Goal: Task Accomplishment & Management: Complete application form

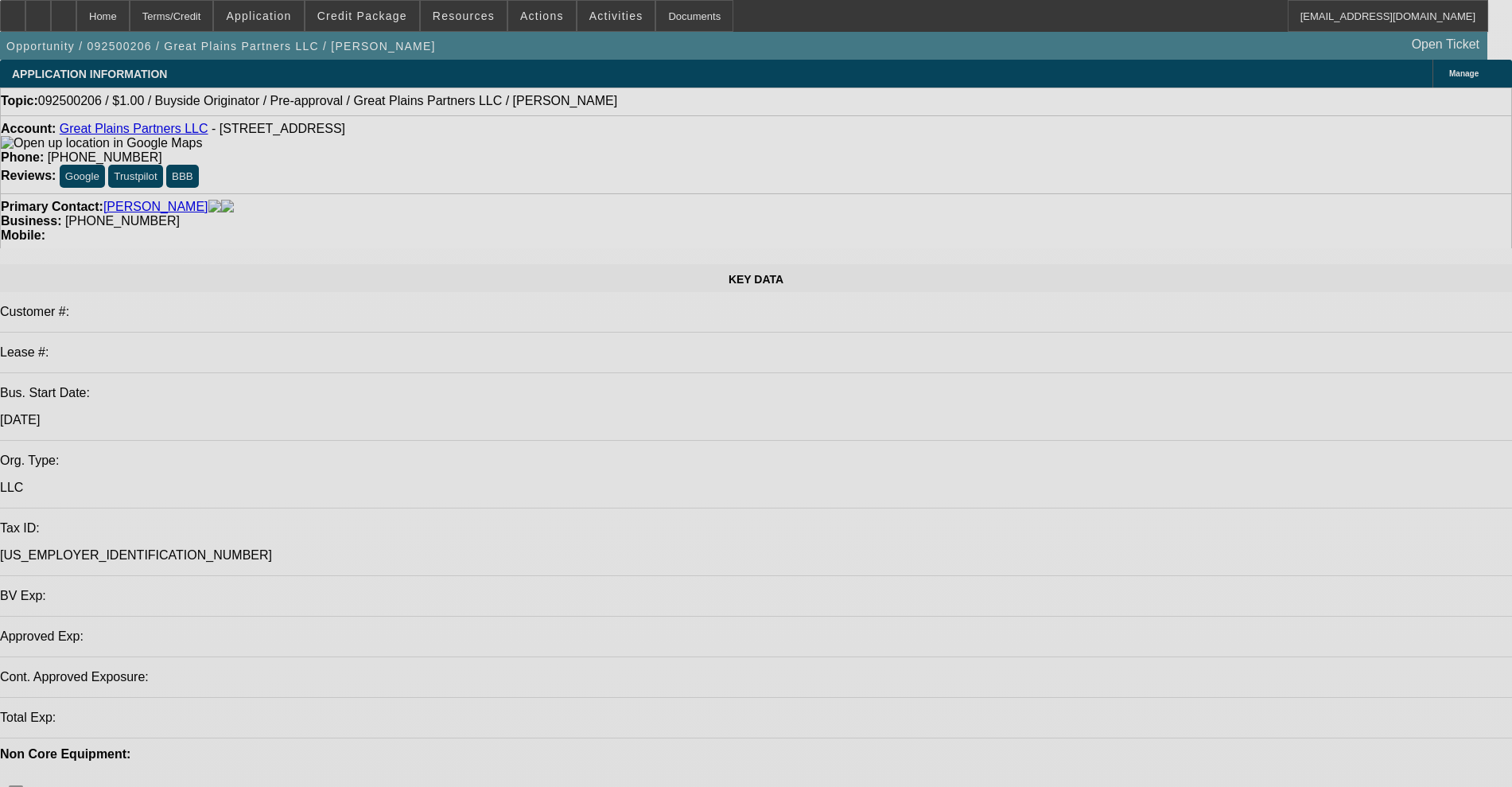
select select "0"
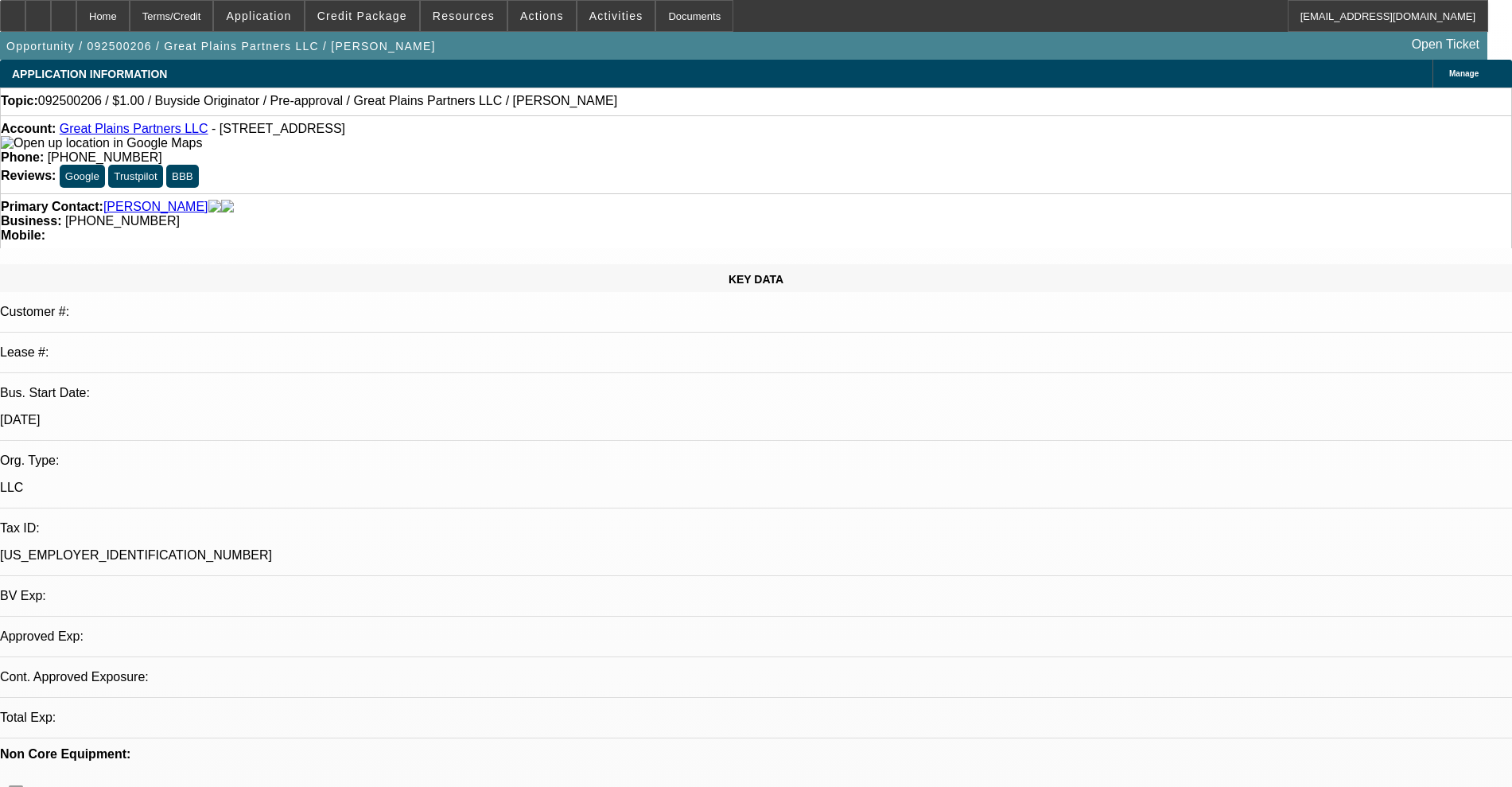
select select "2"
select select "0"
select select "6"
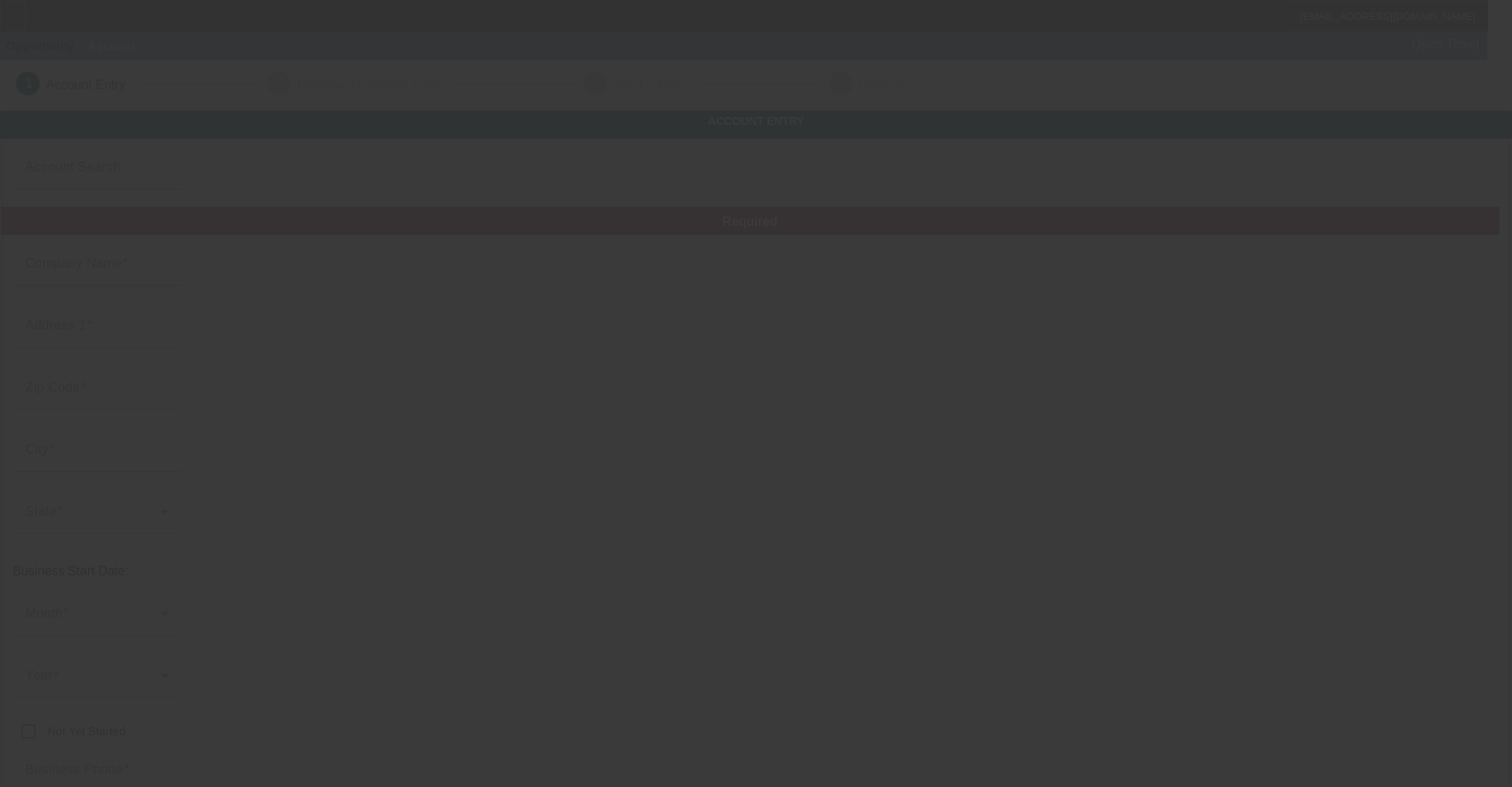
type input "TRUST ALLIANCE CAPITAL, INC."
type input "186 N 100 E"
type input "84037"
type input "[GEOGRAPHIC_DATA]"
type input "[PHONE_NUMBER]"
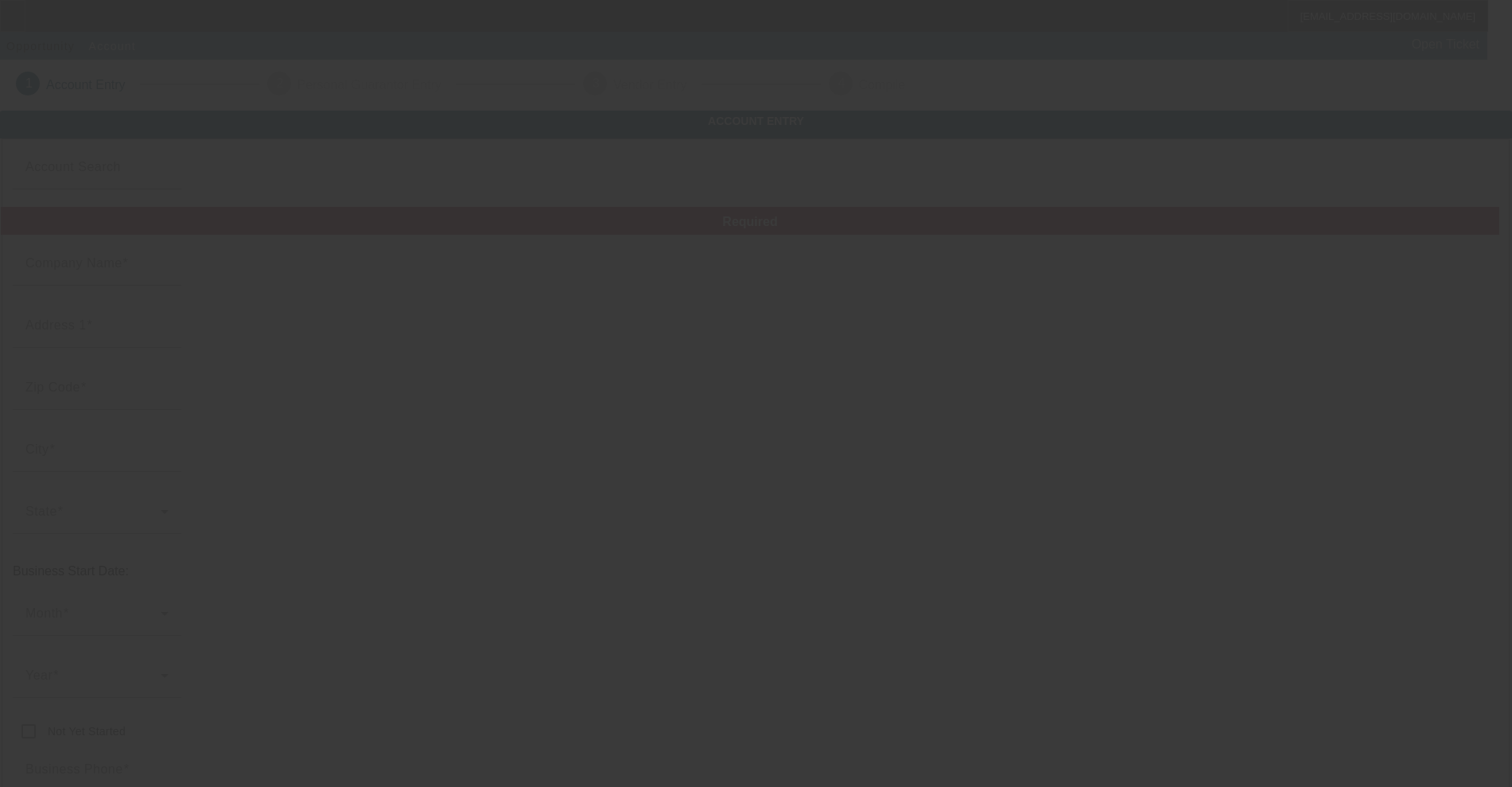
type input "Ste A"
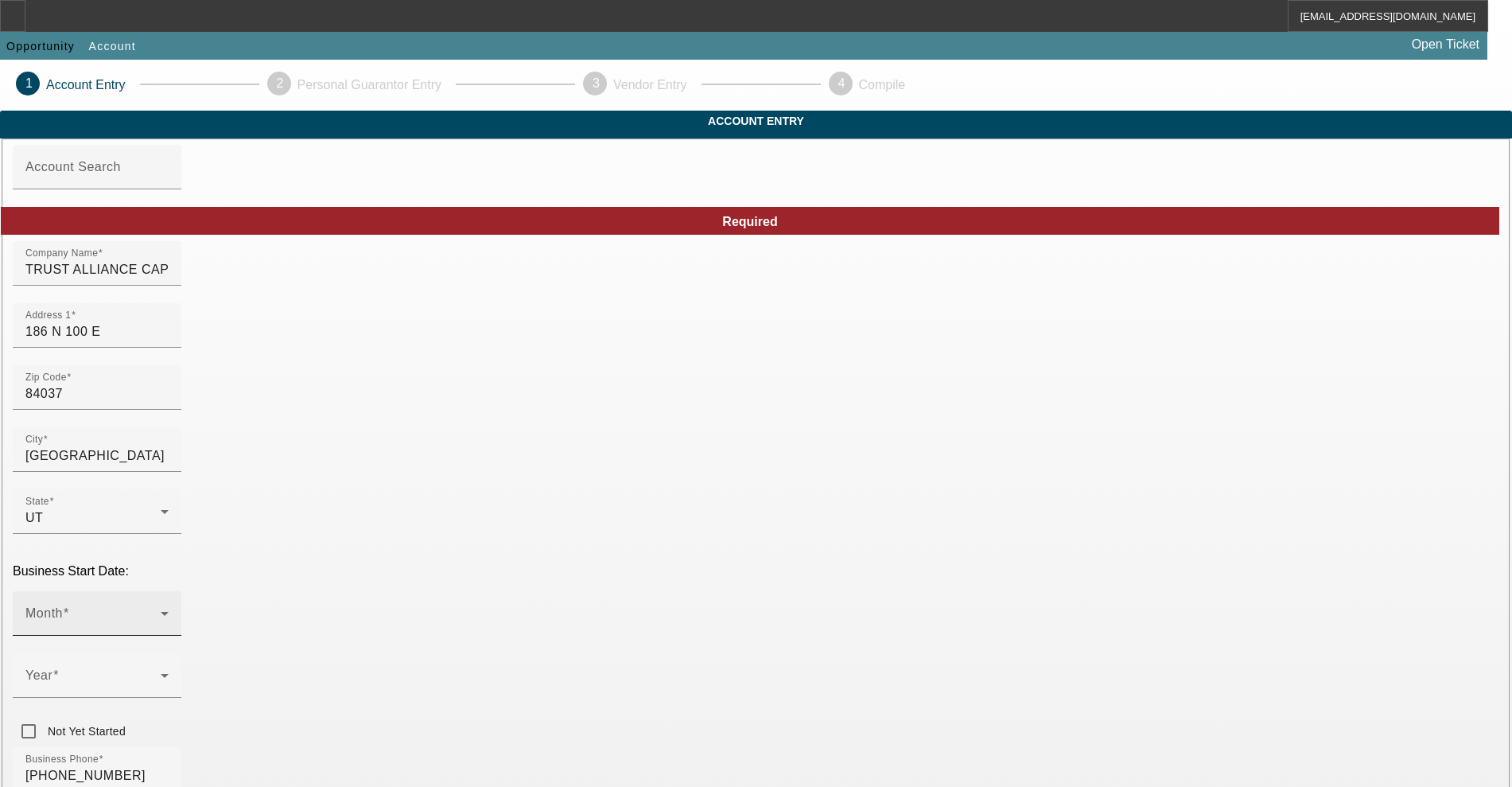
click at [160, 610] on span at bounding box center [93, 619] width 135 height 19
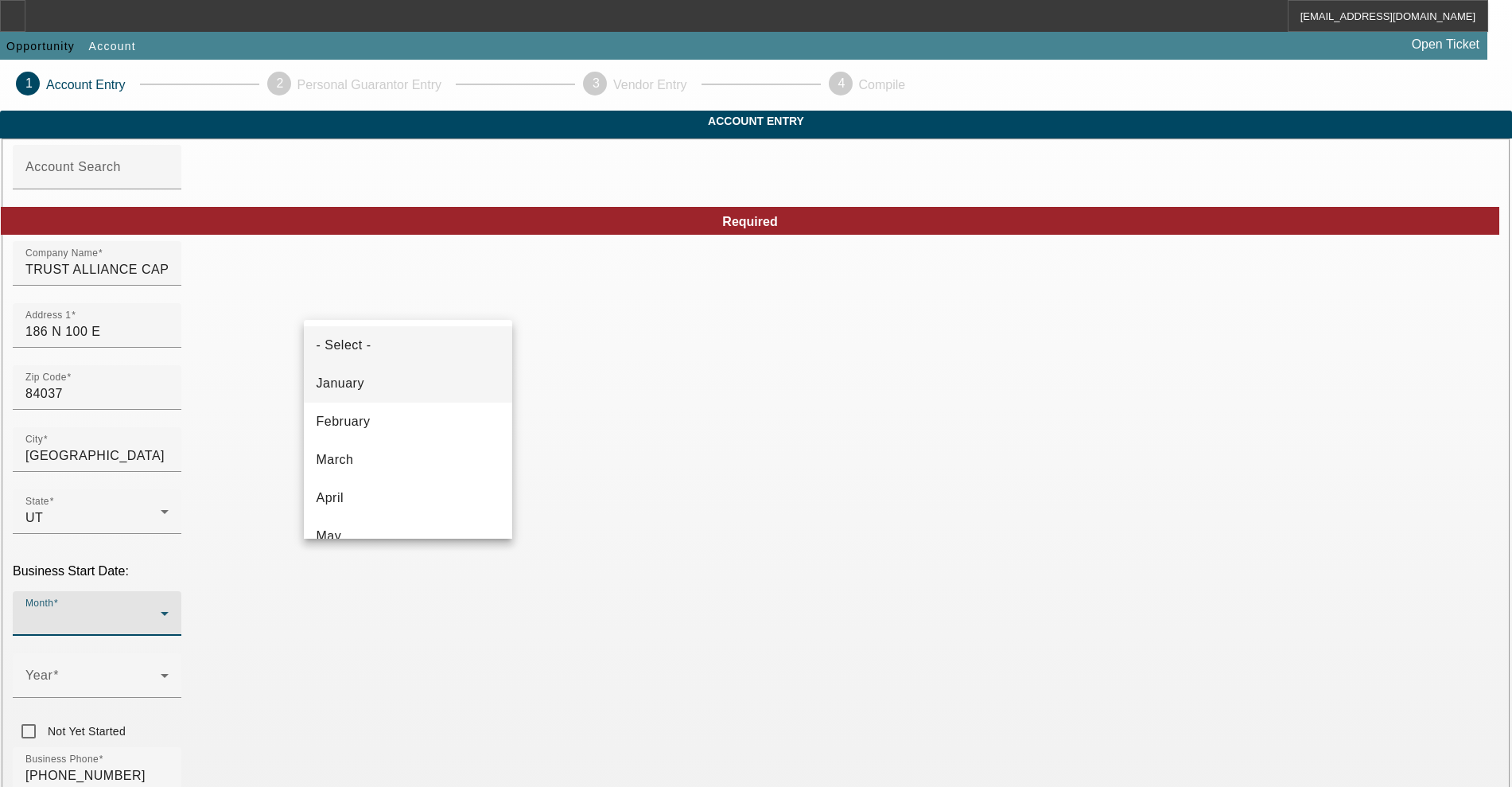
click at [348, 385] on span "January" at bounding box center [341, 383] width 47 height 19
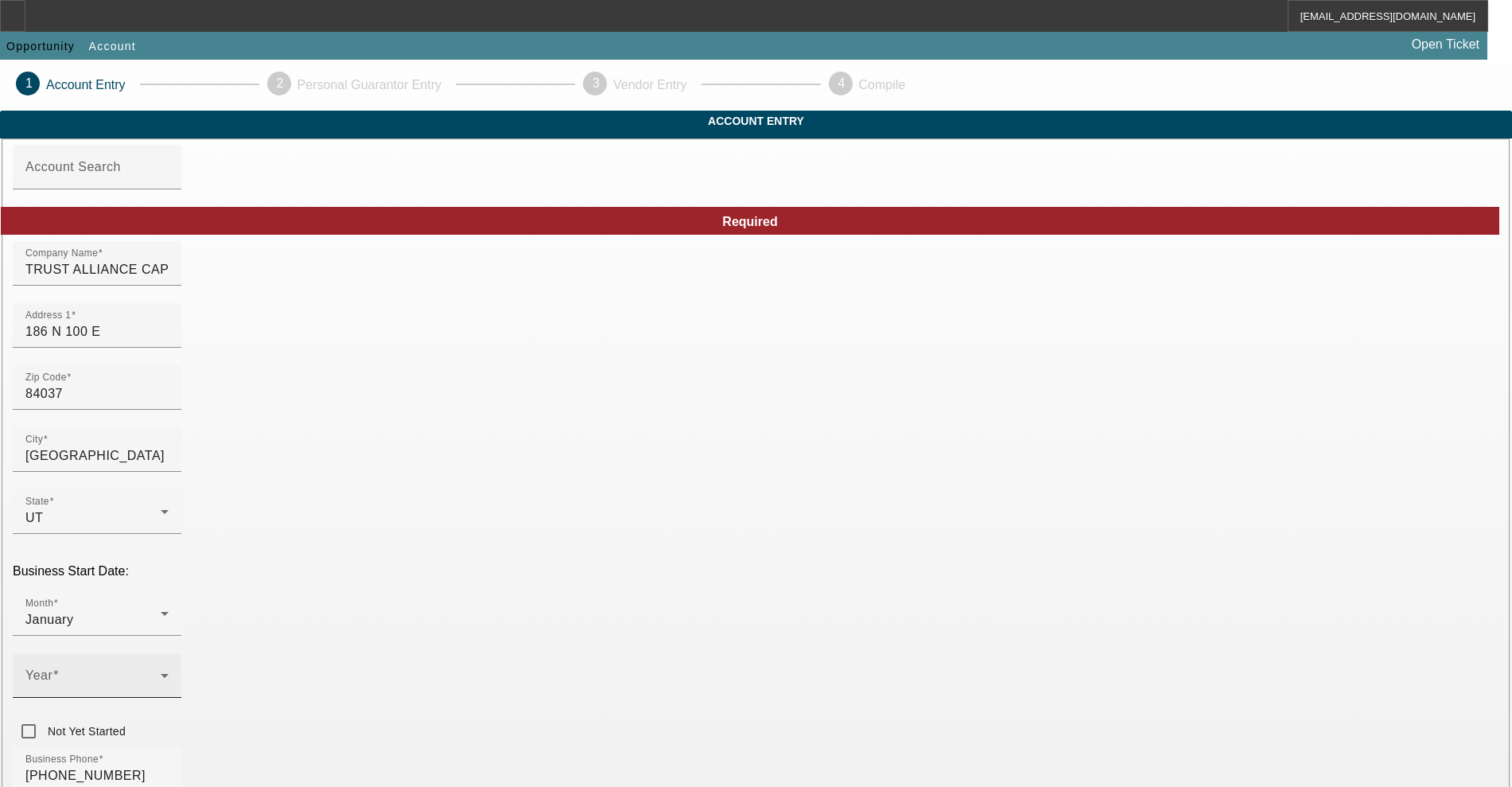
click at [169, 654] on div "Year" at bounding box center [97, 676] width 143 height 44
click at [580, 376] on mat-option "2004" at bounding box center [582, 367] width 93 height 38
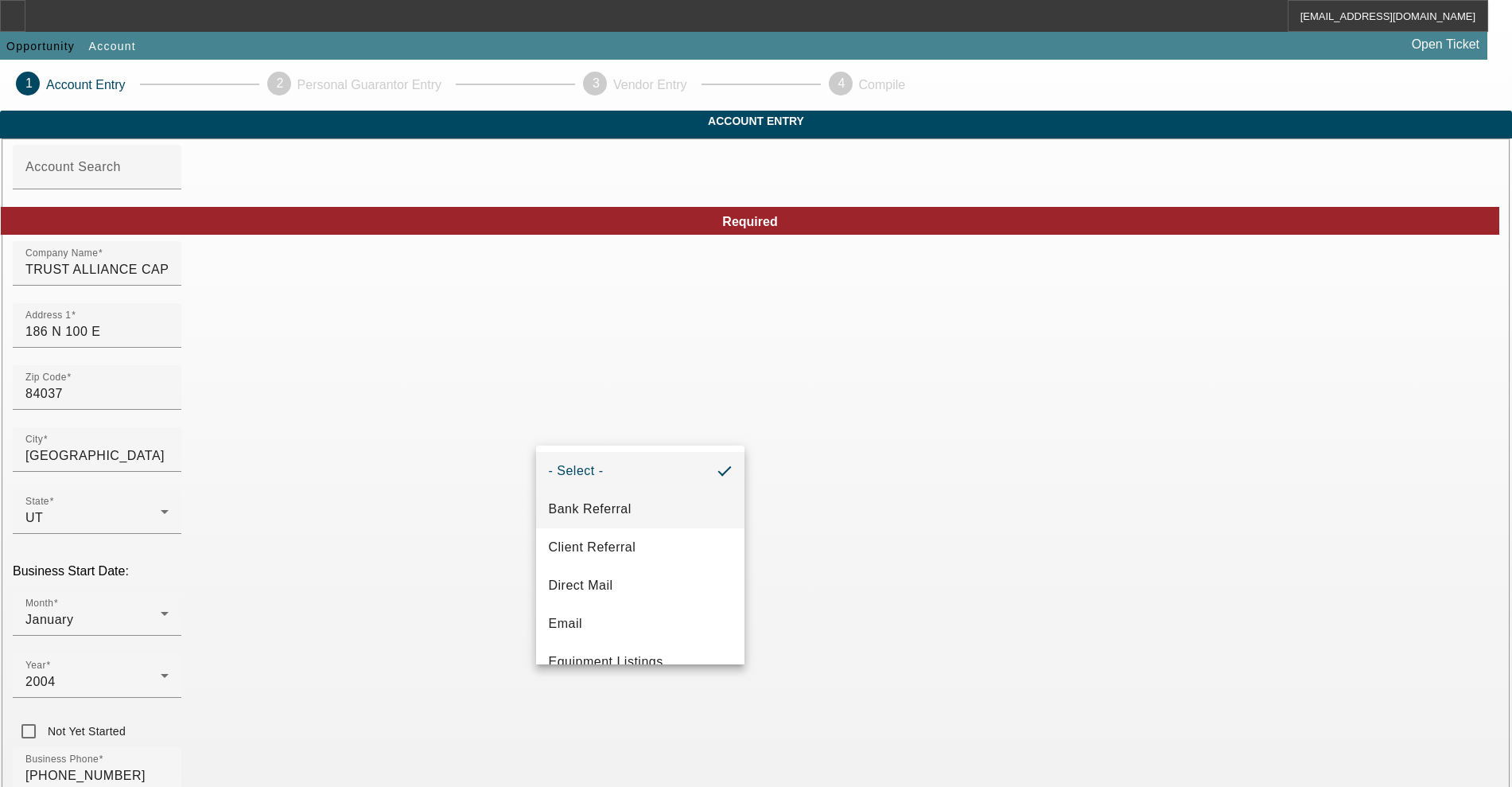
click at [645, 492] on mat-option "Bank Referral" at bounding box center [640, 509] width 209 height 38
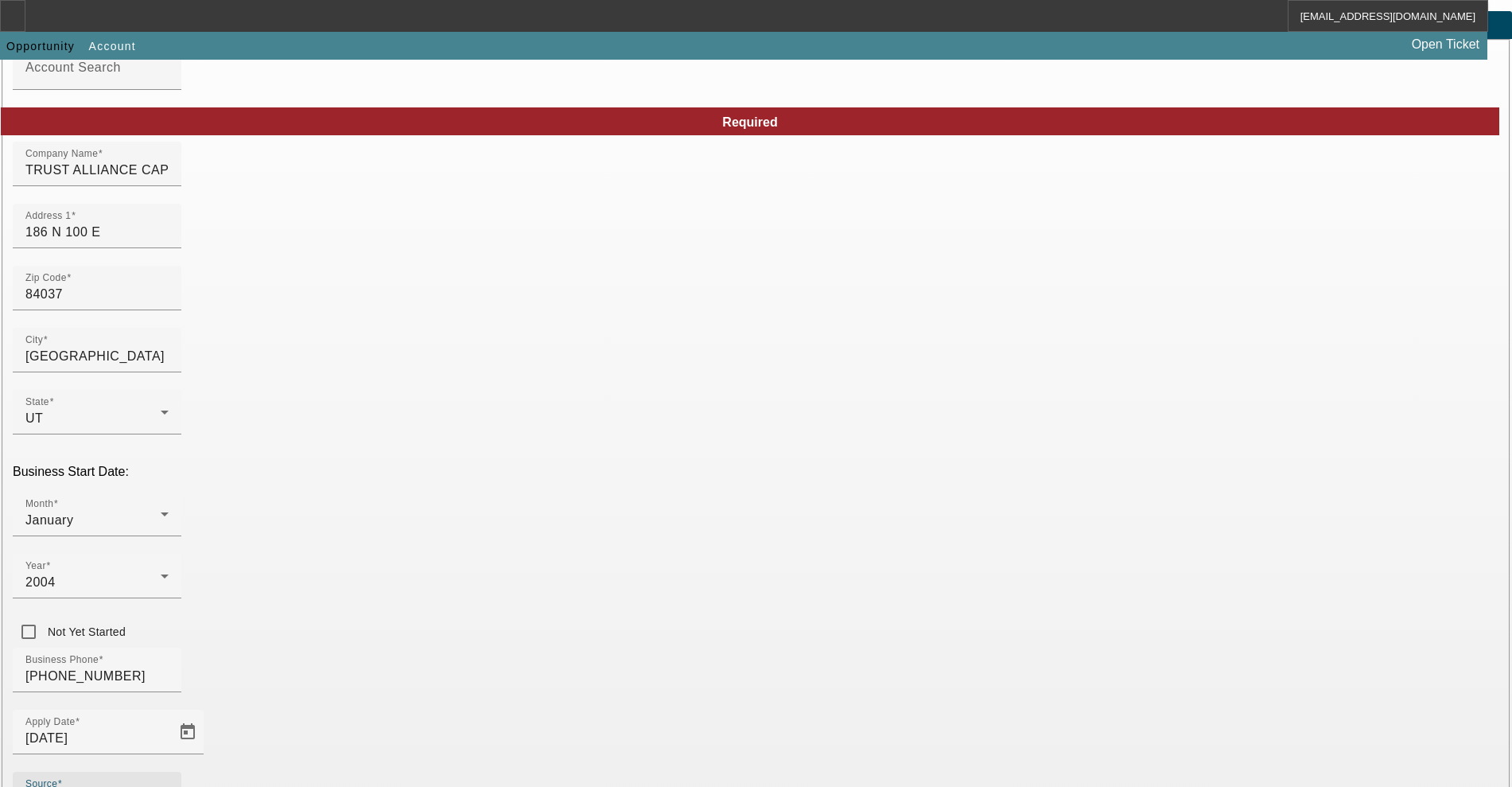
scroll to position [199, 0]
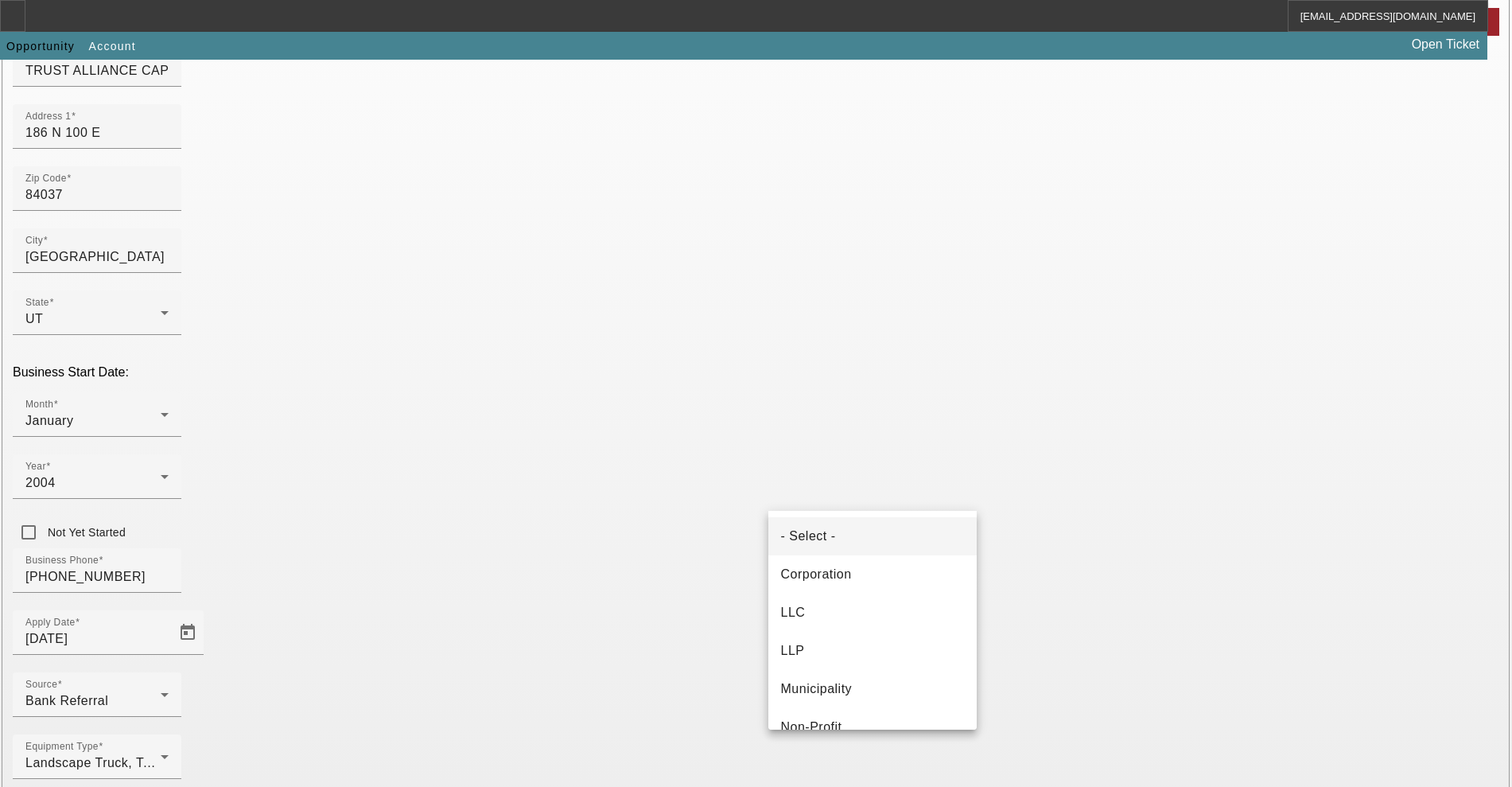
click at [870, 475] on div at bounding box center [756, 393] width 1512 height 787
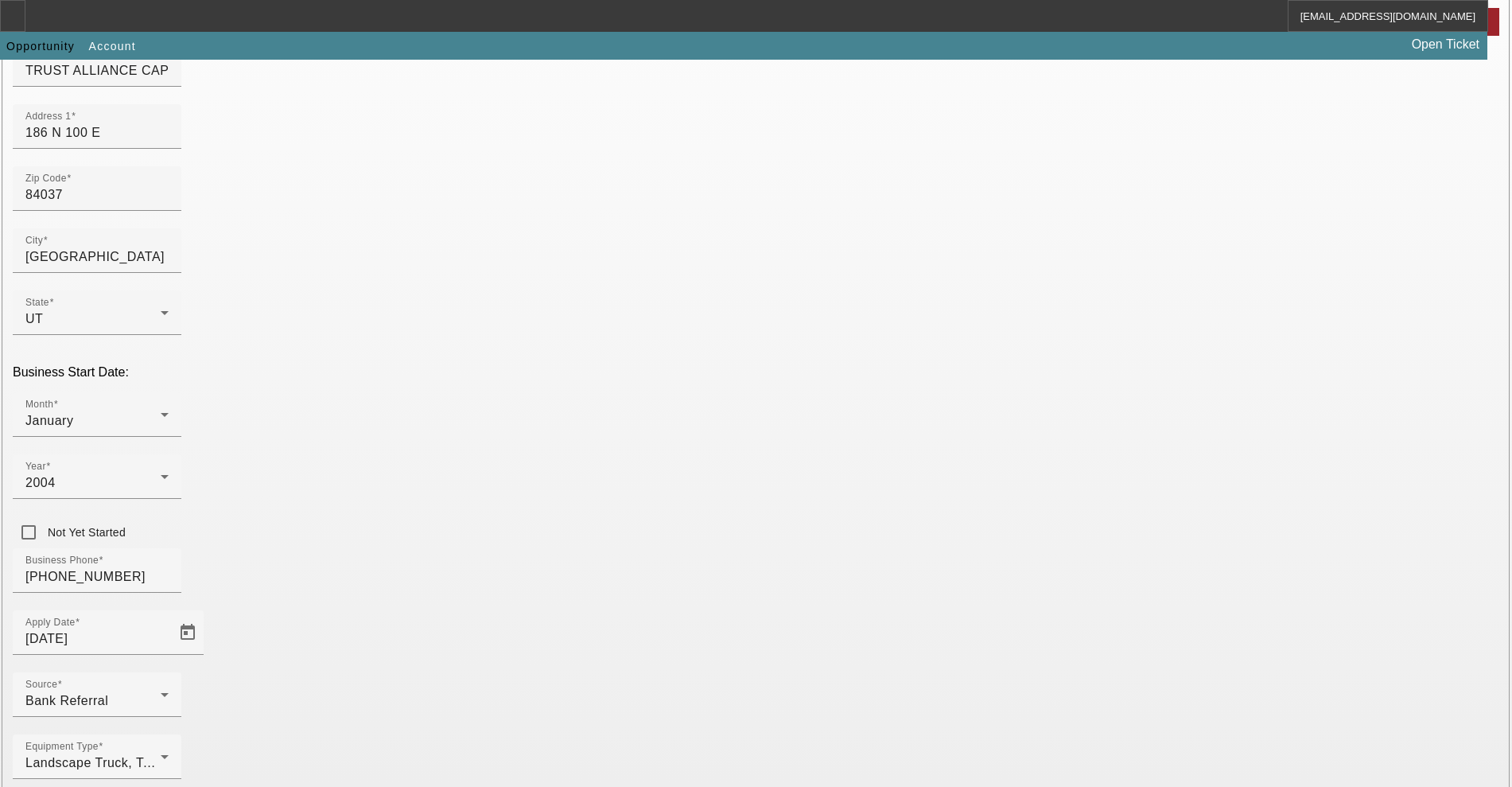
drag, startPoint x: 870, startPoint y: 475, endPoint x: 876, endPoint y: 497, distance: 22.8
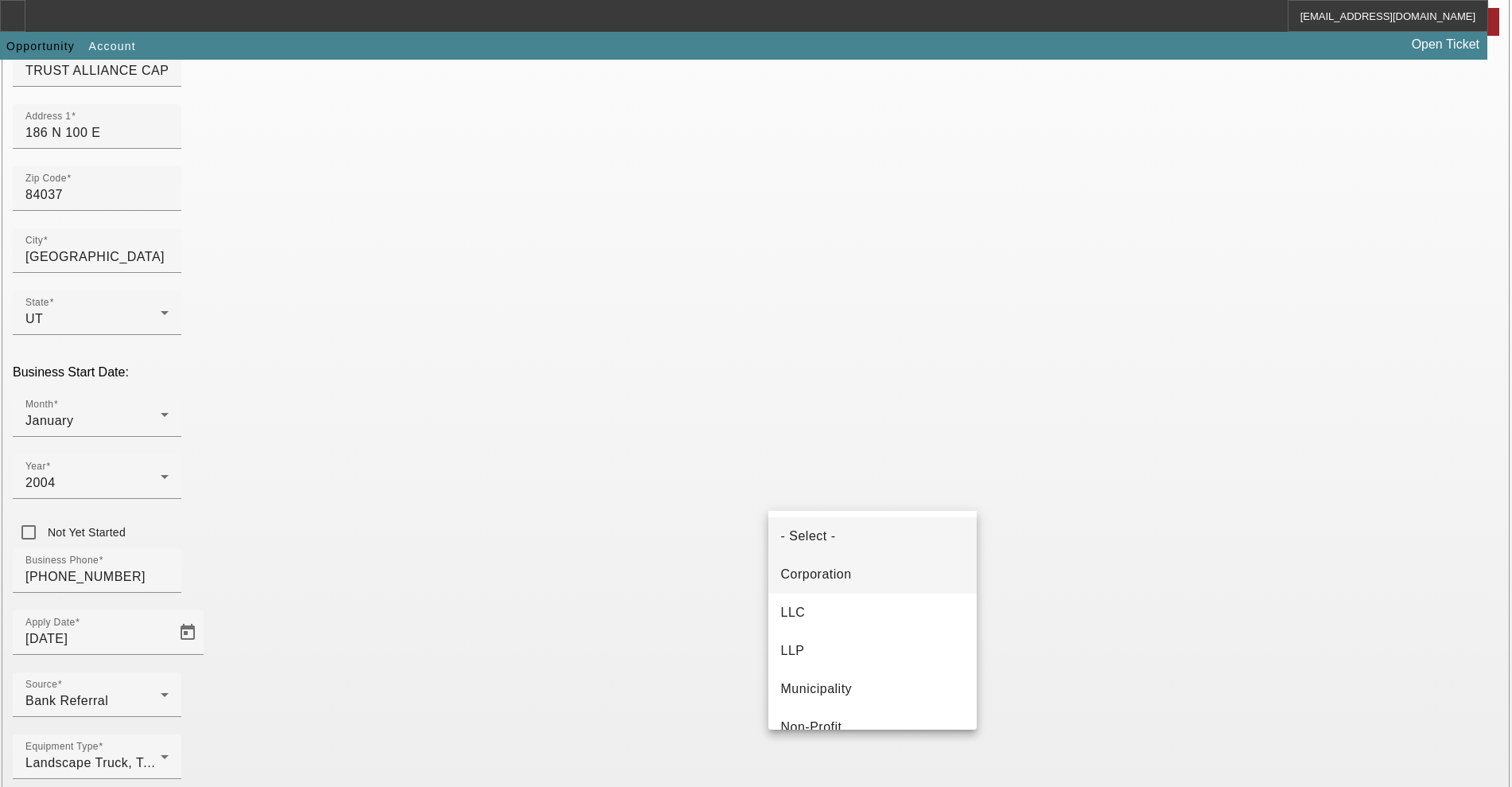
click at [864, 590] on mat-option "Corporation" at bounding box center [873, 574] width 209 height 38
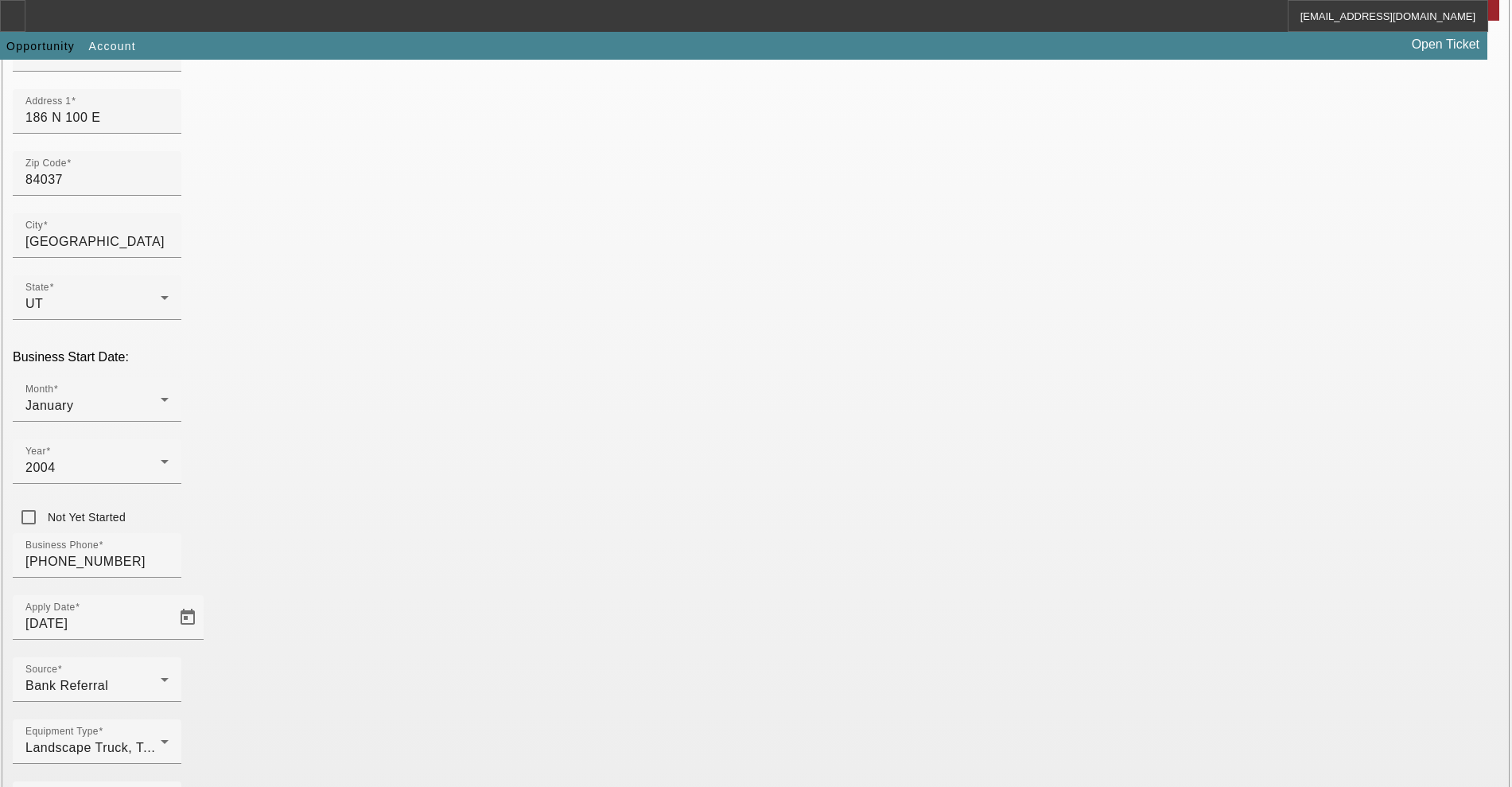
scroll to position [217, 0]
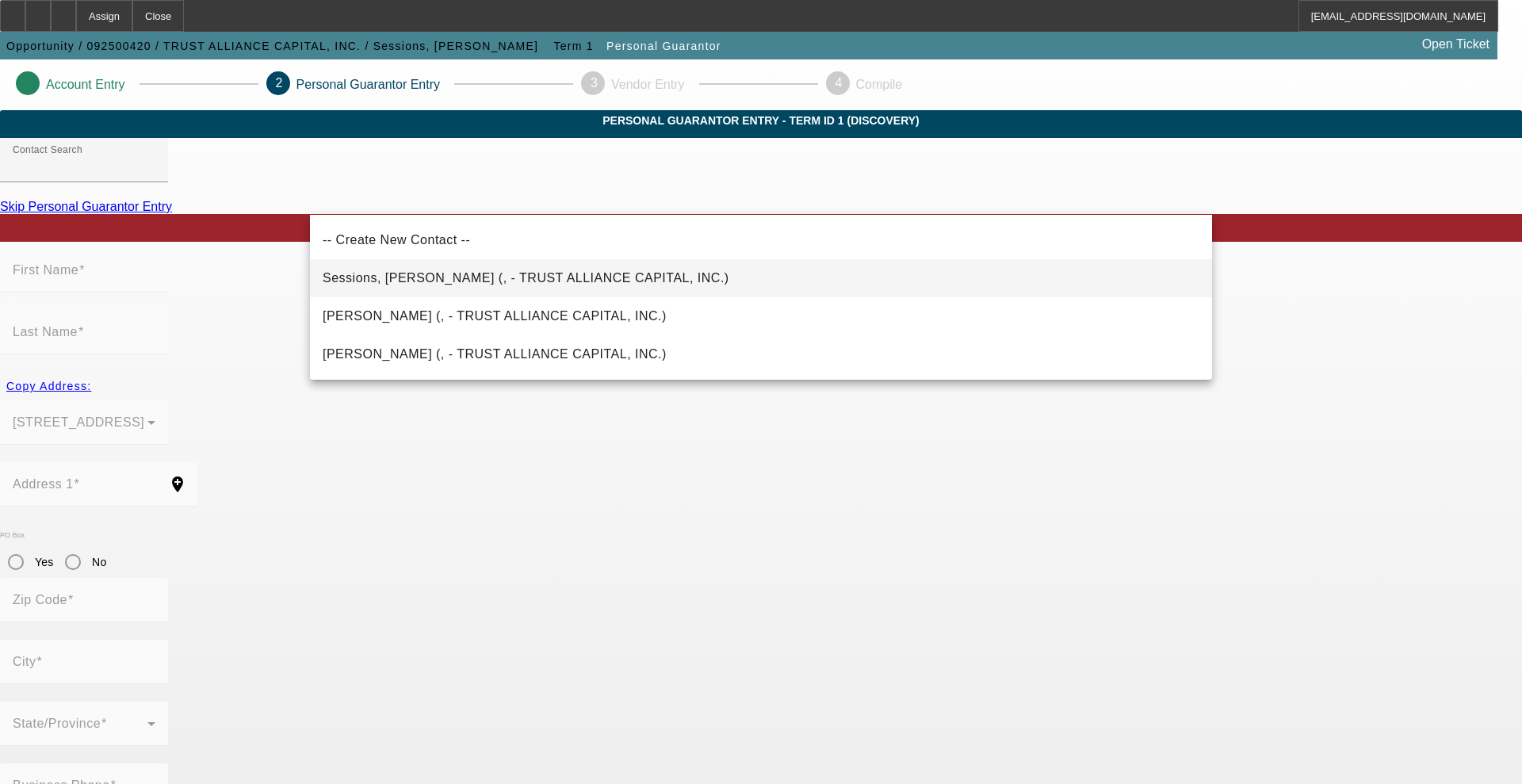
click at [381, 287] on span "Sessions, [PERSON_NAME] (, - TRUST ALLIANCE CAPITAL, INC.)" at bounding box center [526, 277] width 406 height 19
type input "Sessions, [PERSON_NAME] (, - TRUST ALLIANCE CAPITAL, INC.)"
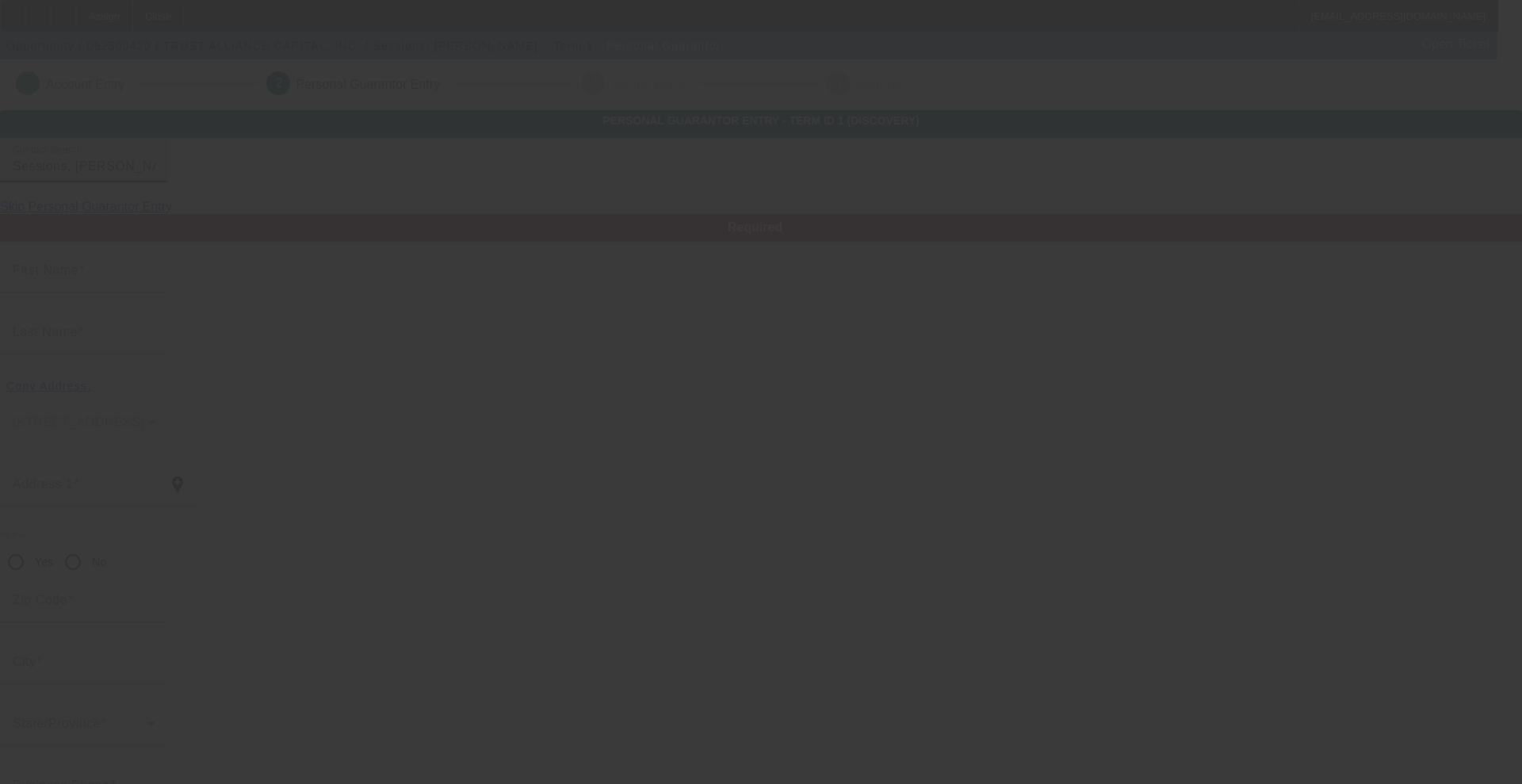
type input "[PERSON_NAME]"
type input "Sessions"
radio input "true"
type input "[PHONE_NUMBER]"
type input "[PERSON_NAME][EMAIL_ADDRESS][DOMAIN_NAME]"
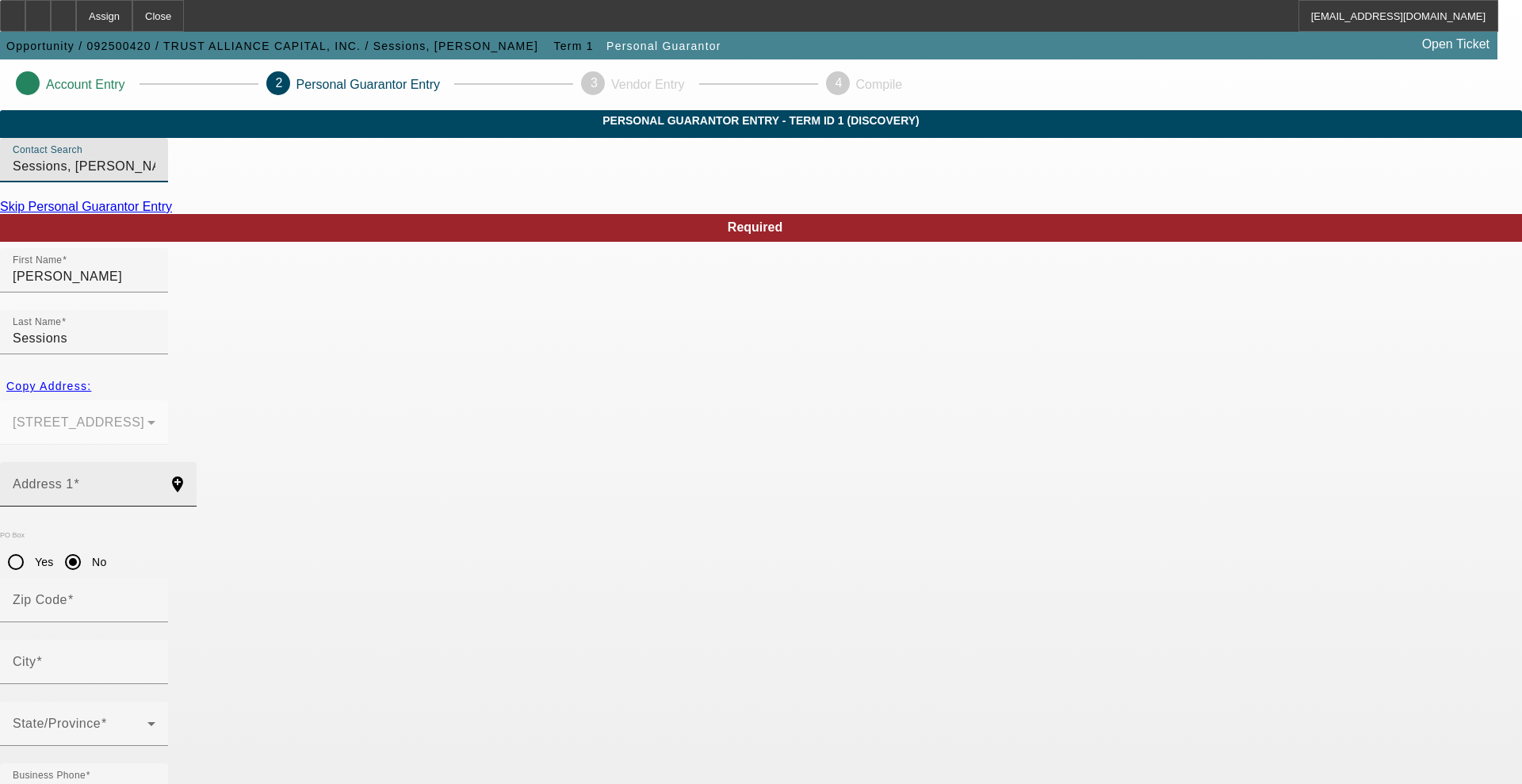
click at [155, 481] on input "Address 1" at bounding box center [84, 490] width 143 height 19
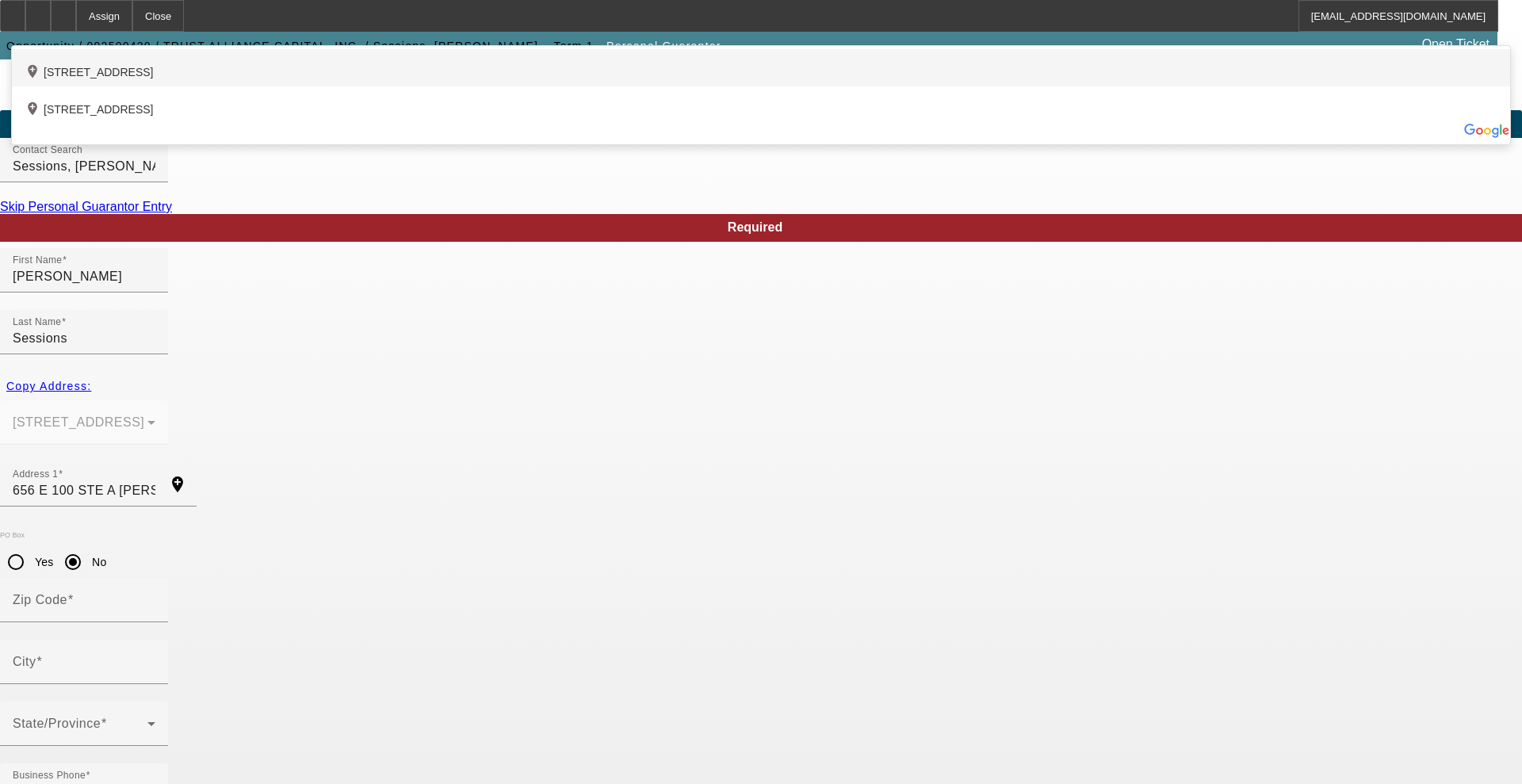
click at [465, 86] on div "add_location [STREET_ADDRESS]" at bounding box center [761, 68] width 1498 height 38
type input "[STREET_ADDRESS]"
type input "84037"
type input "[GEOGRAPHIC_DATA]"
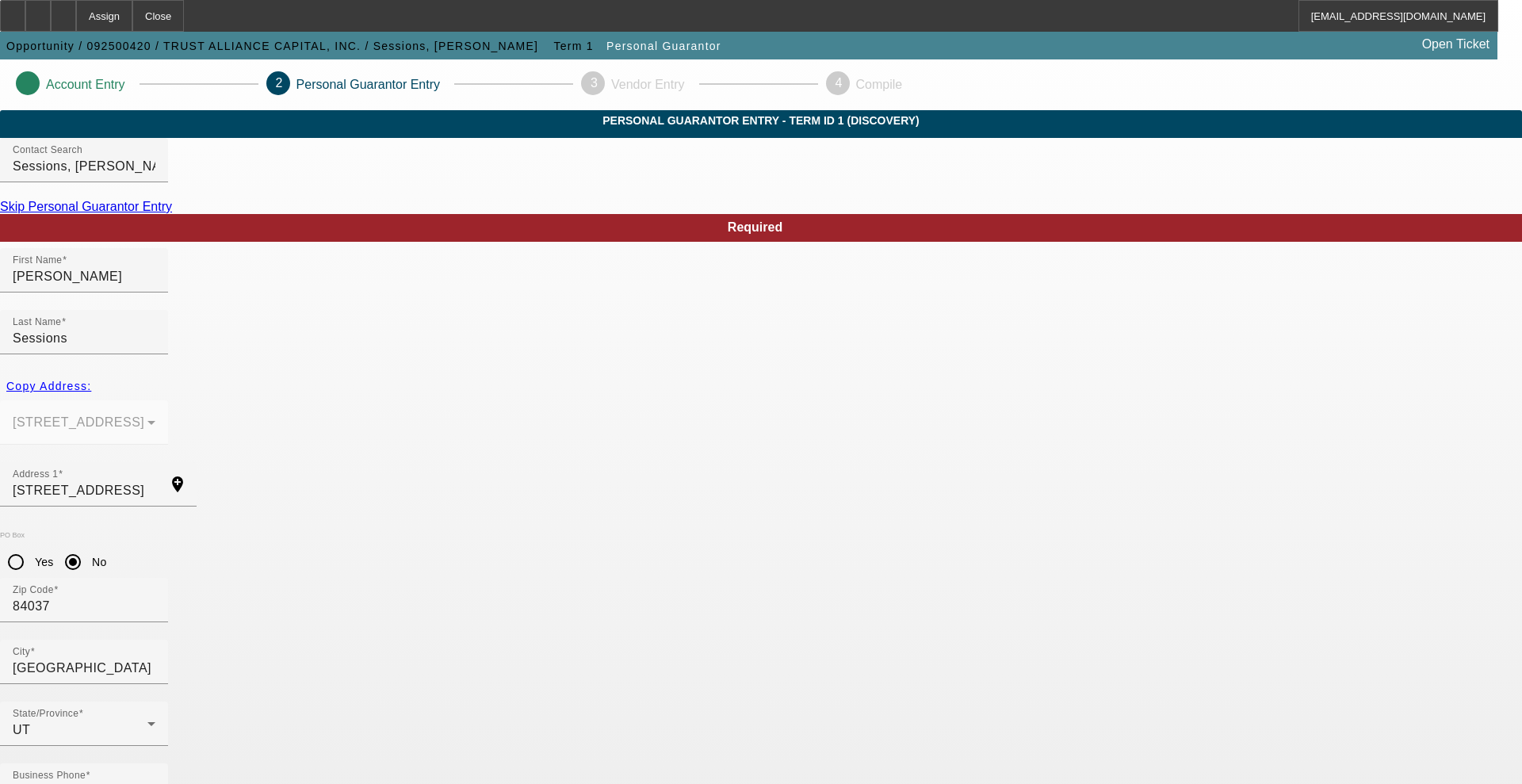
drag, startPoint x: 605, startPoint y: 617, endPoint x: 591, endPoint y: 631, distance: 19.8
type input "70"
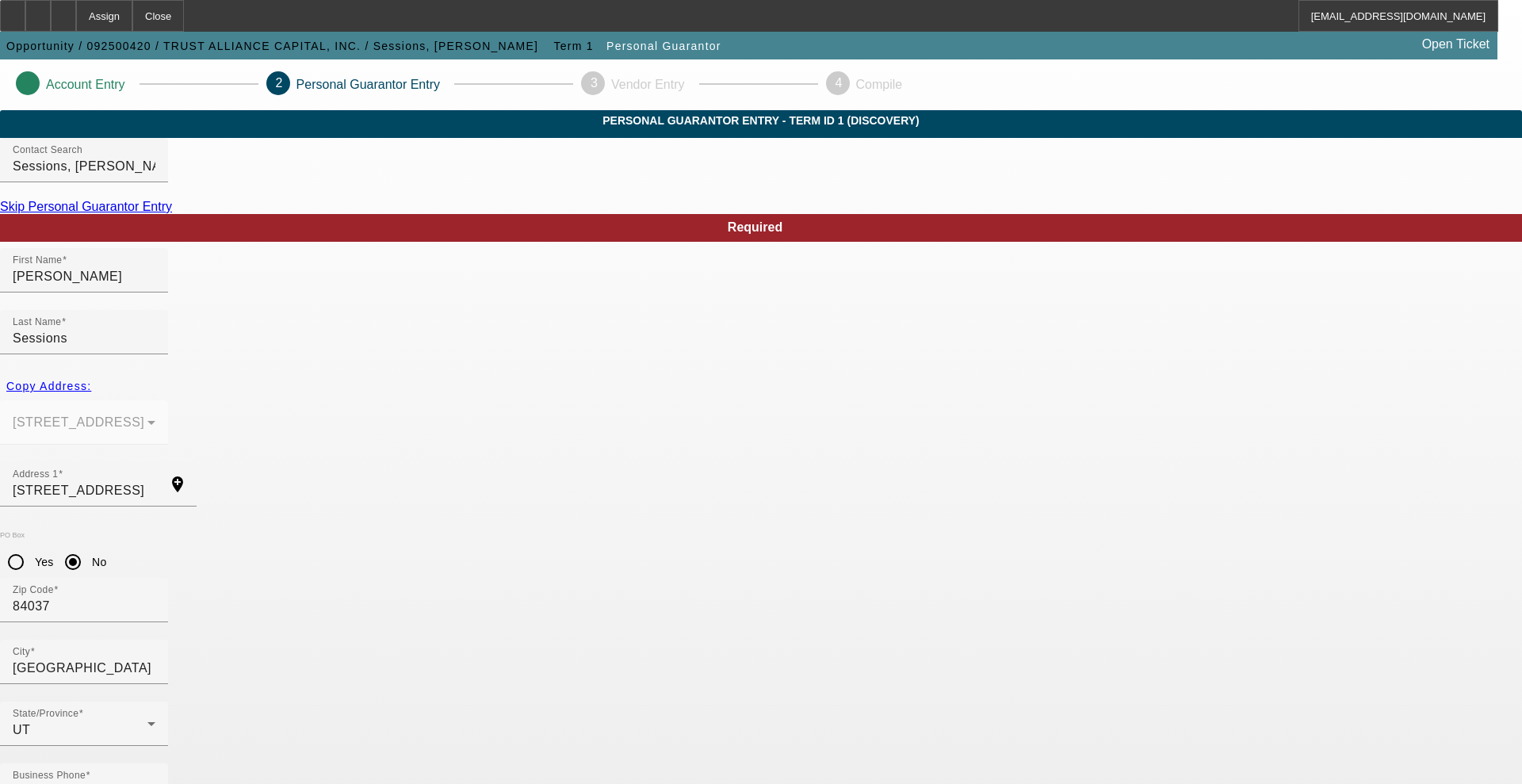
type input "313-04-6919"
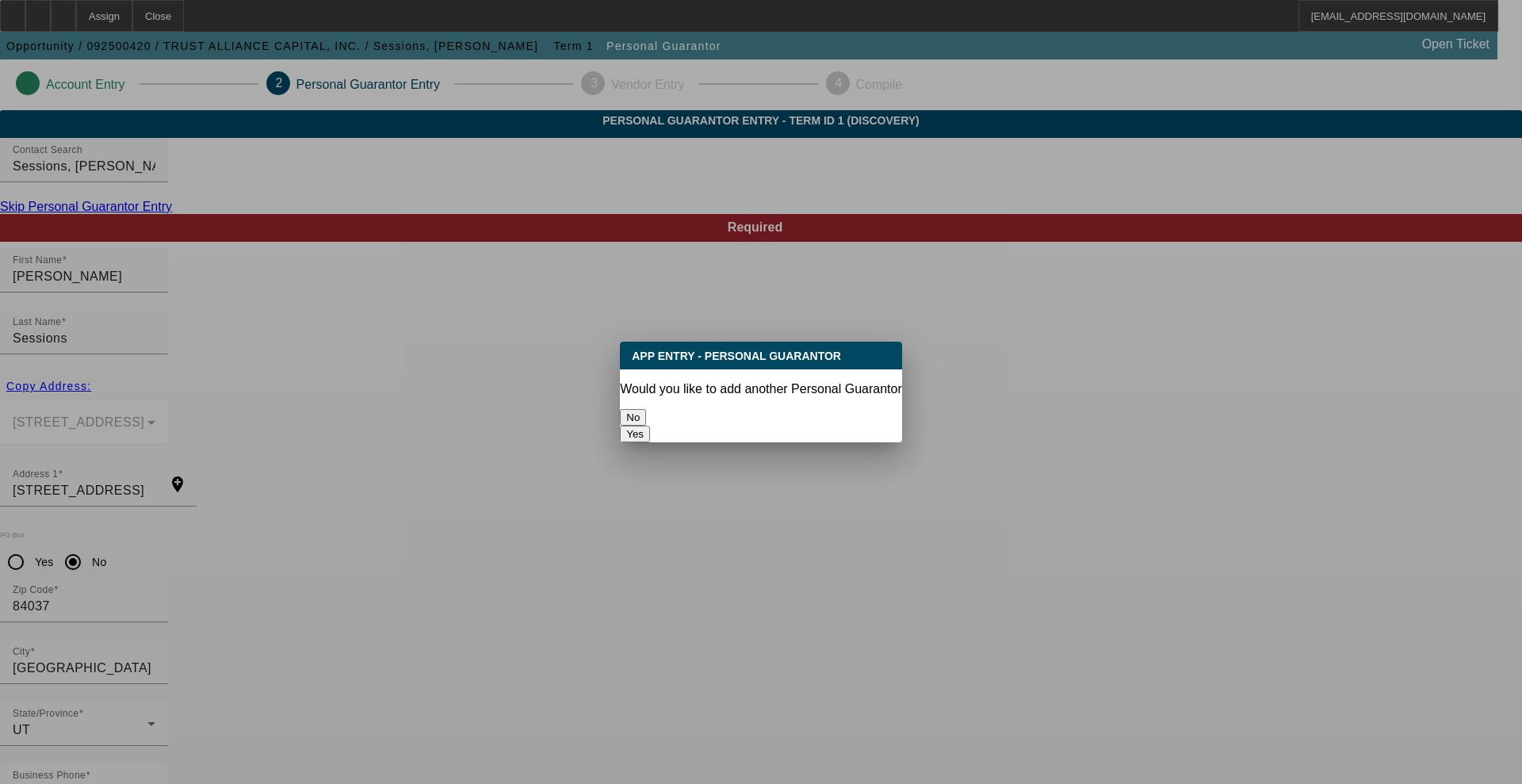
click at [650, 426] on button "Yes" at bounding box center [635, 434] width 30 height 16
radio input "false"
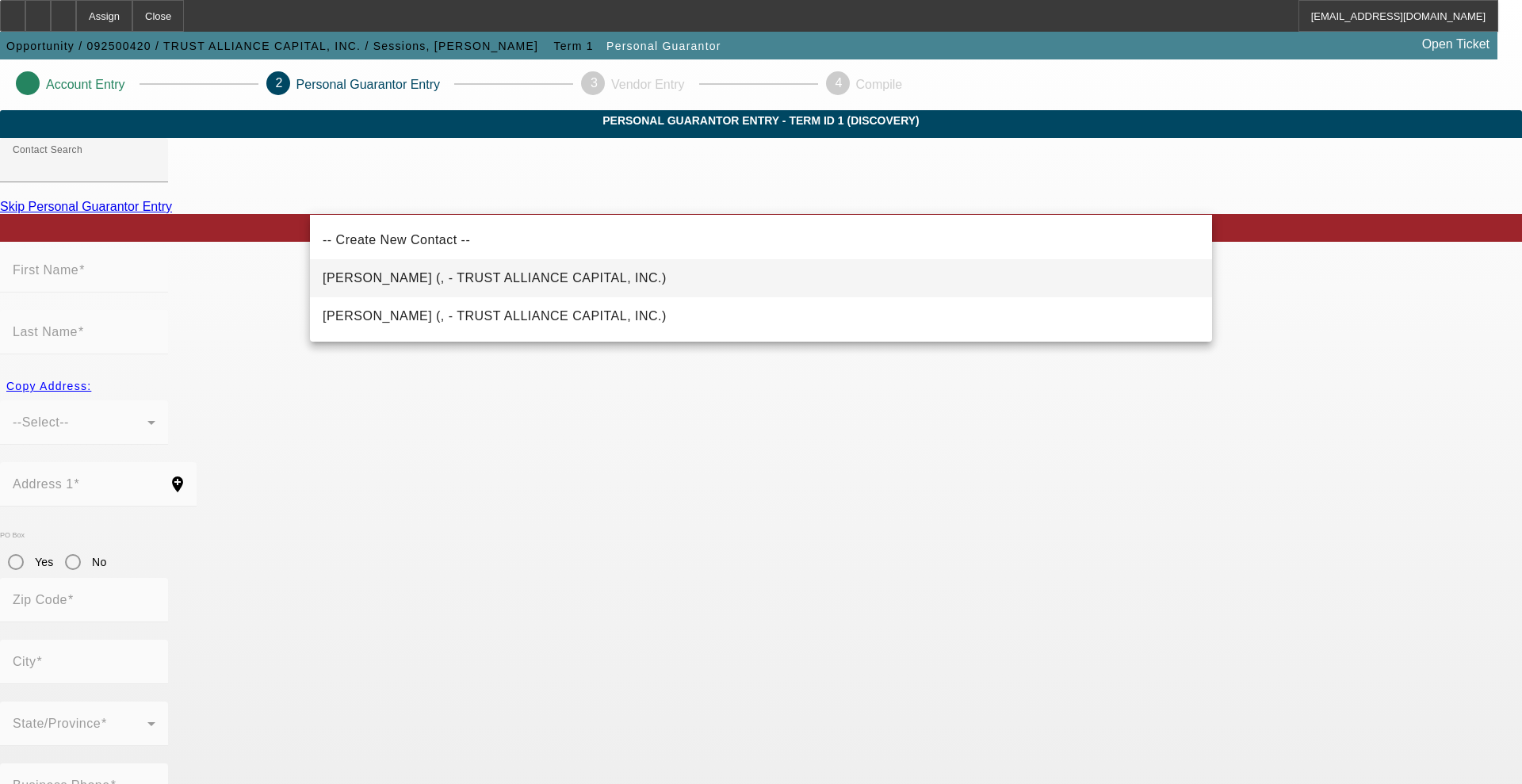
click at [521, 277] on span "[PERSON_NAME] (, - TRUST ALLIANCE CAPITAL, INC.)" at bounding box center [495, 277] width 344 height 14
type input "[PERSON_NAME] (, - TRUST ALLIANCE CAPITAL, INC.)"
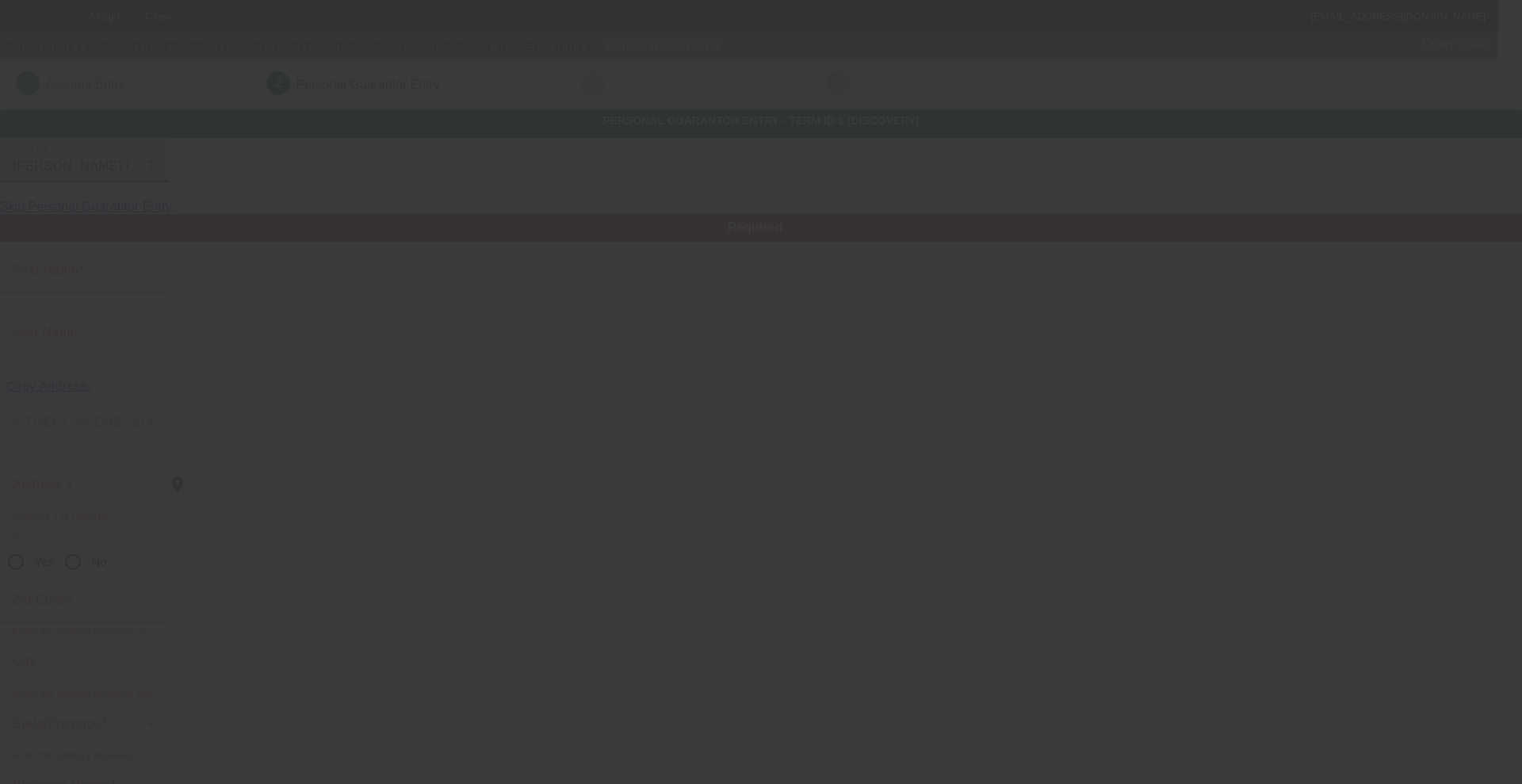
type input "[PERSON_NAME]"
type input "Sessions"
radio input "true"
type input "[PHONE_NUMBER]"
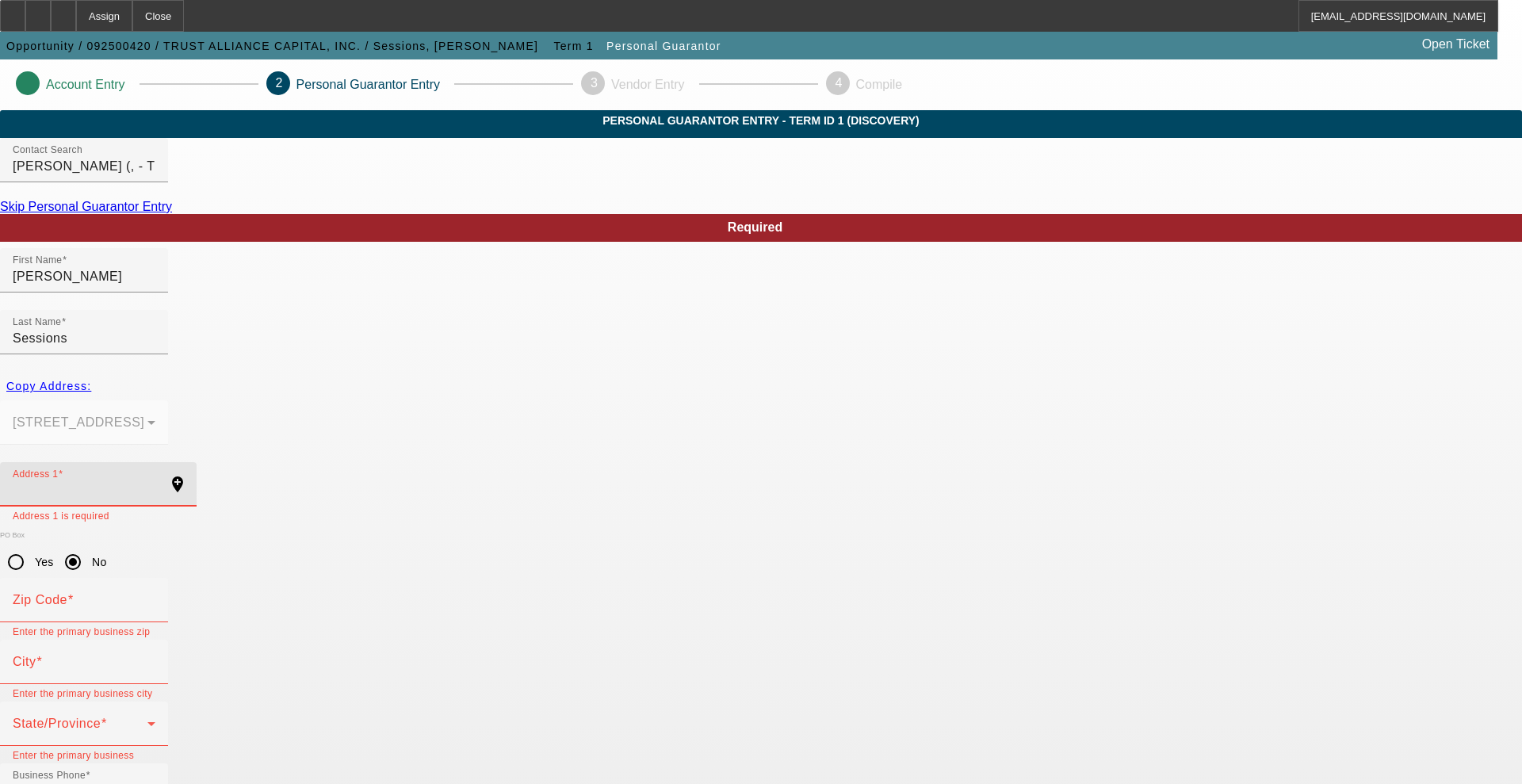
click at [155, 481] on input "Address 1" at bounding box center [84, 490] width 143 height 19
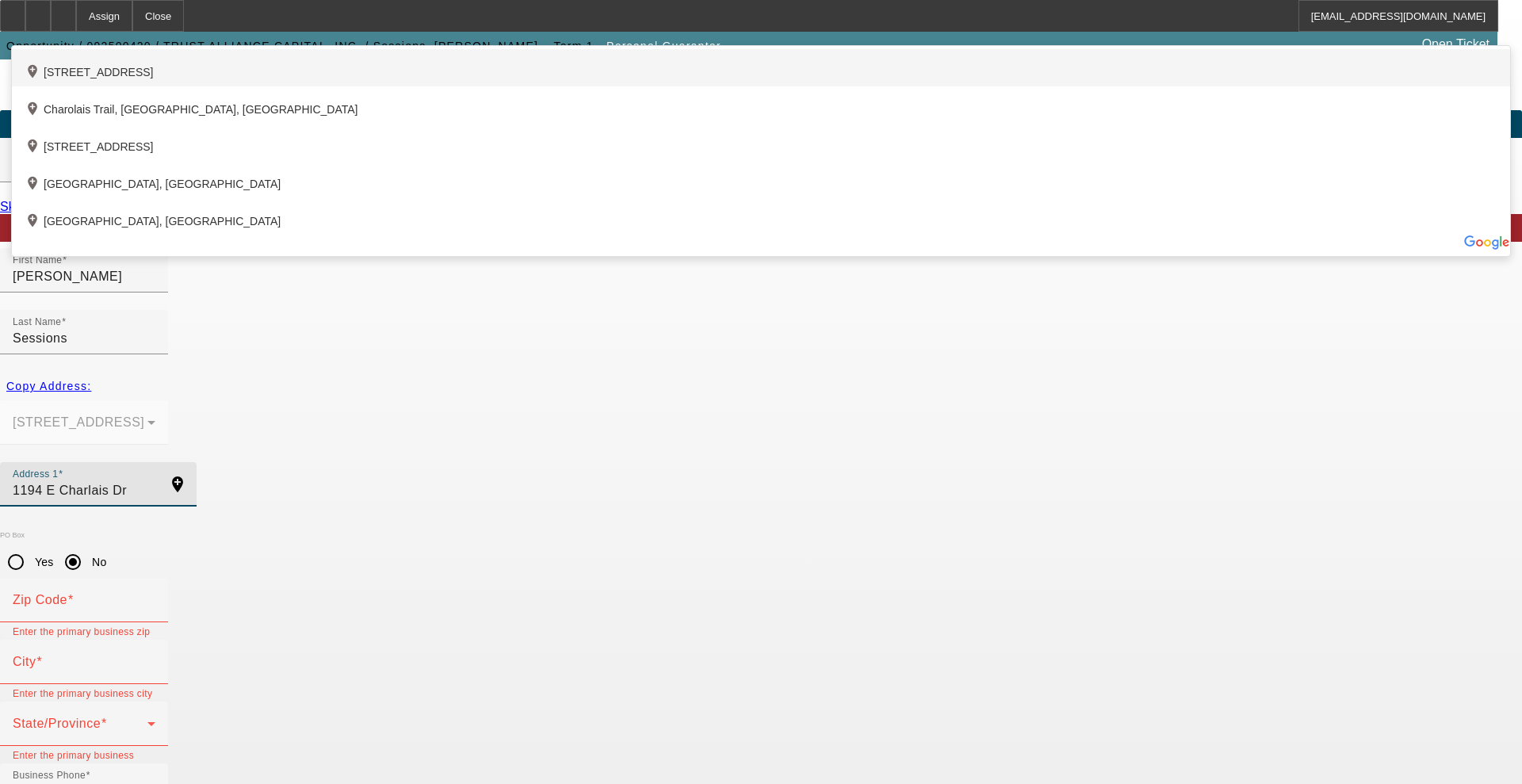
click at [471, 86] on div "add_location [STREET_ADDRESS]" at bounding box center [761, 68] width 1498 height 38
type input "[STREET_ADDRESS]"
type input "84037"
type input "[GEOGRAPHIC_DATA]"
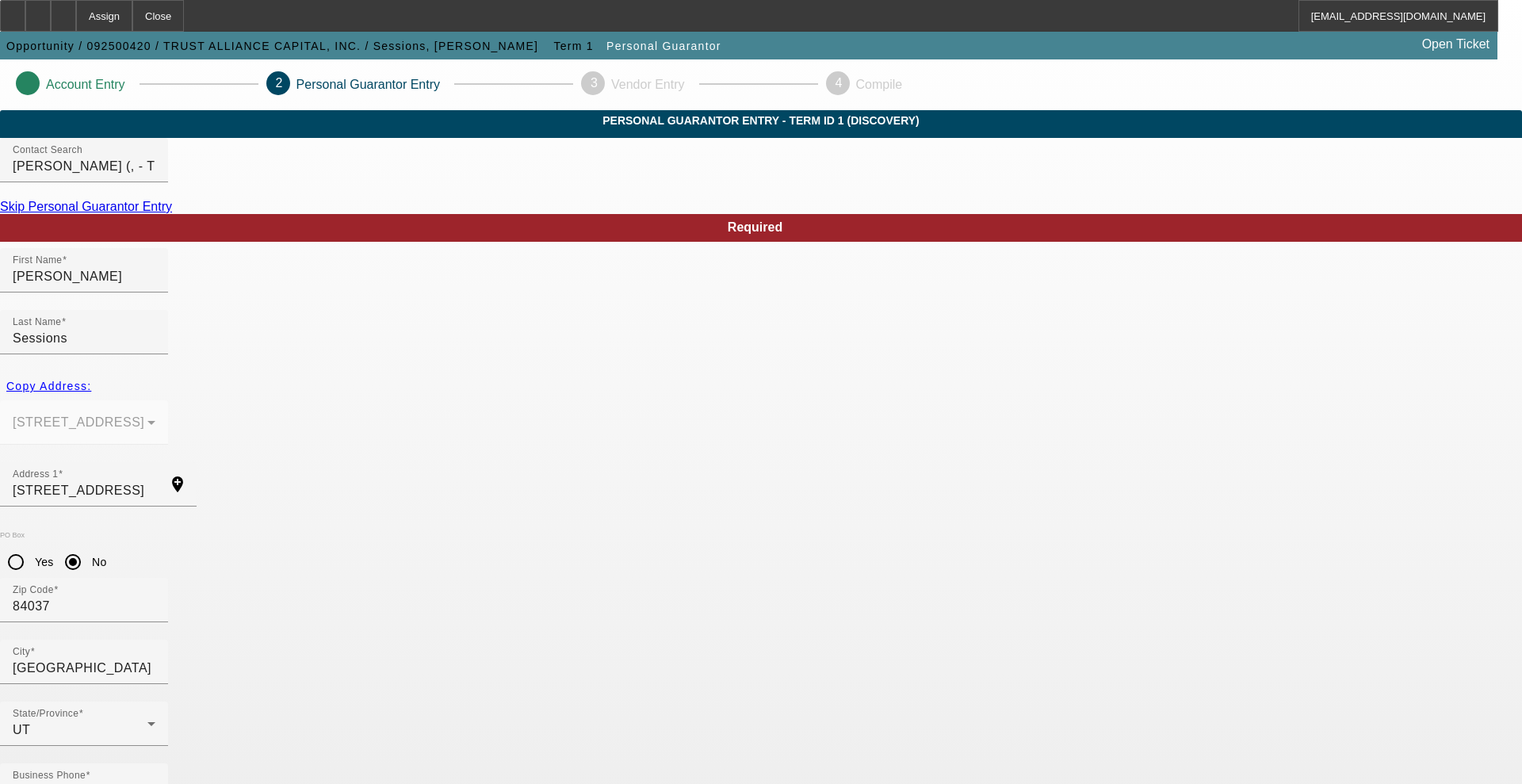
type input "529-04-0782"
type input "[PERSON_NAME][EMAIL_ADDRESS][DOMAIN_NAME]"
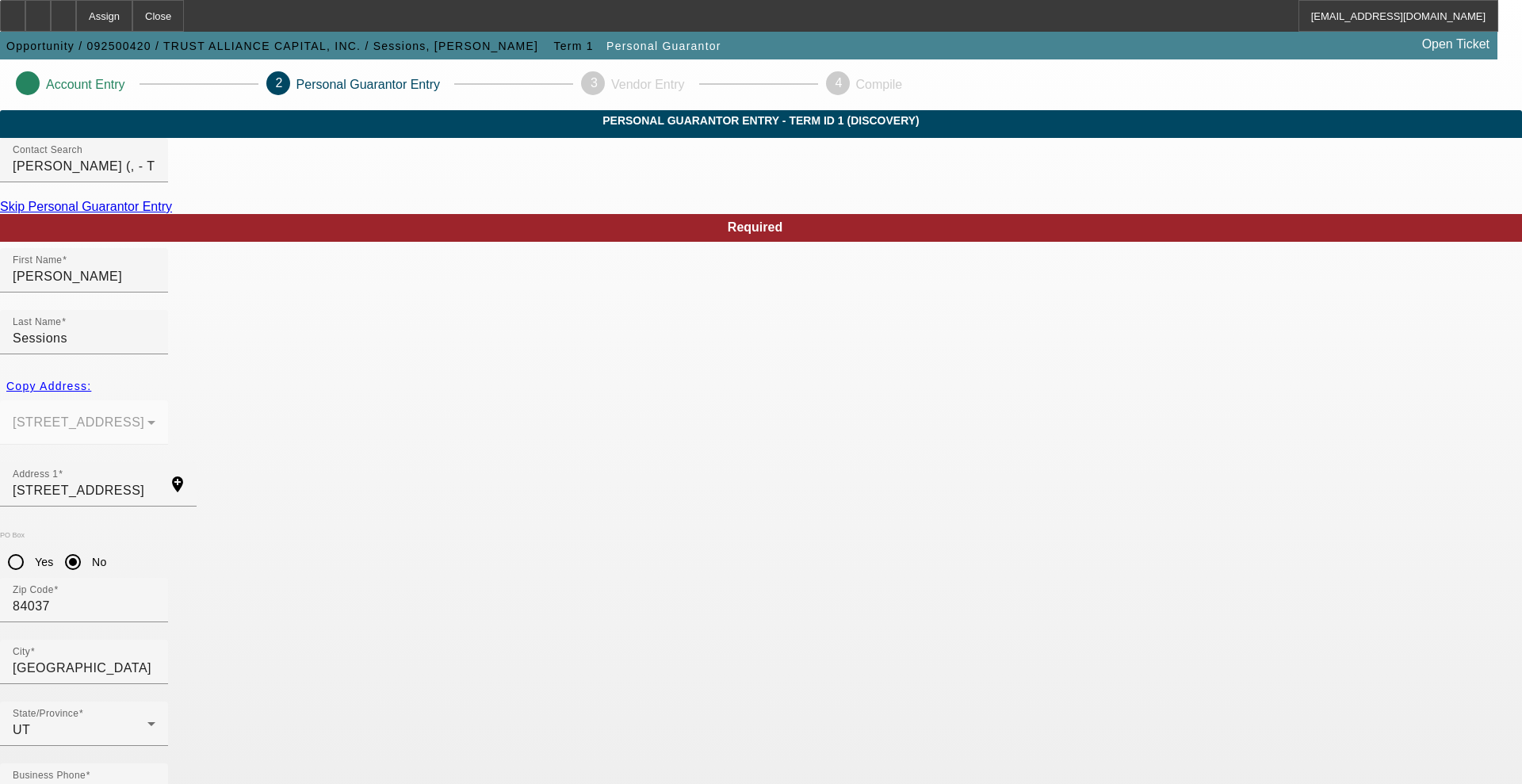
type input "30"
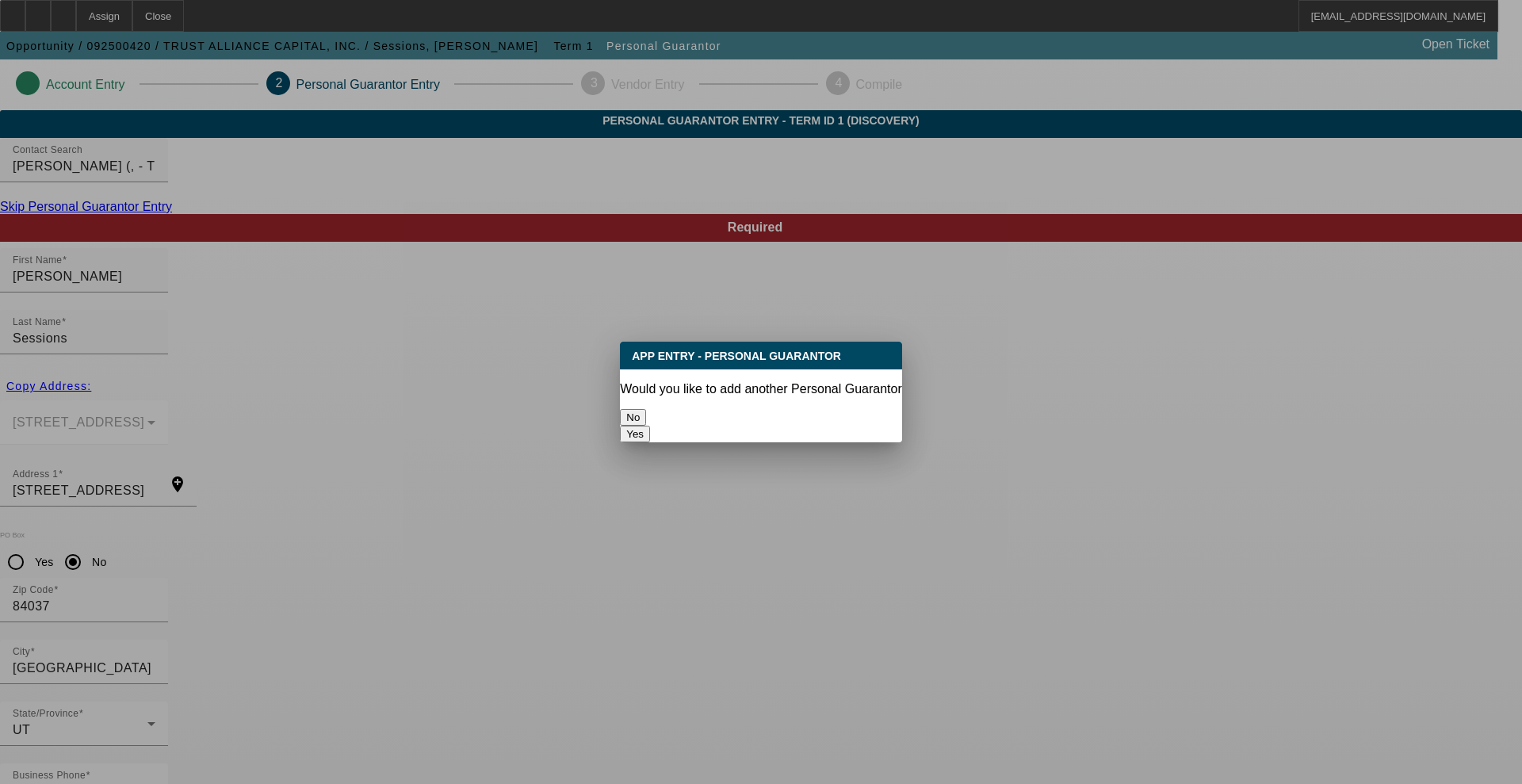
click at [646, 409] on button "No" at bounding box center [633, 417] width 26 height 16
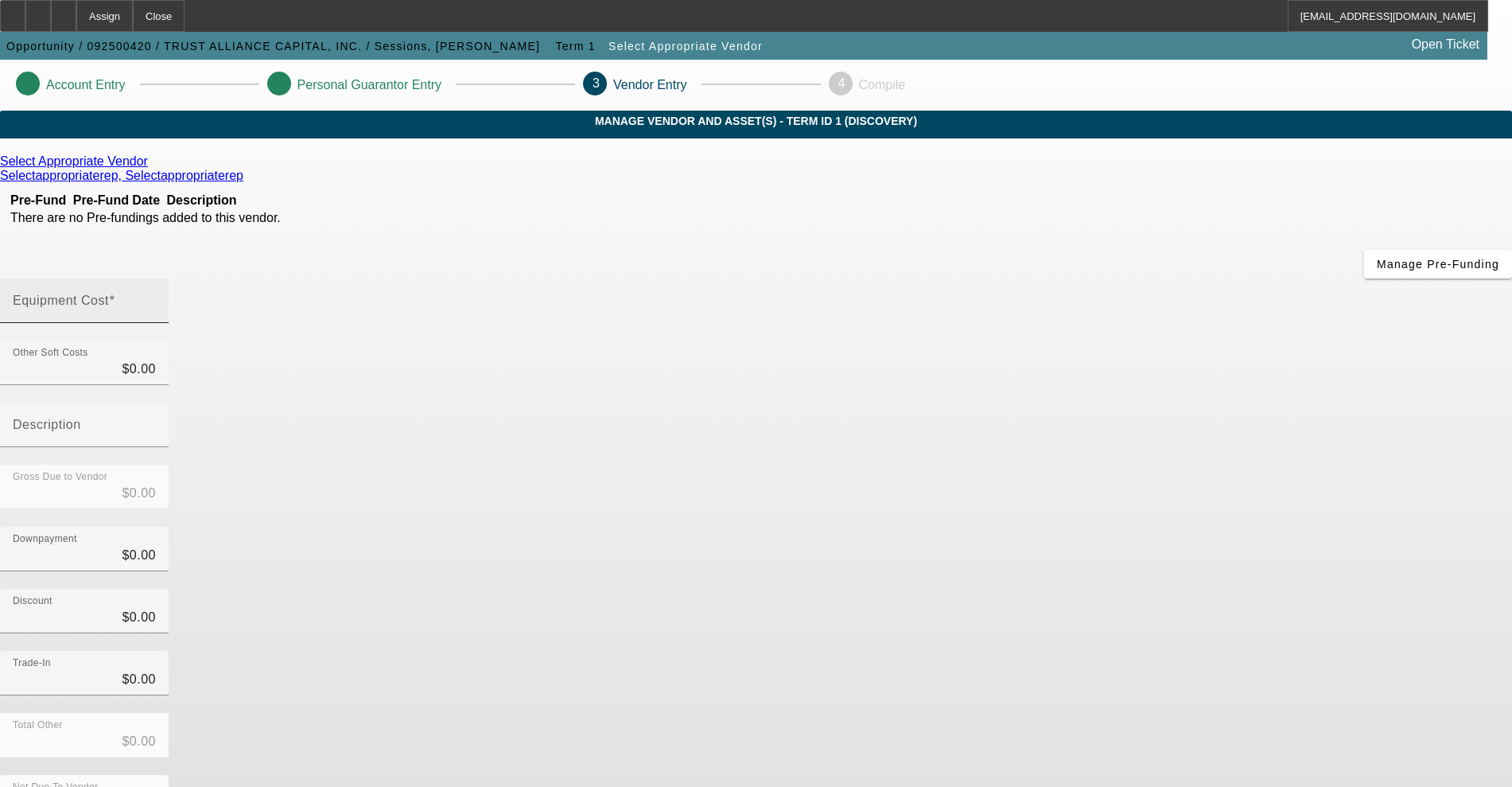
click at [156, 297] on input "Equipment Cost" at bounding box center [84, 306] width 143 height 19
type input "1"
type input "$1.00"
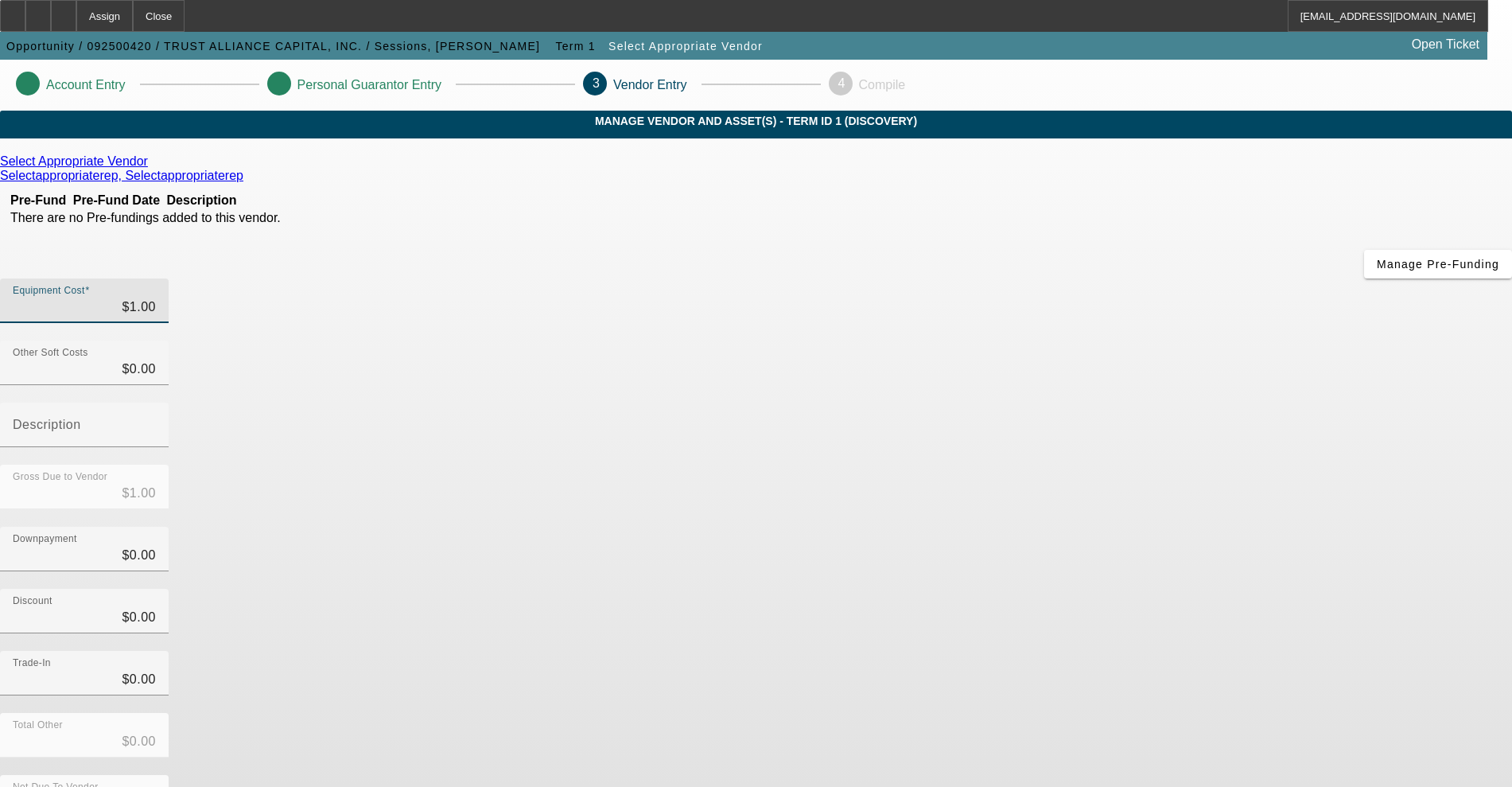
click at [1146, 527] on div "Downpayment $0.00" at bounding box center [756, 558] width 1512 height 62
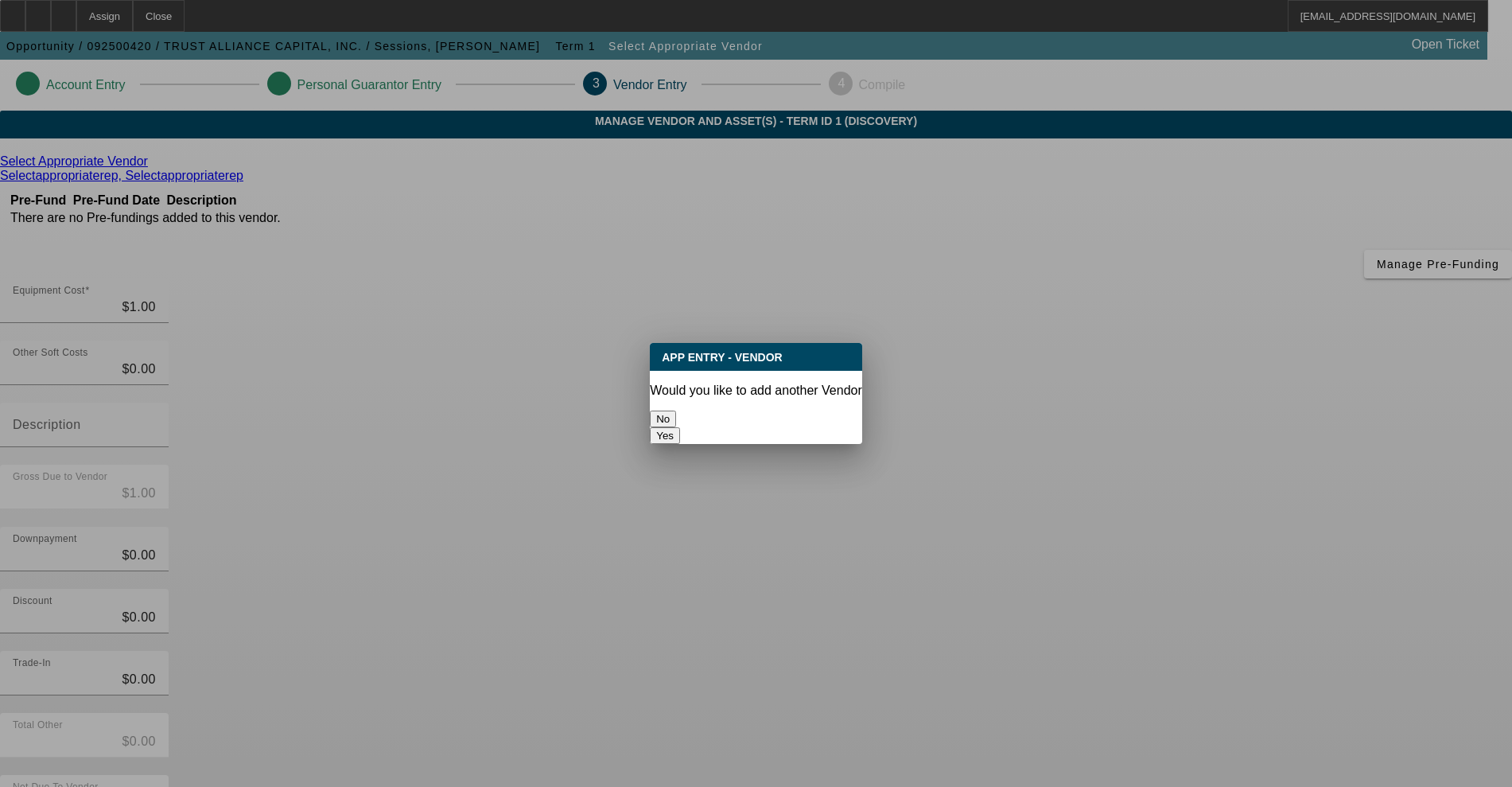
click at [676, 414] on button "No" at bounding box center [663, 418] width 26 height 16
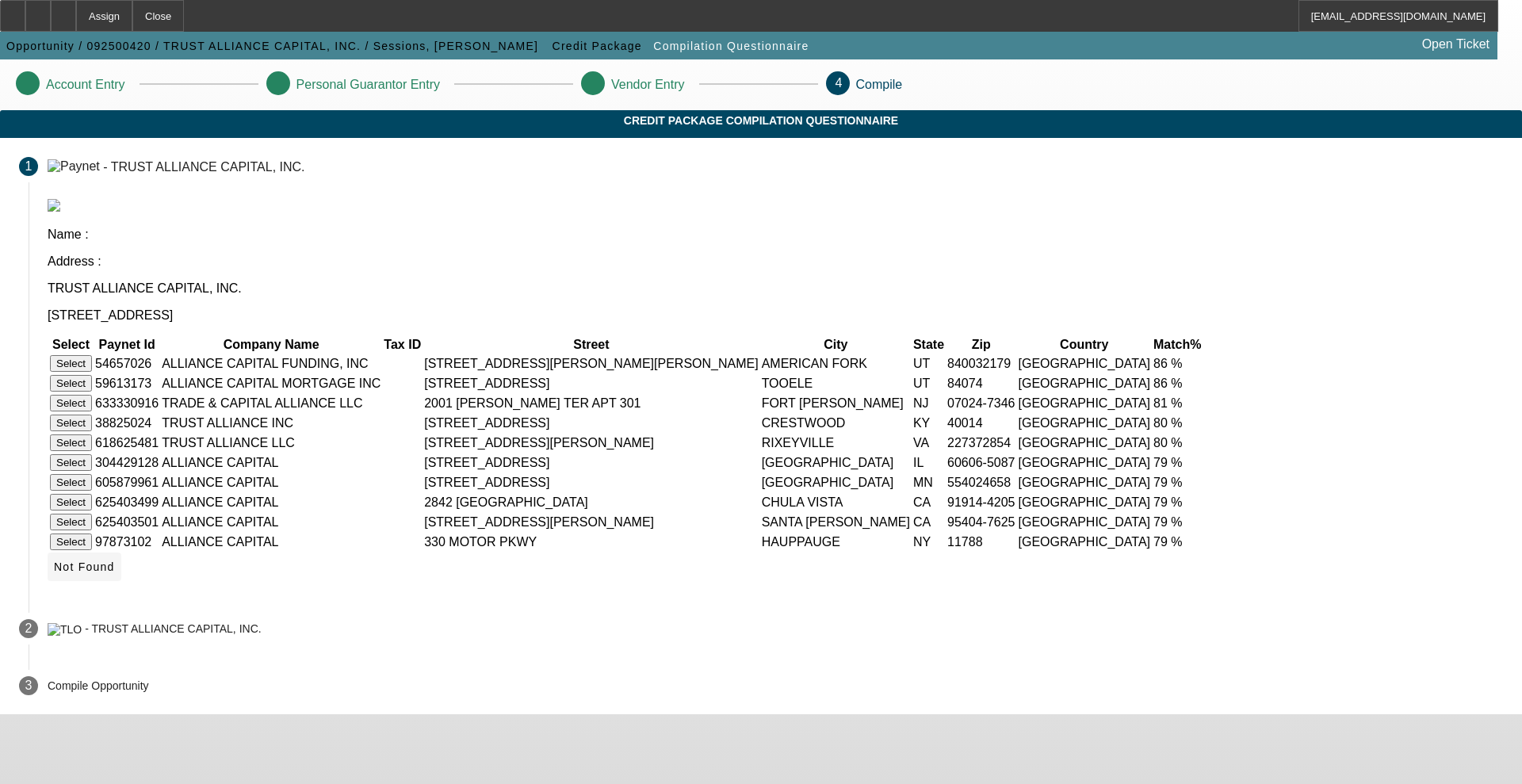
click at [115, 560] on span "Not Found" at bounding box center [84, 567] width 61 height 13
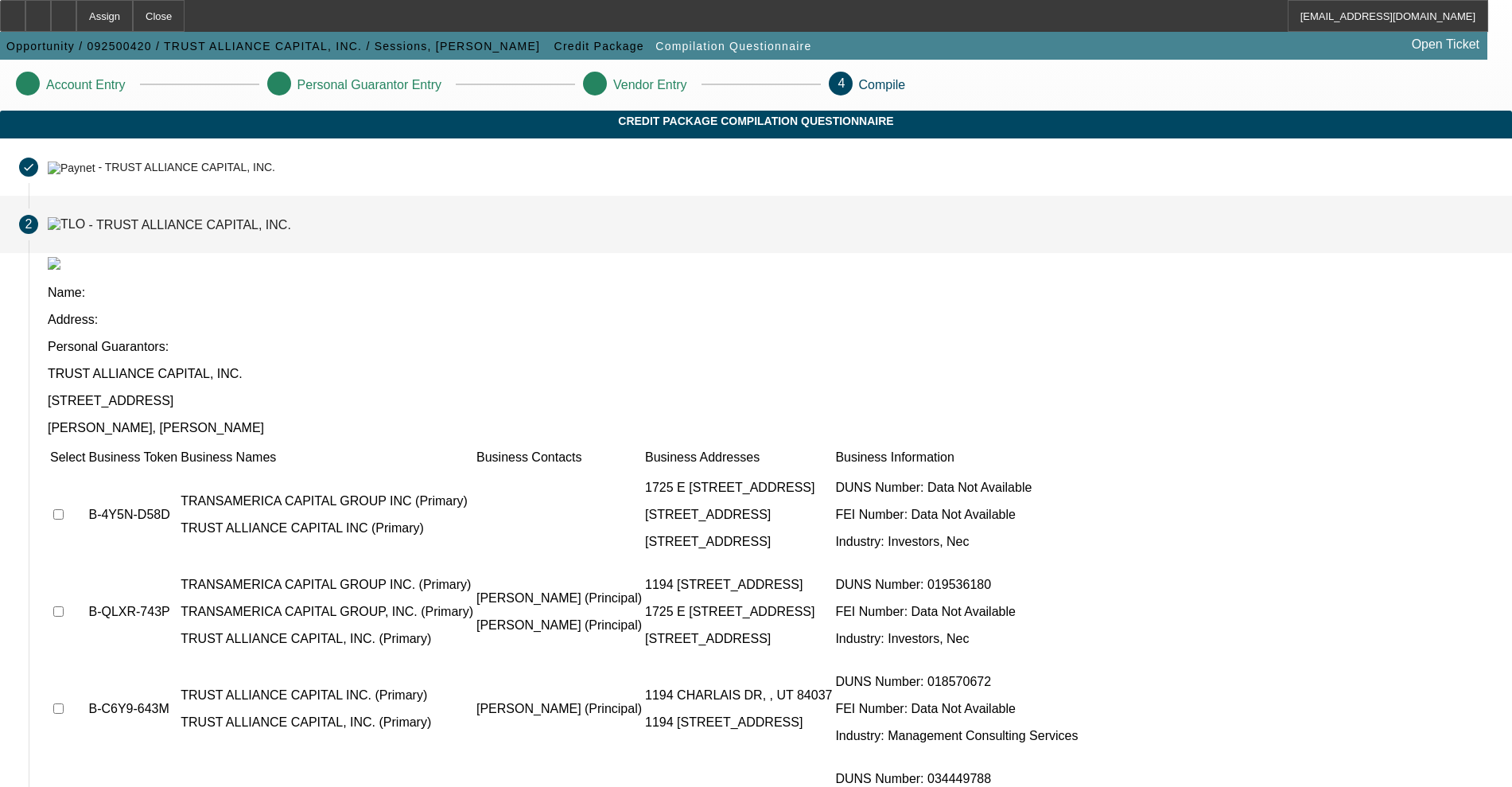
click at [86, 467] on td at bounding box center [67, 514] width 37 height 96
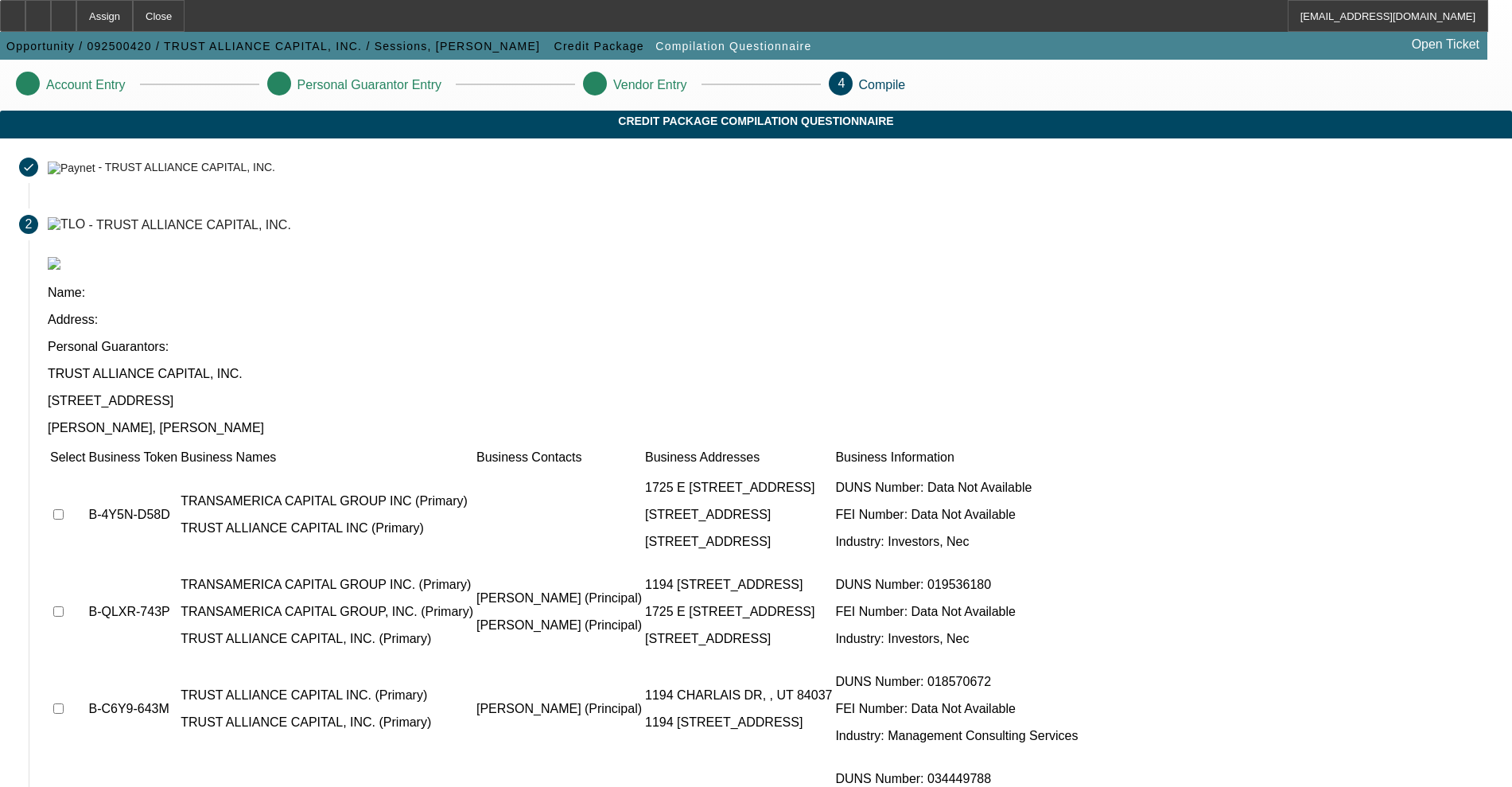
click at [64, 509] on input "checkbox" at bounding box center [58, 514] width 11 height 11
checkbox input "true"
click at [64, 606] on input "checkbox" at bounding box center [58, 611] width 11 height 11
checkbox input "true"
click at [64, 703] on input "checkbox" at bounding box center [58, 708] width 11 height 11
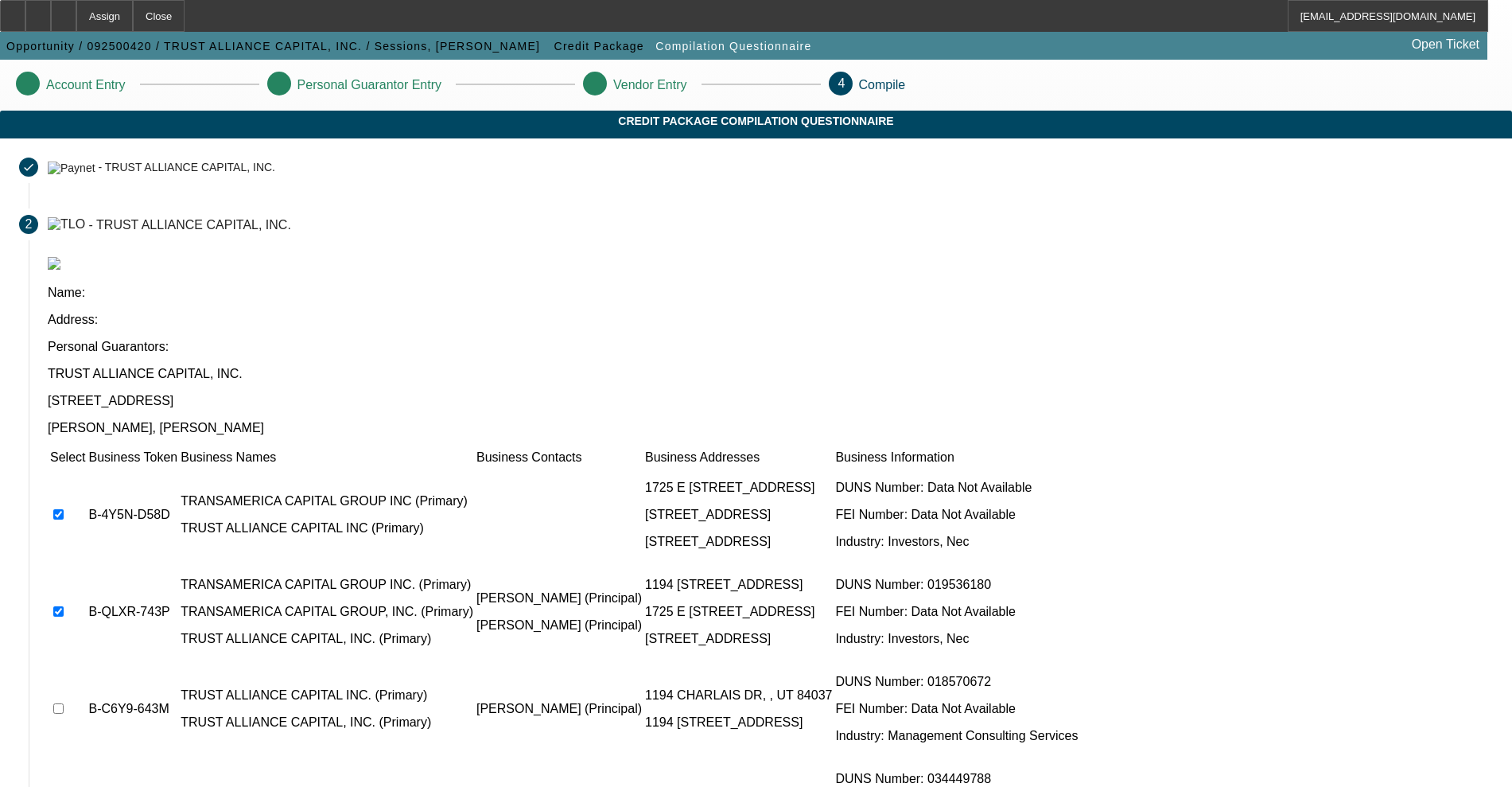
checkbox input "true"
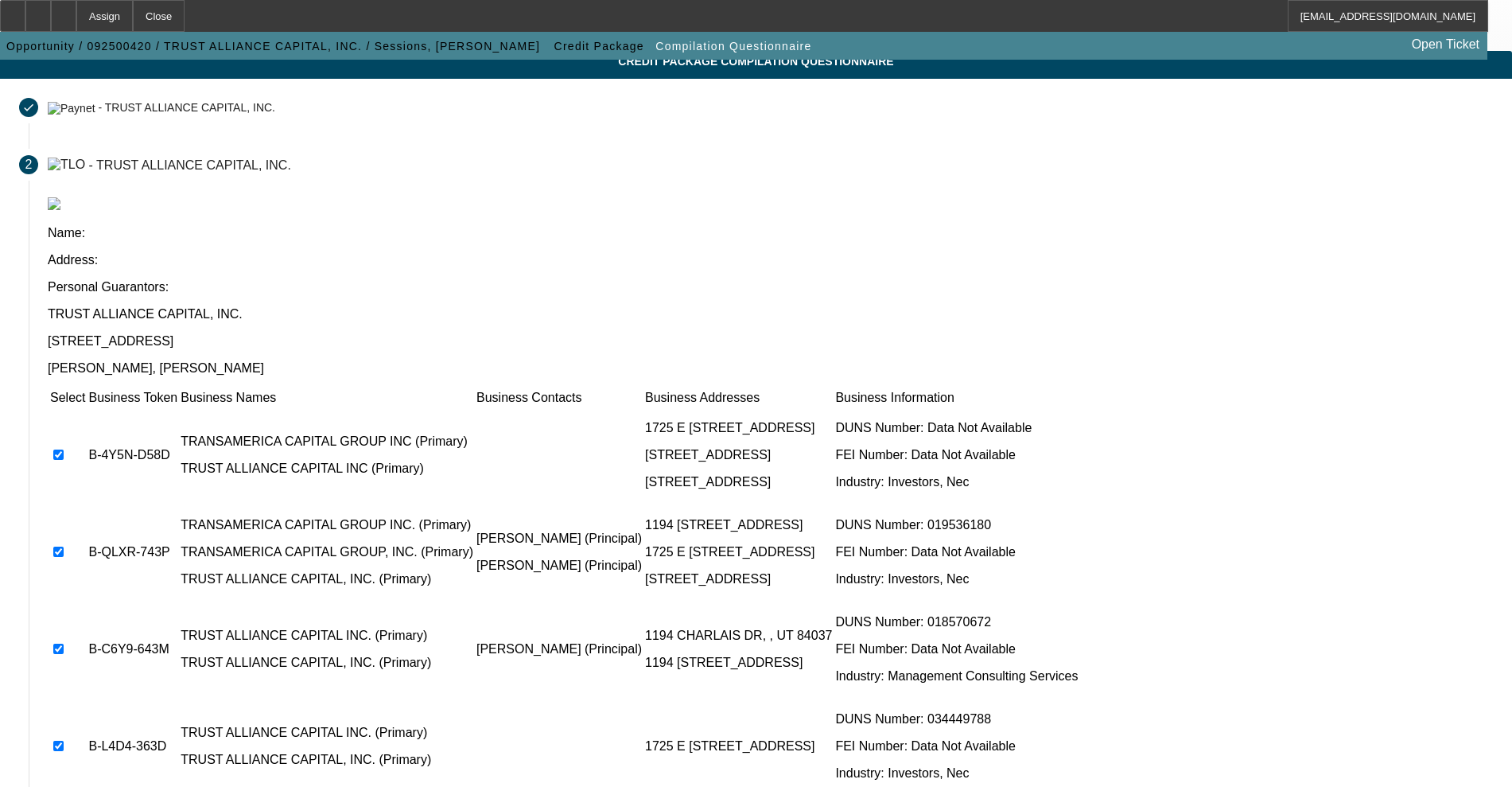
scroll to position [93, 0]
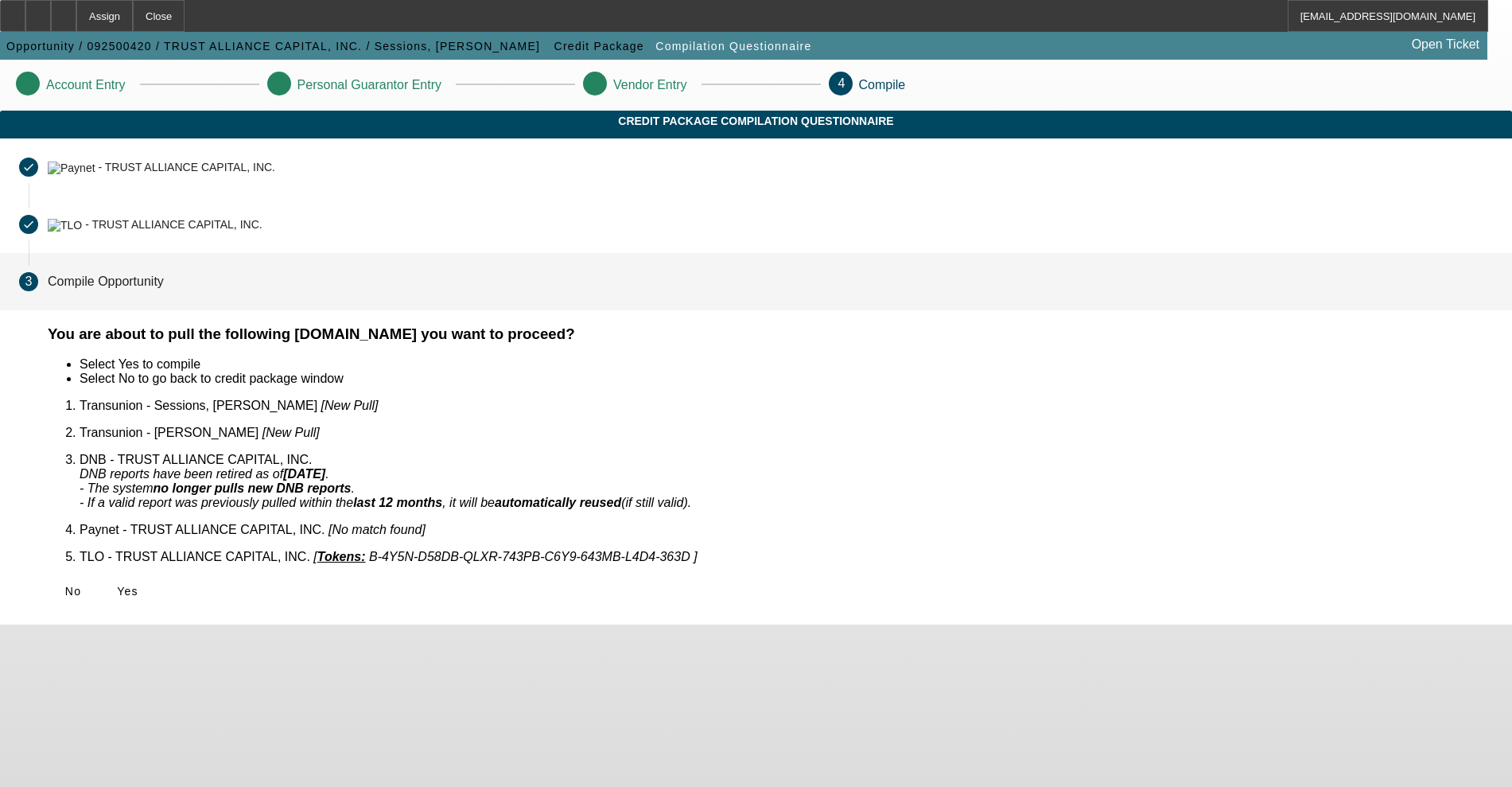
scroll to position [0, 0]
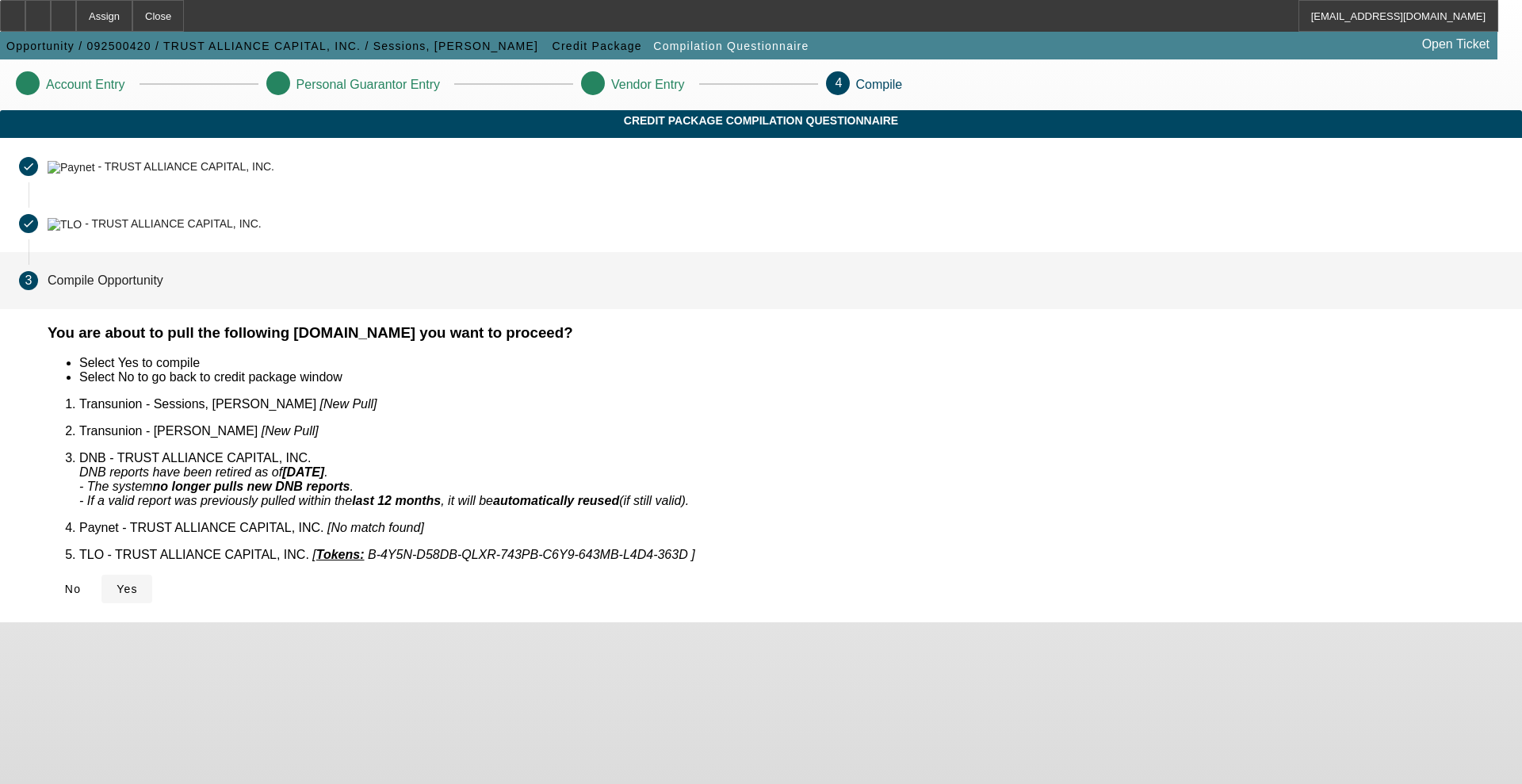
click at [153, 570] on span at bounding box center [126, 589] width 51 height 38
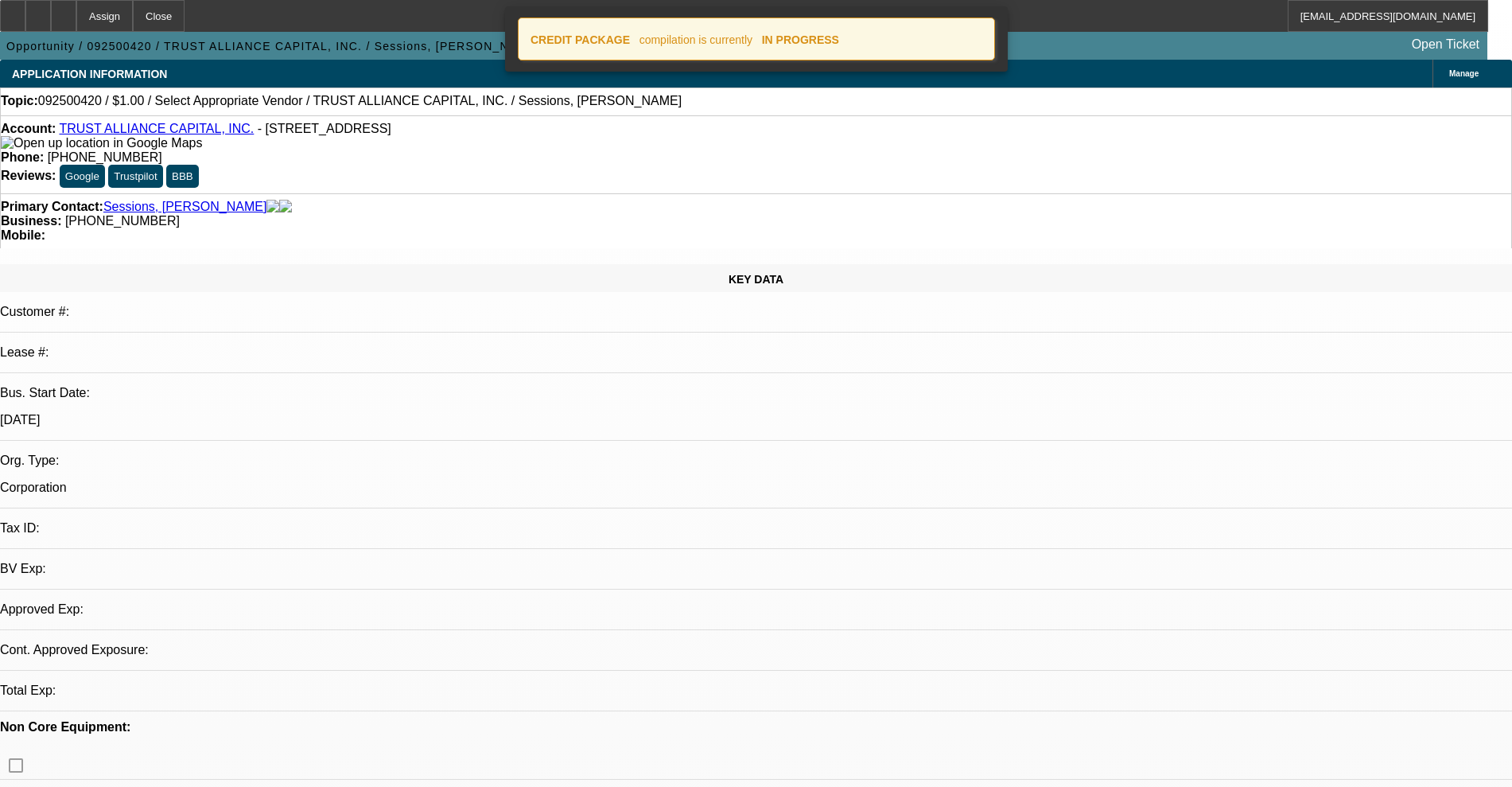
select select "0"
select select "2"
select select "0.1"
select select "4"
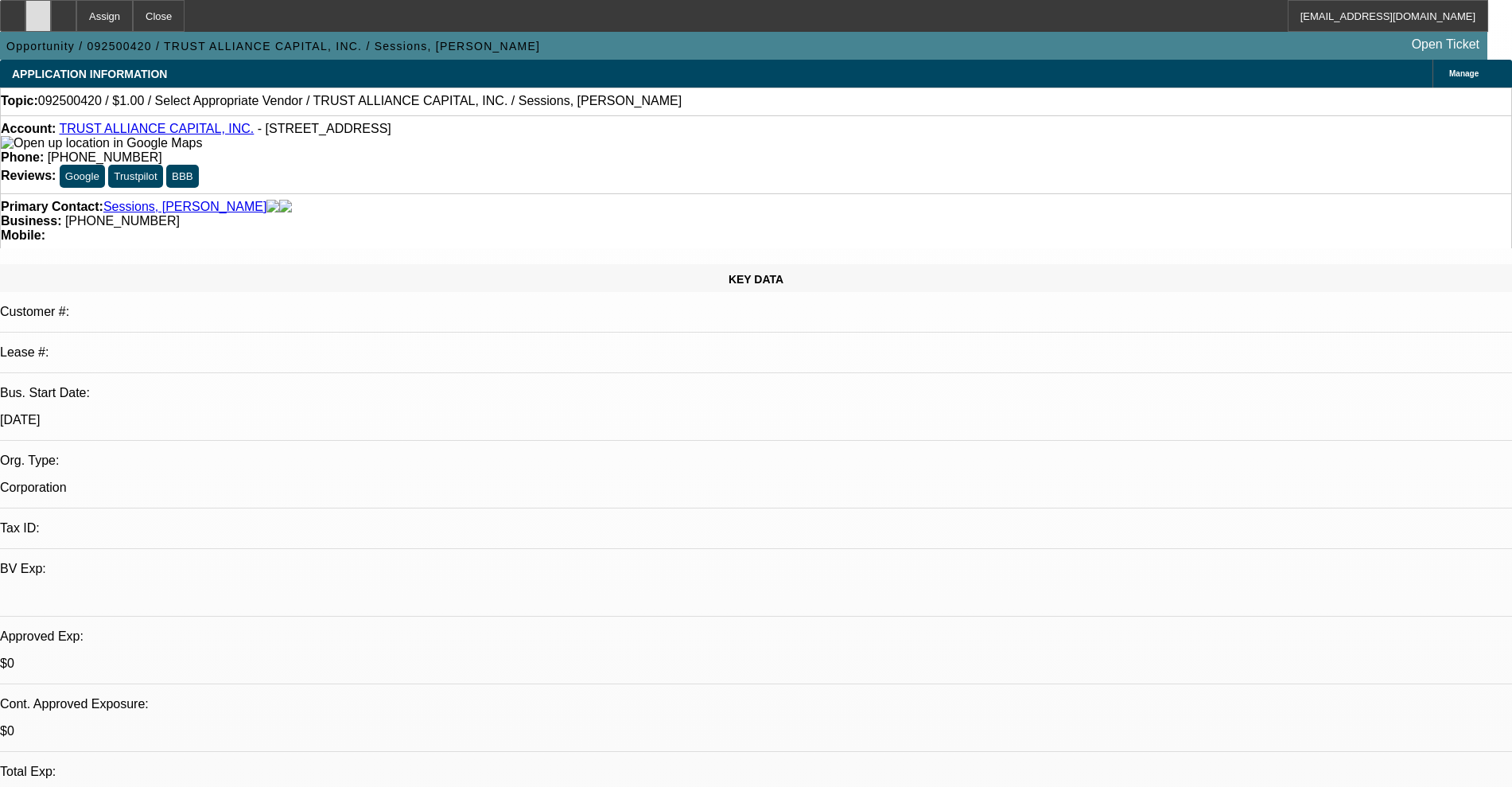
click at [51, 16] on div at bounding box center [38, 16] width 25 height 32
click at [64, 11] on icon at bounding box center [64, 11] width 0 height 0
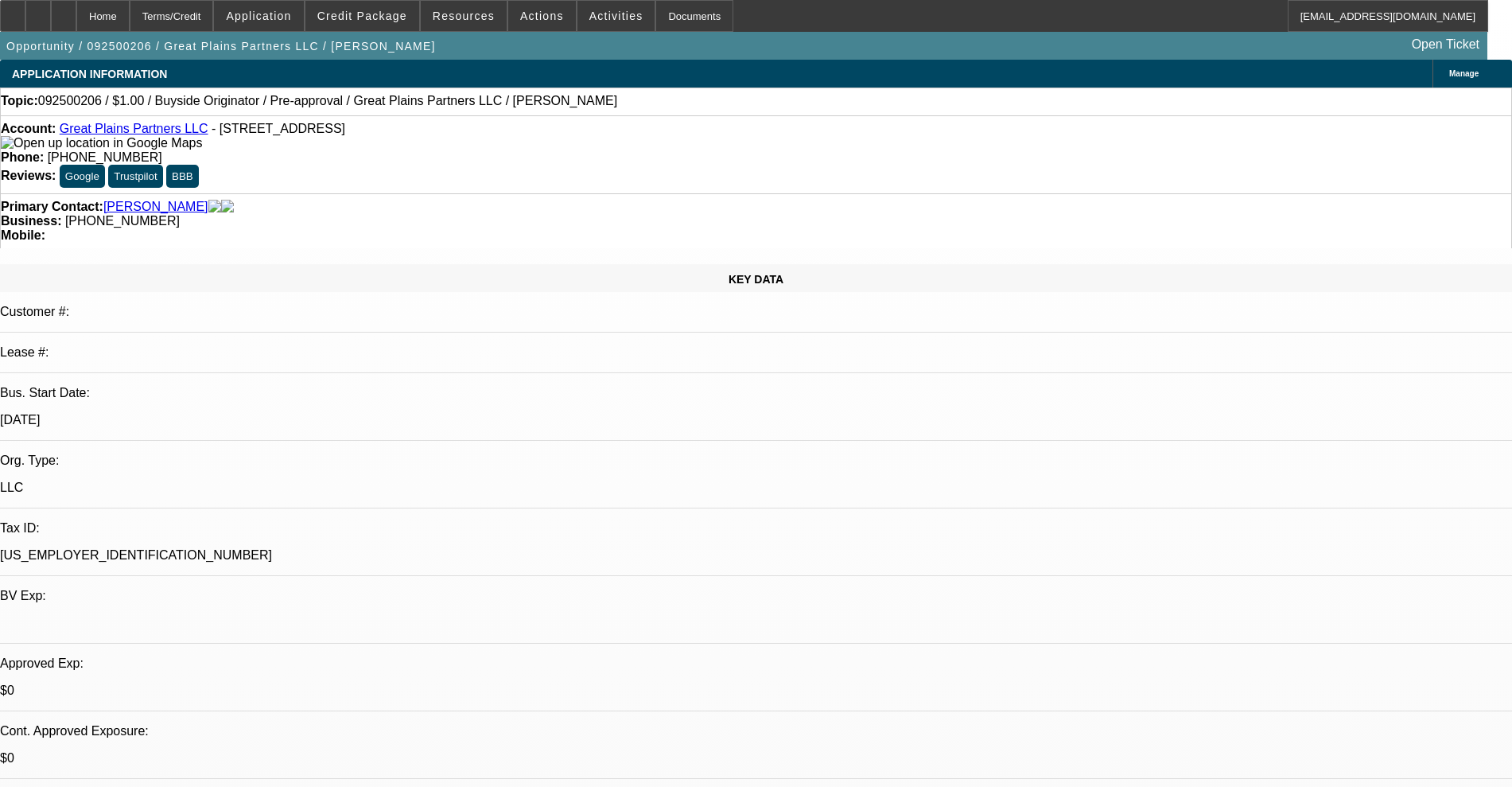
select select "0"
select select "2"
select select "0"
select select "6"
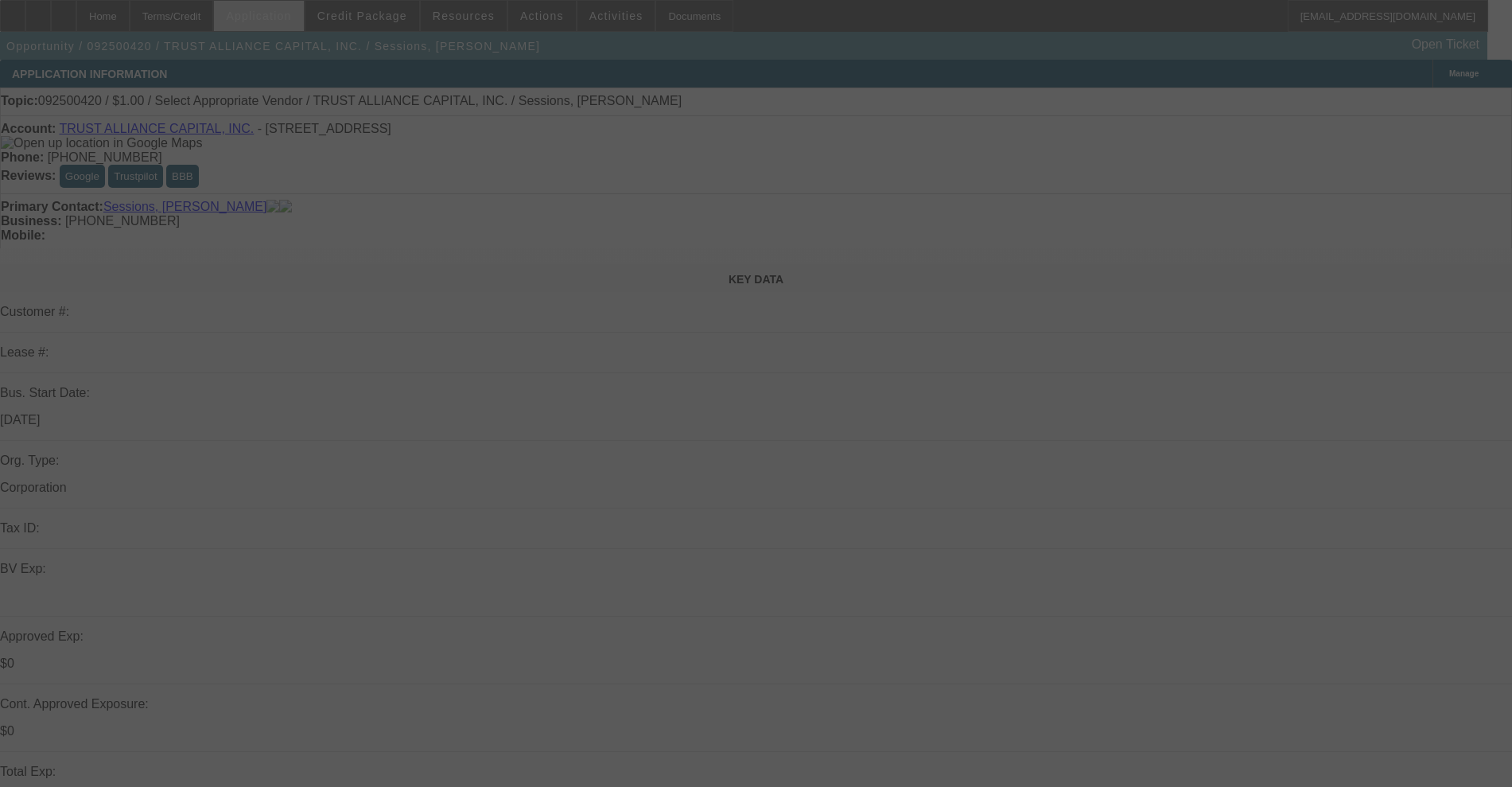
select select "0"
select select "2"
select select "0.1"
select select "4"
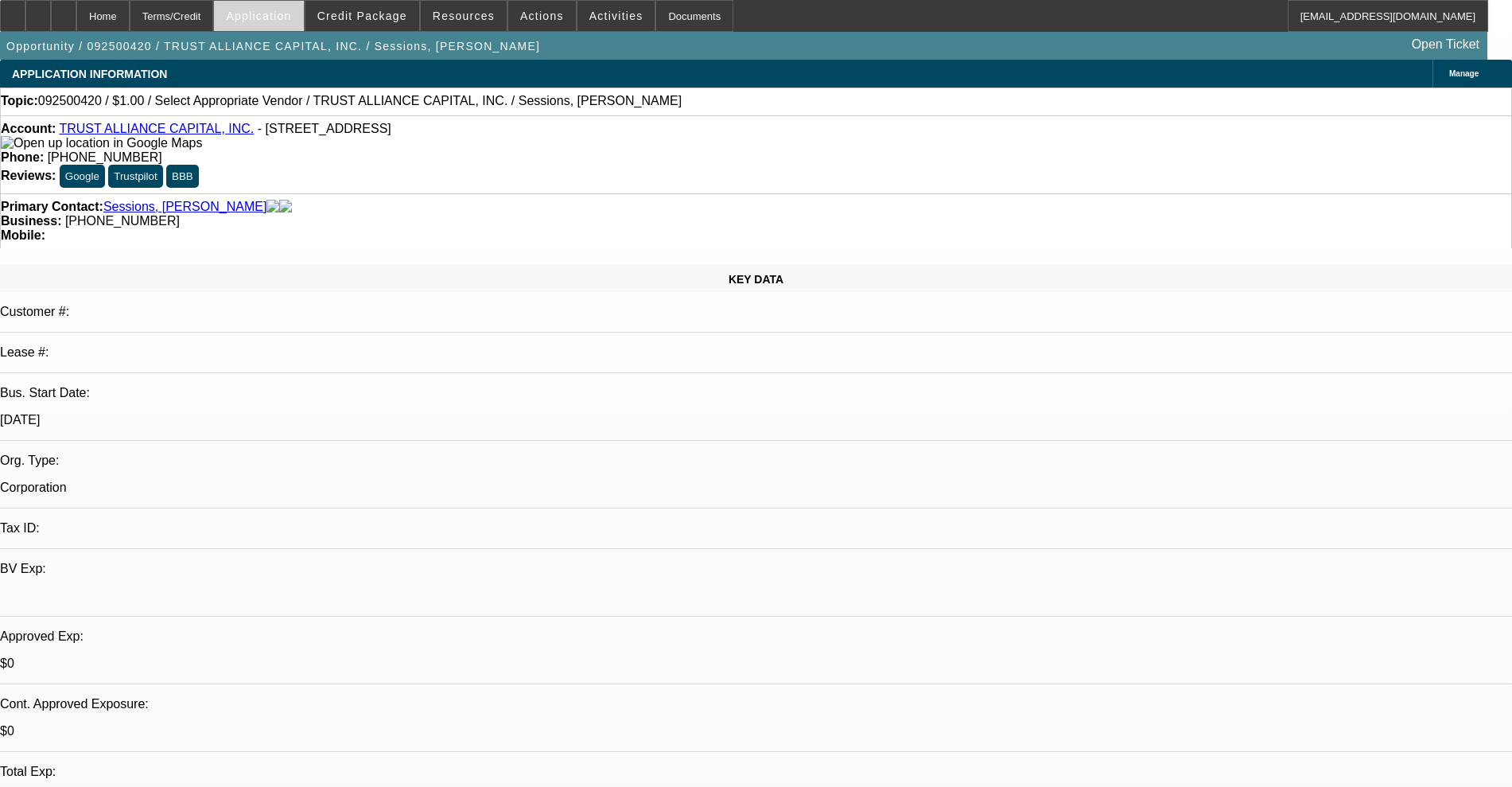
click at [287, 20] on span "Application" at bounding box center [259, 16] width 65 height 13
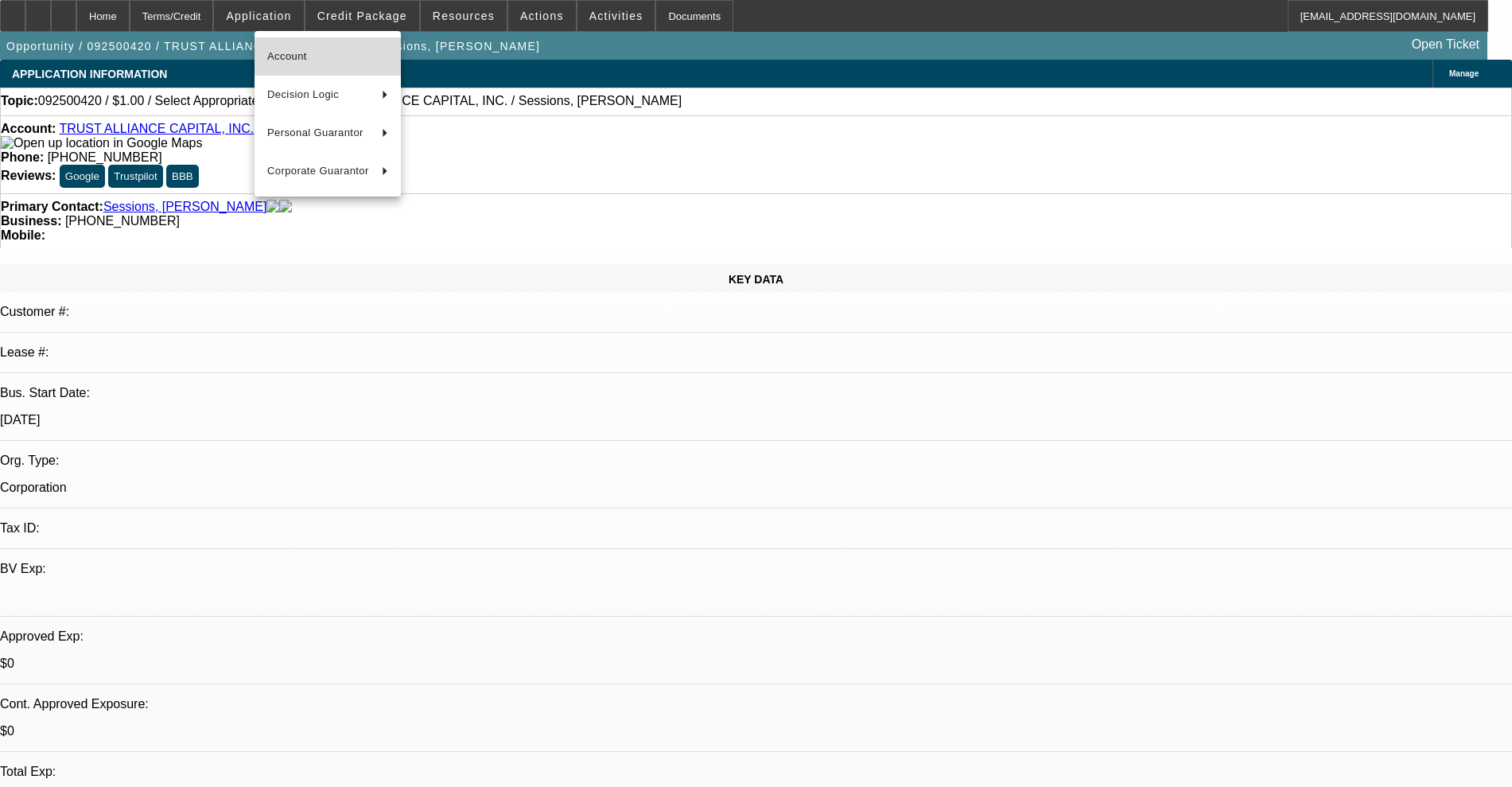
click at [331, 60] on span "Account" at bounding box center [327, 56] width 121 height 19
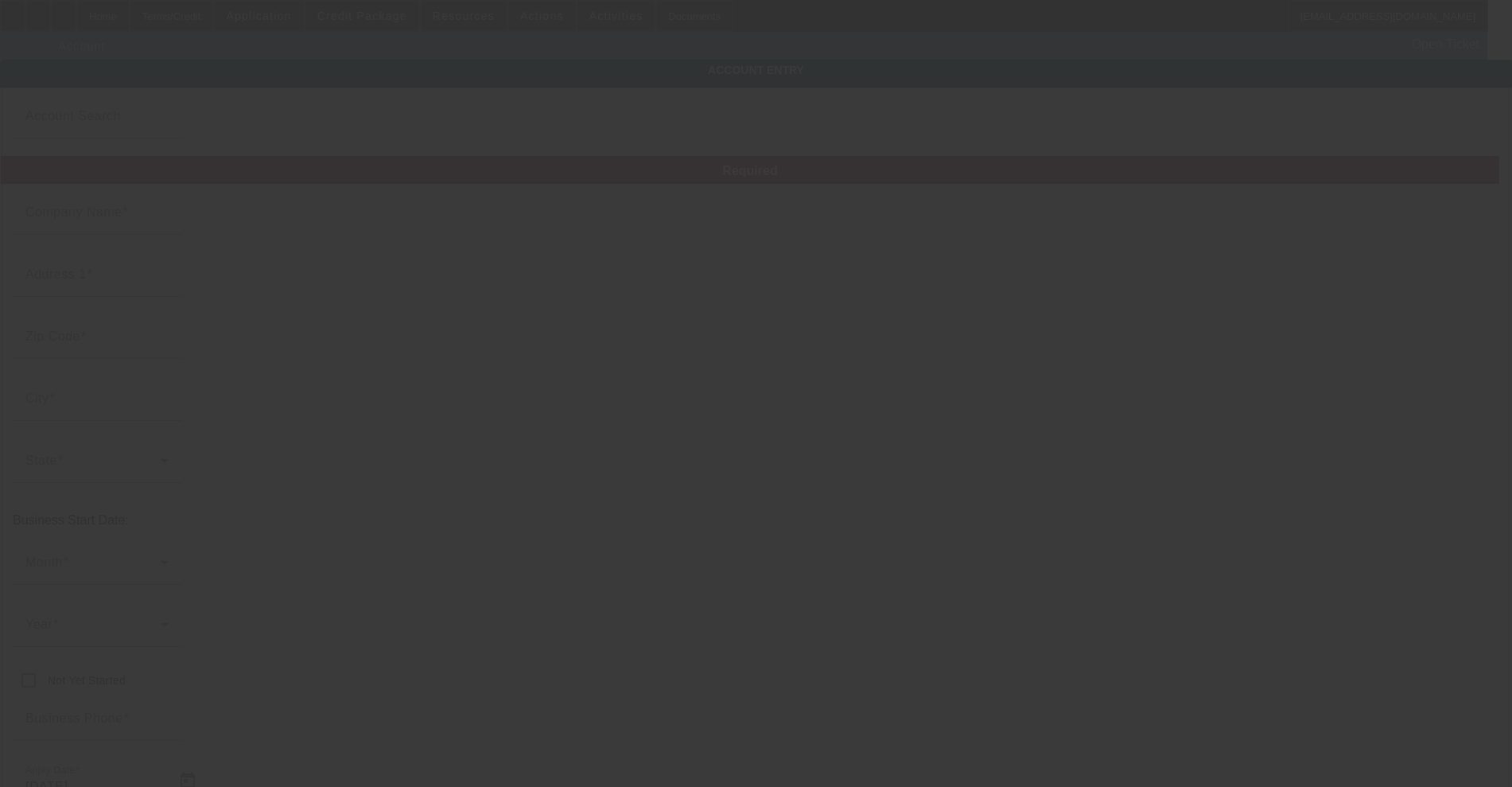
type input "TRUST ALLIANCE CAPITAL, INC."
type input "186 N 100 E"
type input "84037"
type input "[GEOGRAPHIC_DATA]"
type input "[PHONE_NUMBER]"
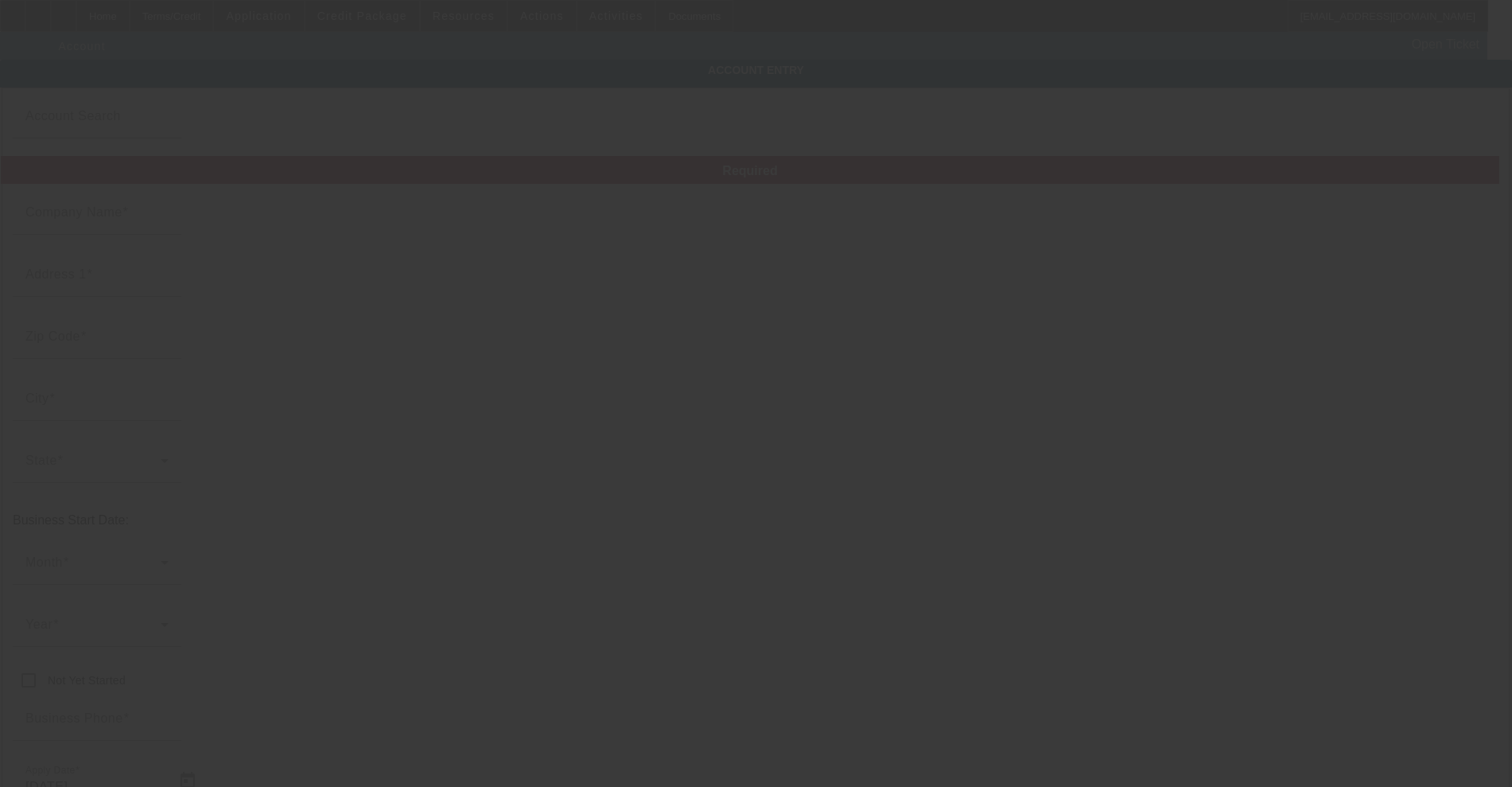
type input "Ste A"
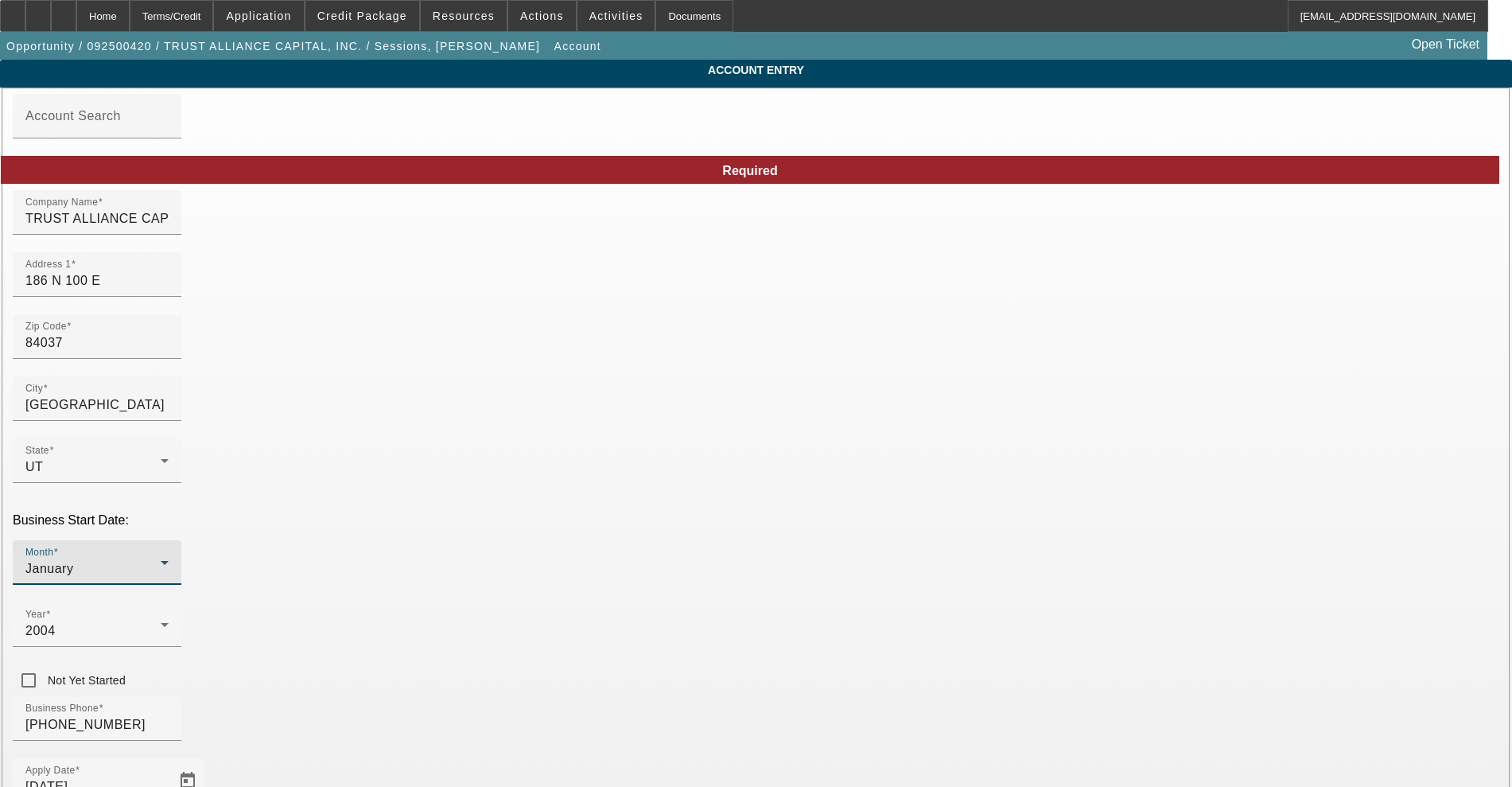
click at [160, 559] on div "January" at bounding box center [93, 568] width 135 height 19
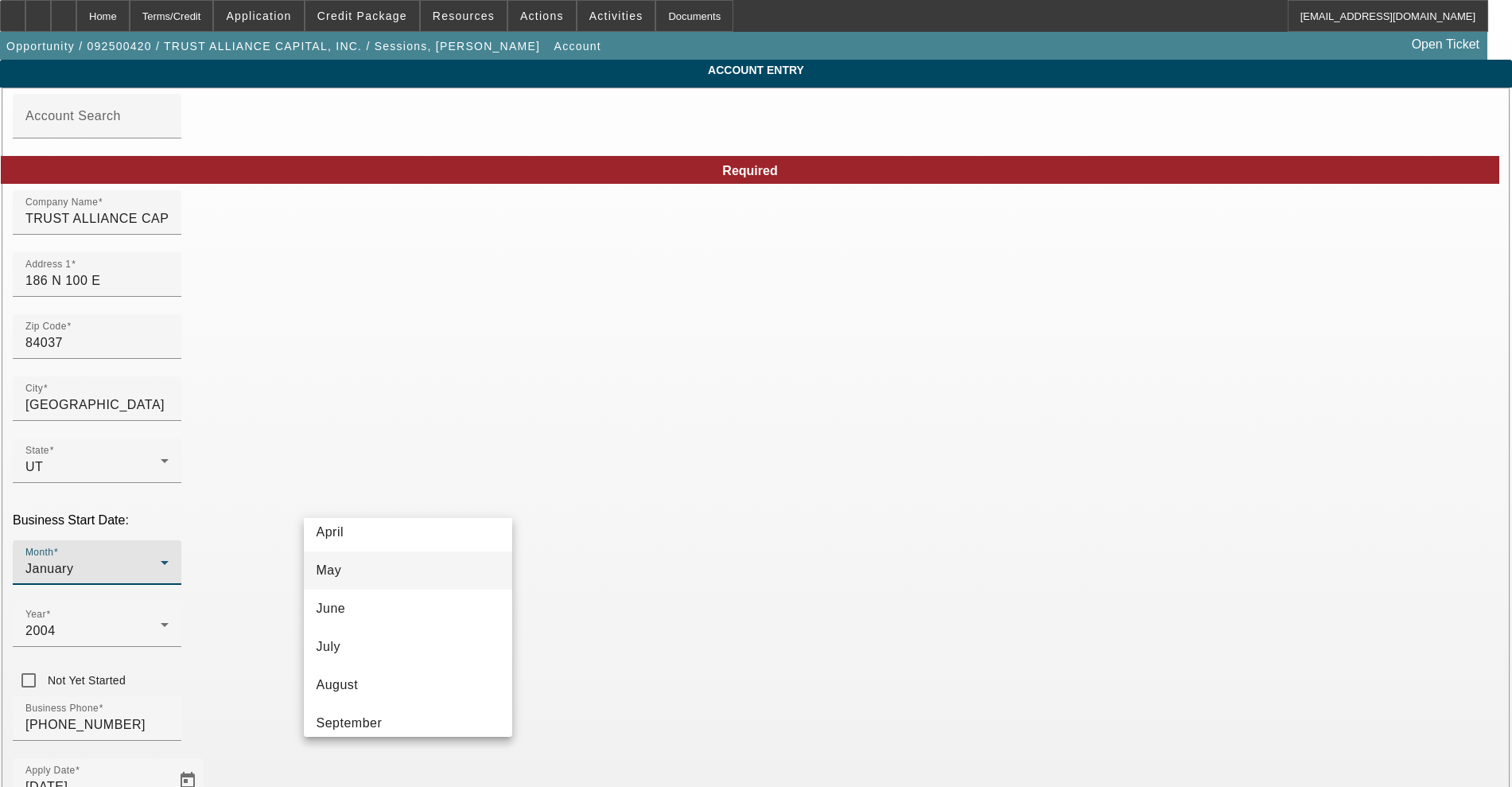
scroll to position [199, 0]
click at [395, 574] on mat-option "June" at bounding box center [408, 573] width 209 height 38
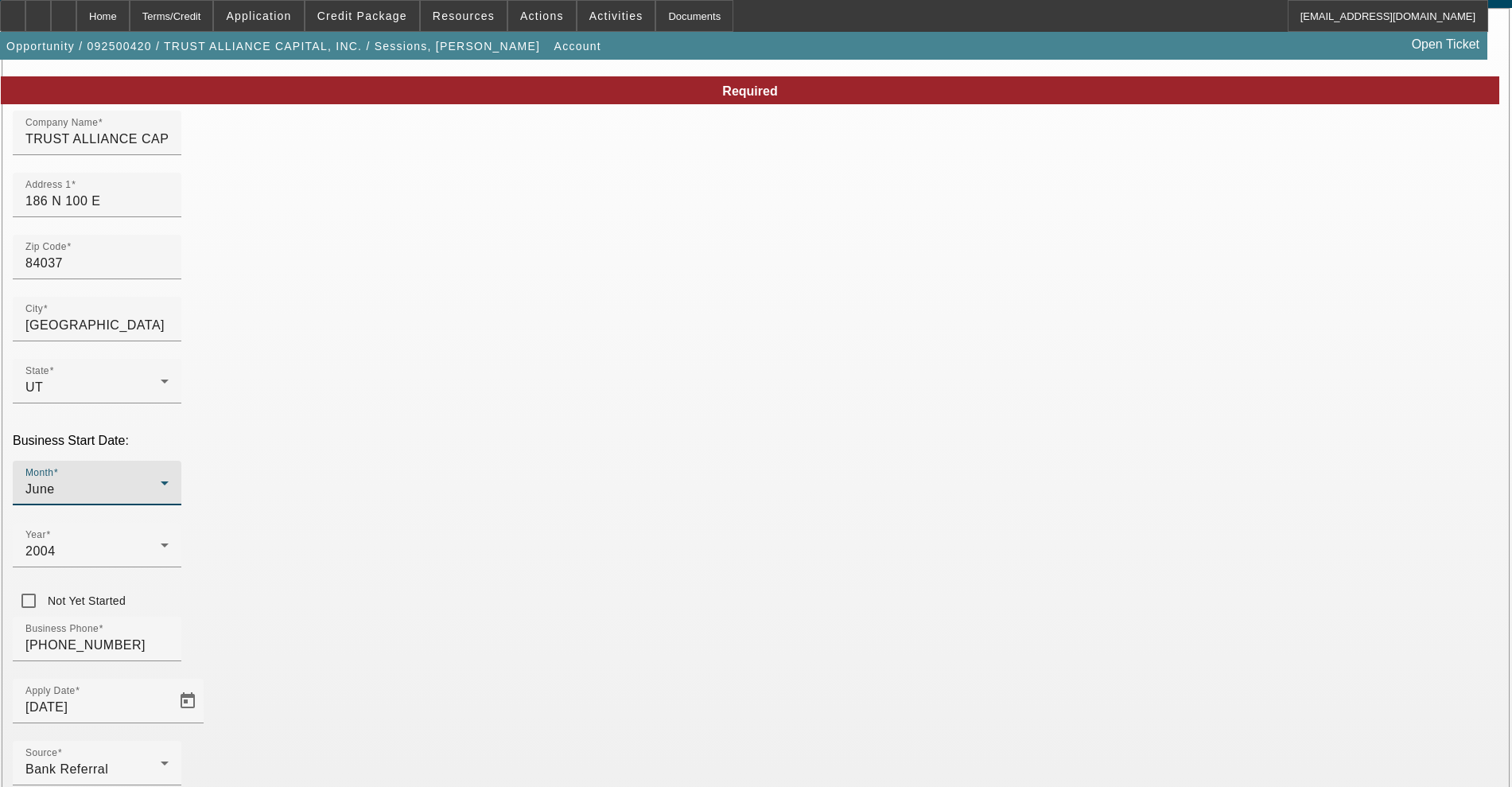
scroll to position [152, 0]
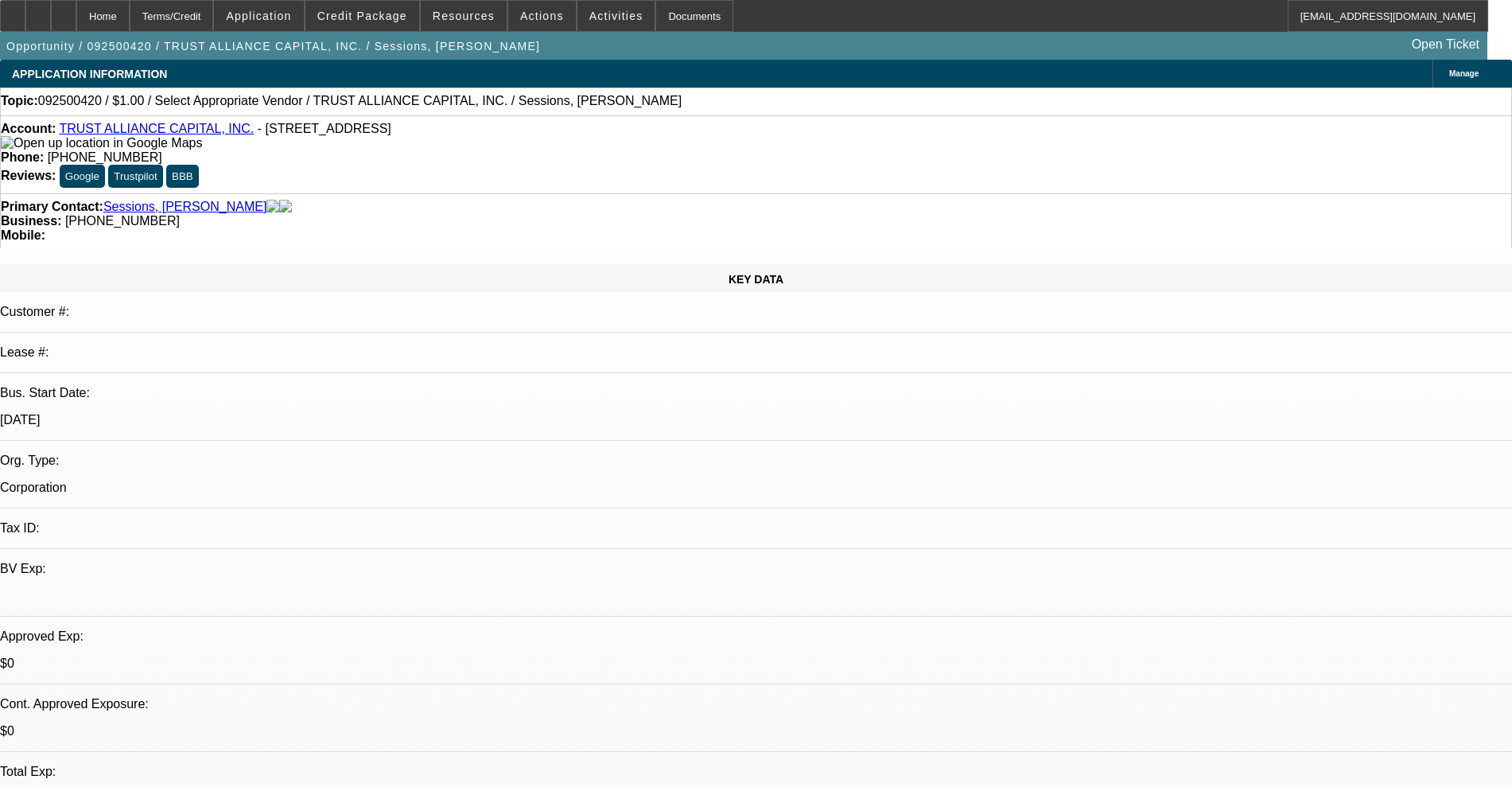
select select "0"
select select "2"
select select "0.1"
select select "4"
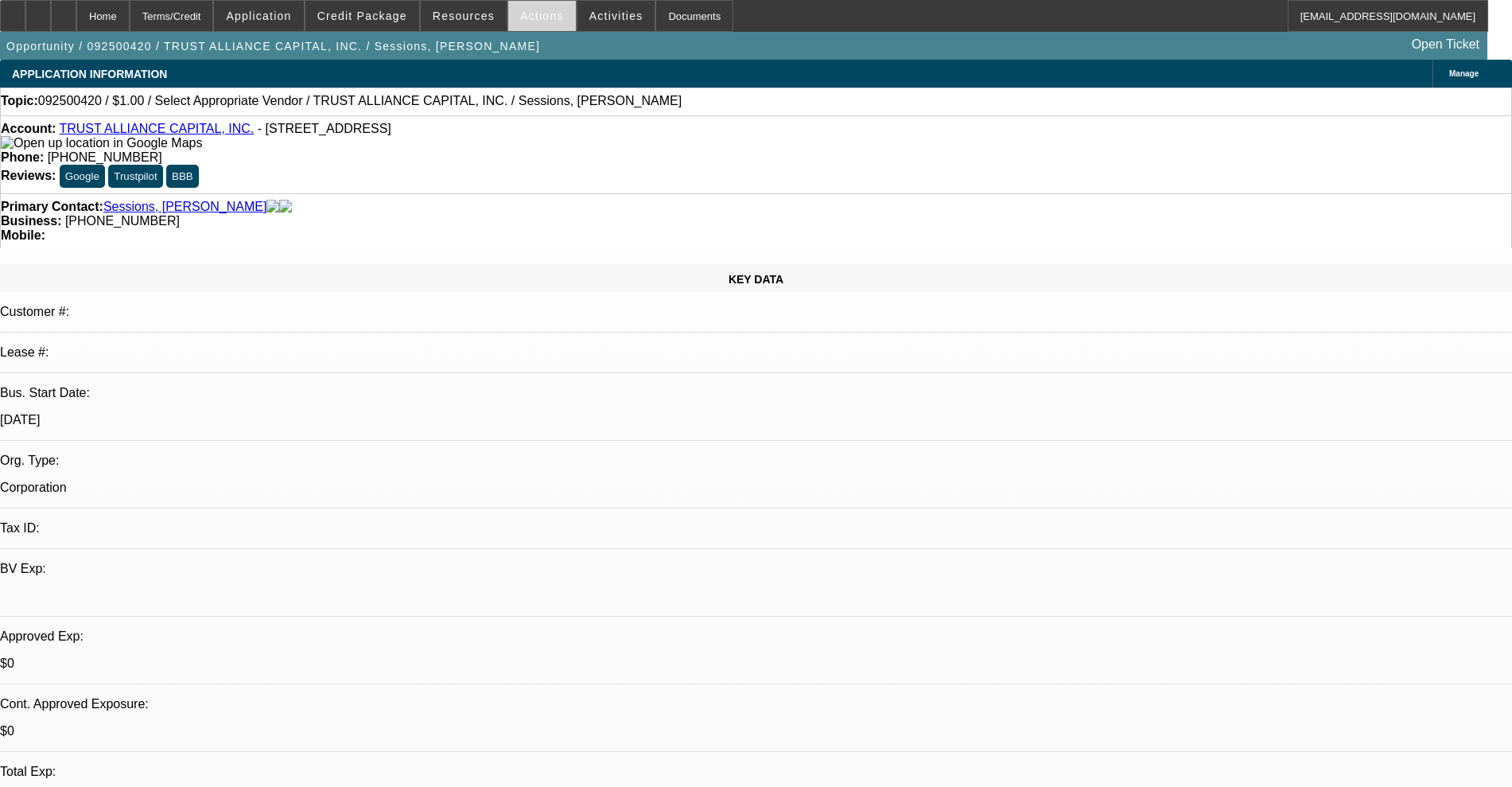
click at [530, 7] on span at bounding box center [542, 16] width 68 height 38
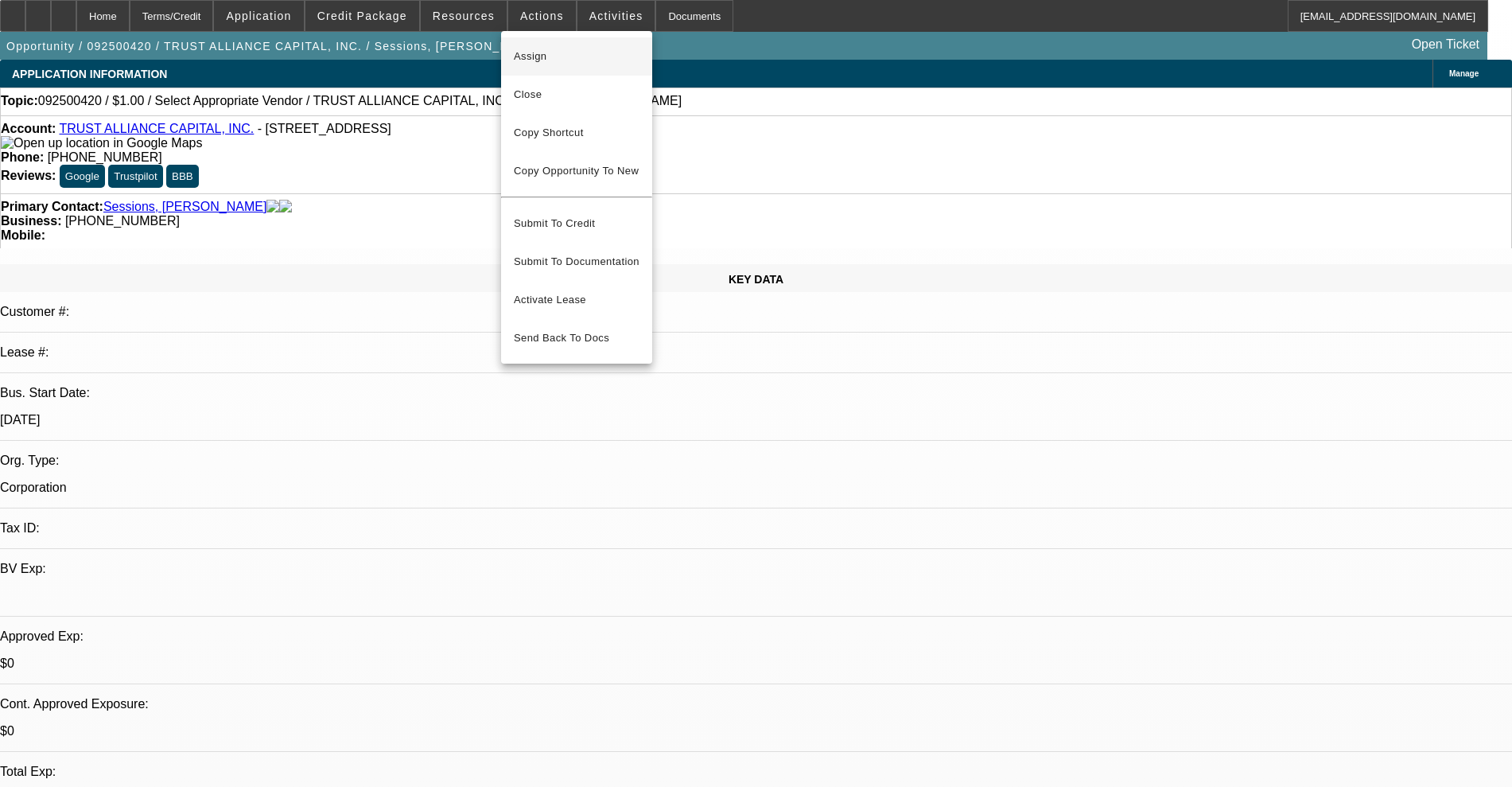
click at [571, 53] on span "Assign" at bounding box center [577, 56] width 126 height 19
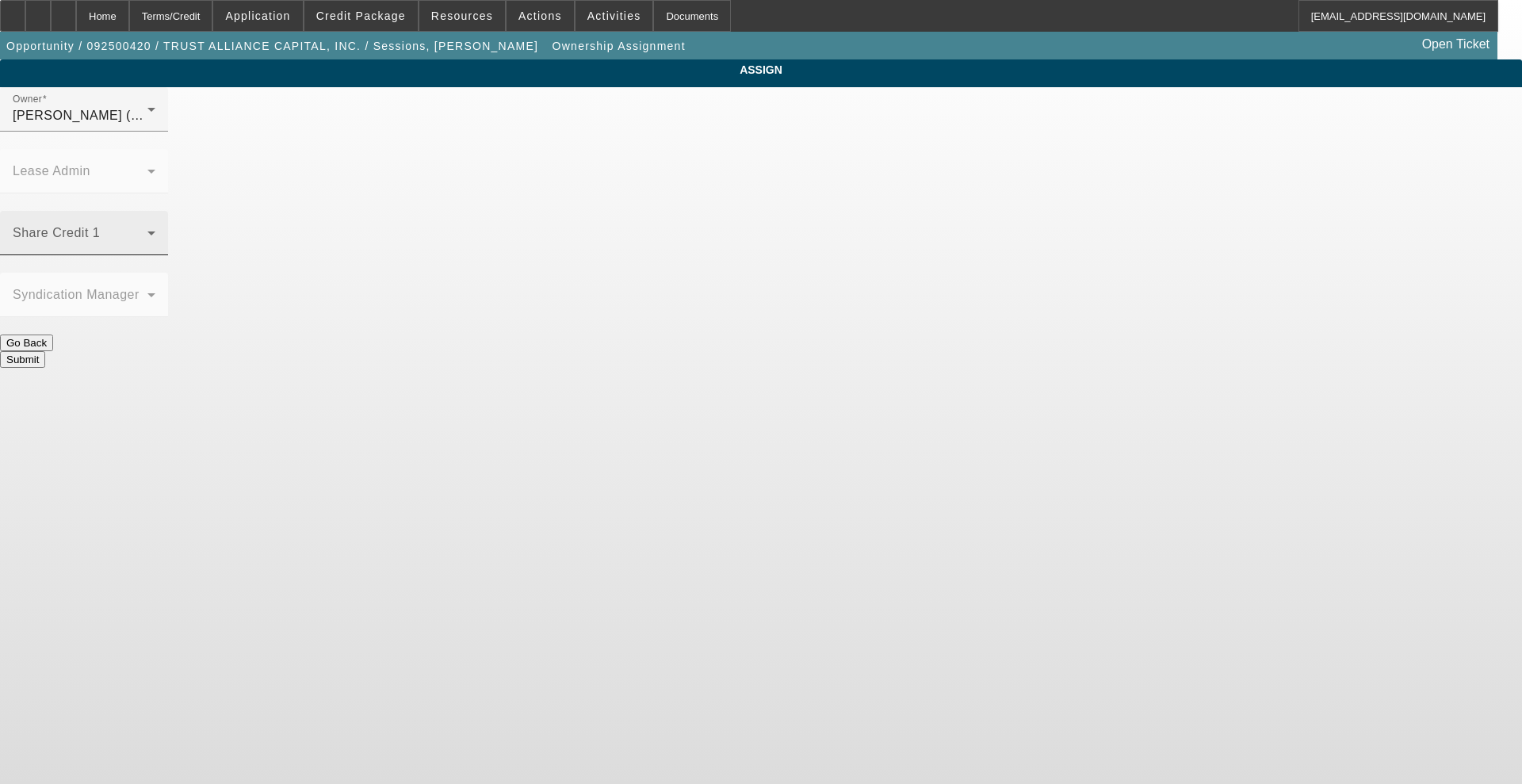
click at [155, 210] on div "Share Credit 1" at bounding box center [84, 233] width 143 height 44
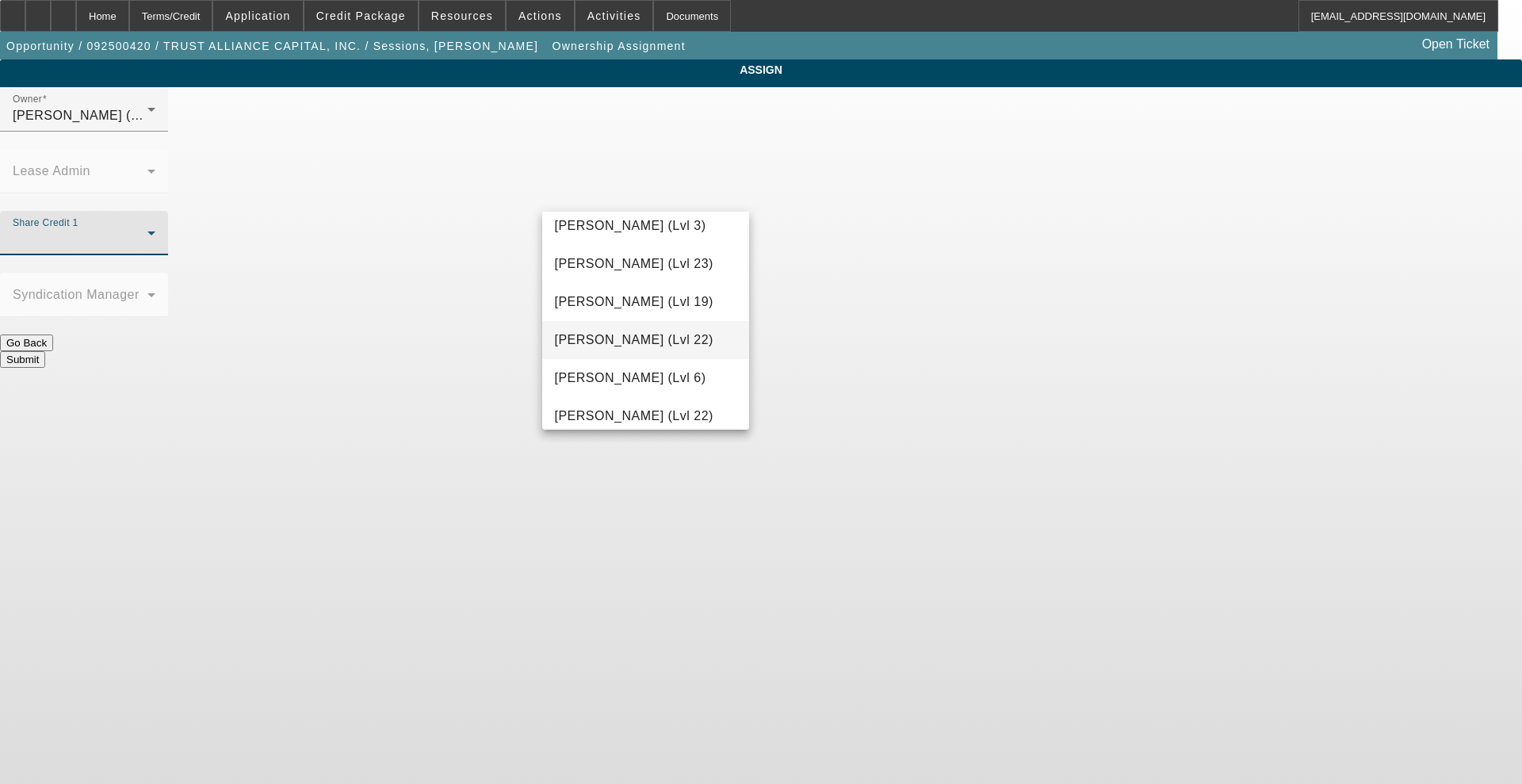
scroll to position [1689, 0]
click at [611, 265] on span "Richards, Stephanie (Lvl 3)" at bounding box center [631, 259] width 152 height 19
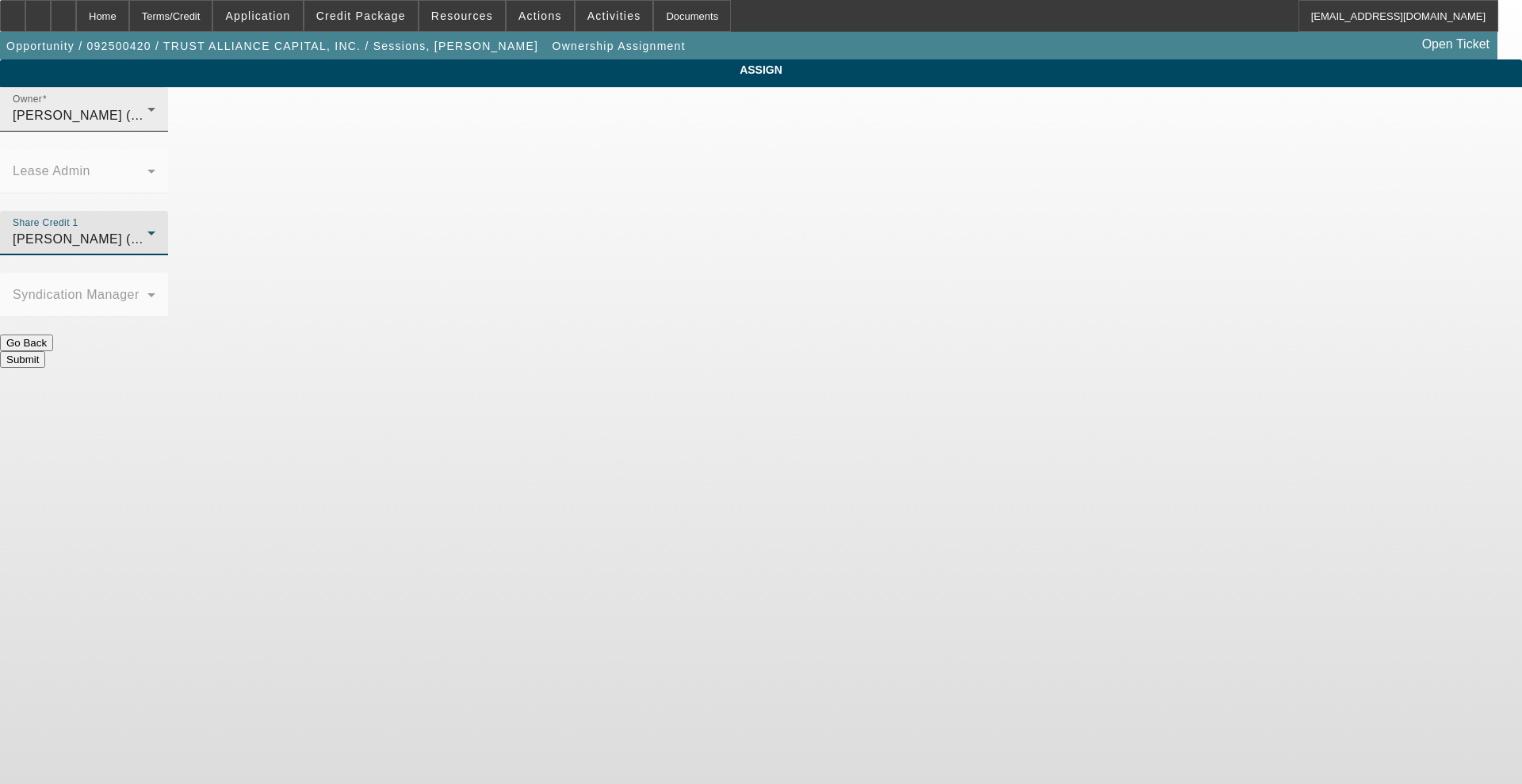
click at [164, 122] on span "Richards, Stephanie (Lvl 3)" at bounding box center [89, 115] width 152 height 14
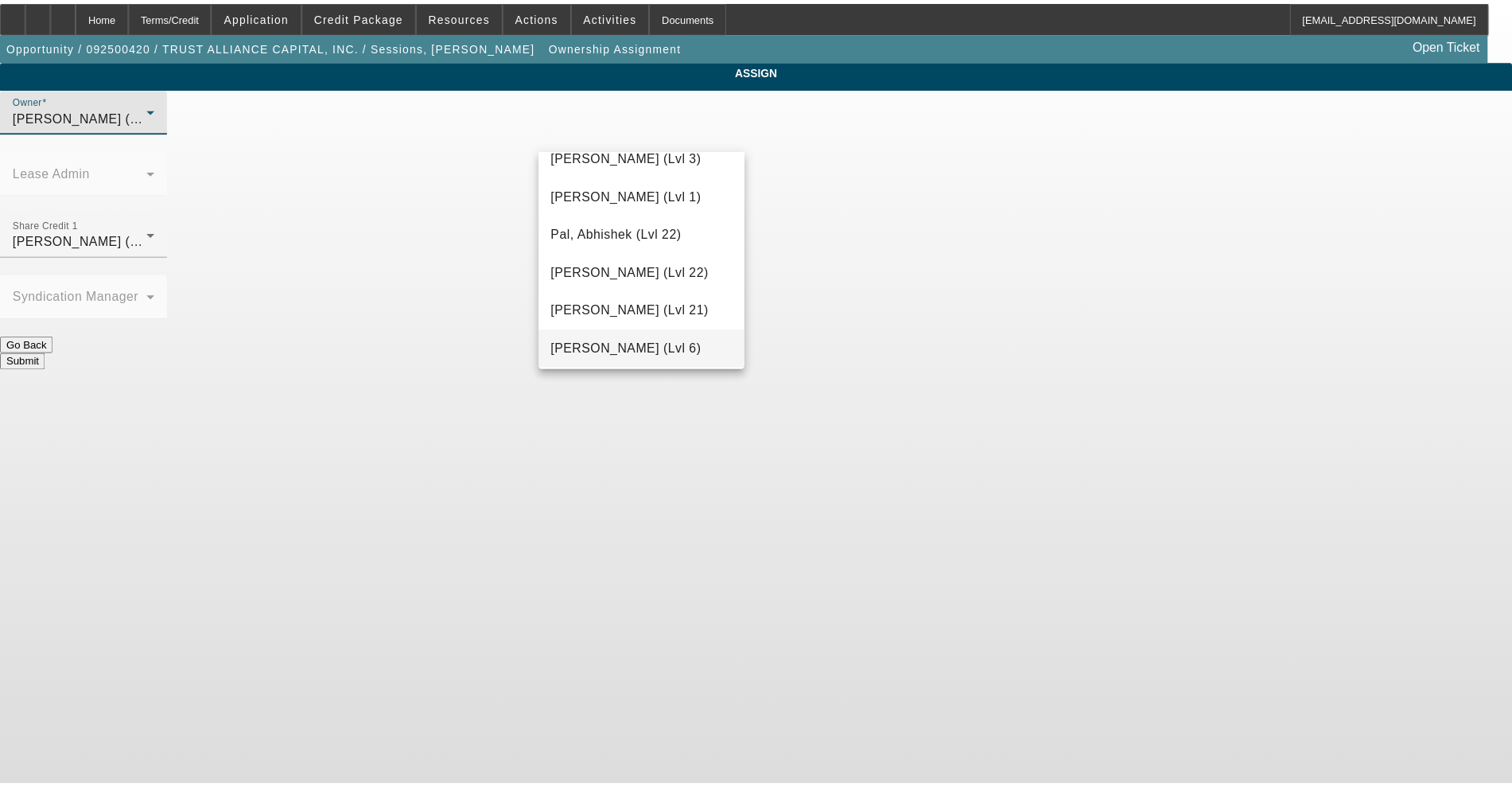
scroll to position [1476, 0]
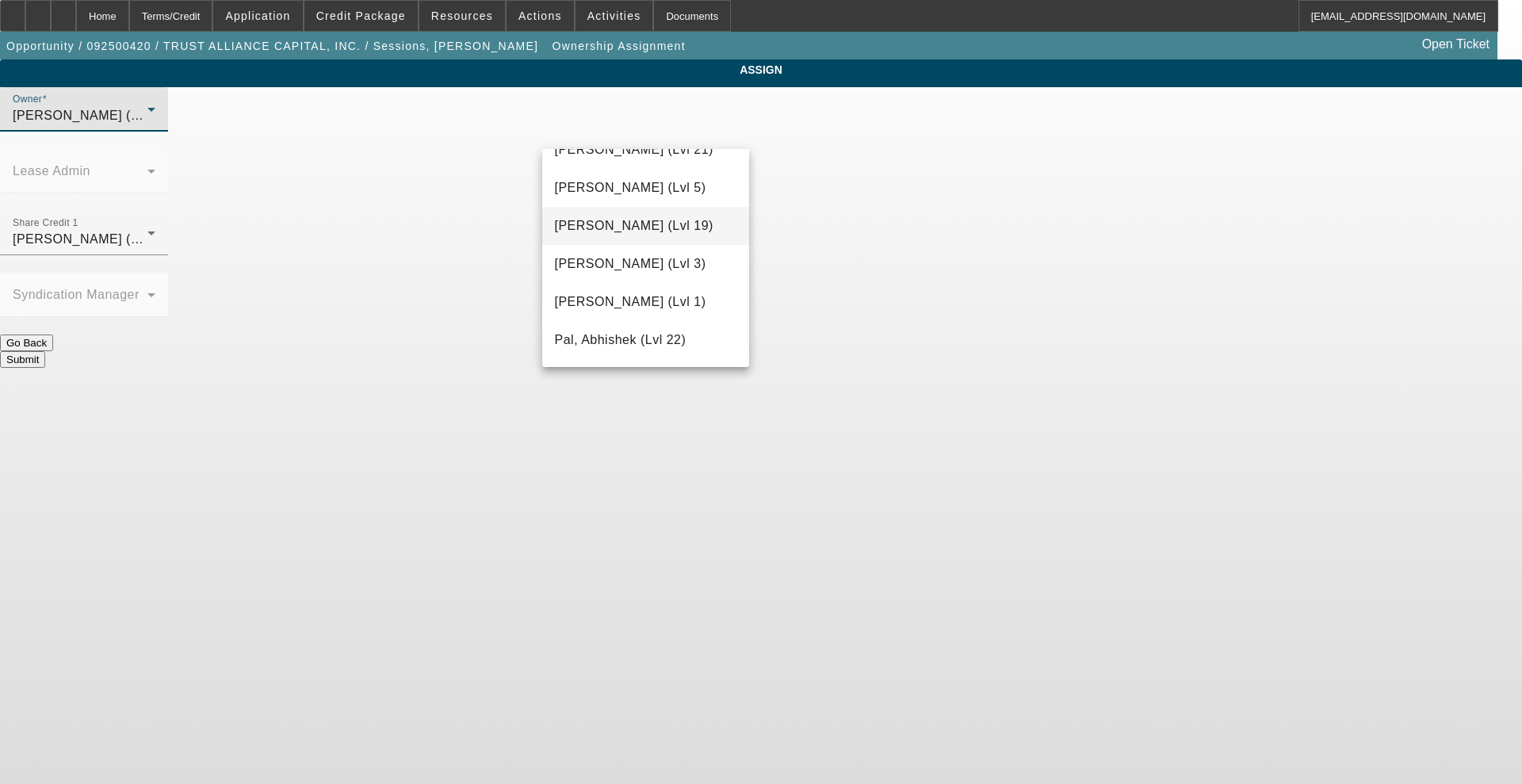
click at [617, 236] on span "O'Connor, Kevin (Lvl 19)" at bounding box center [634, 225] width 158 height 19
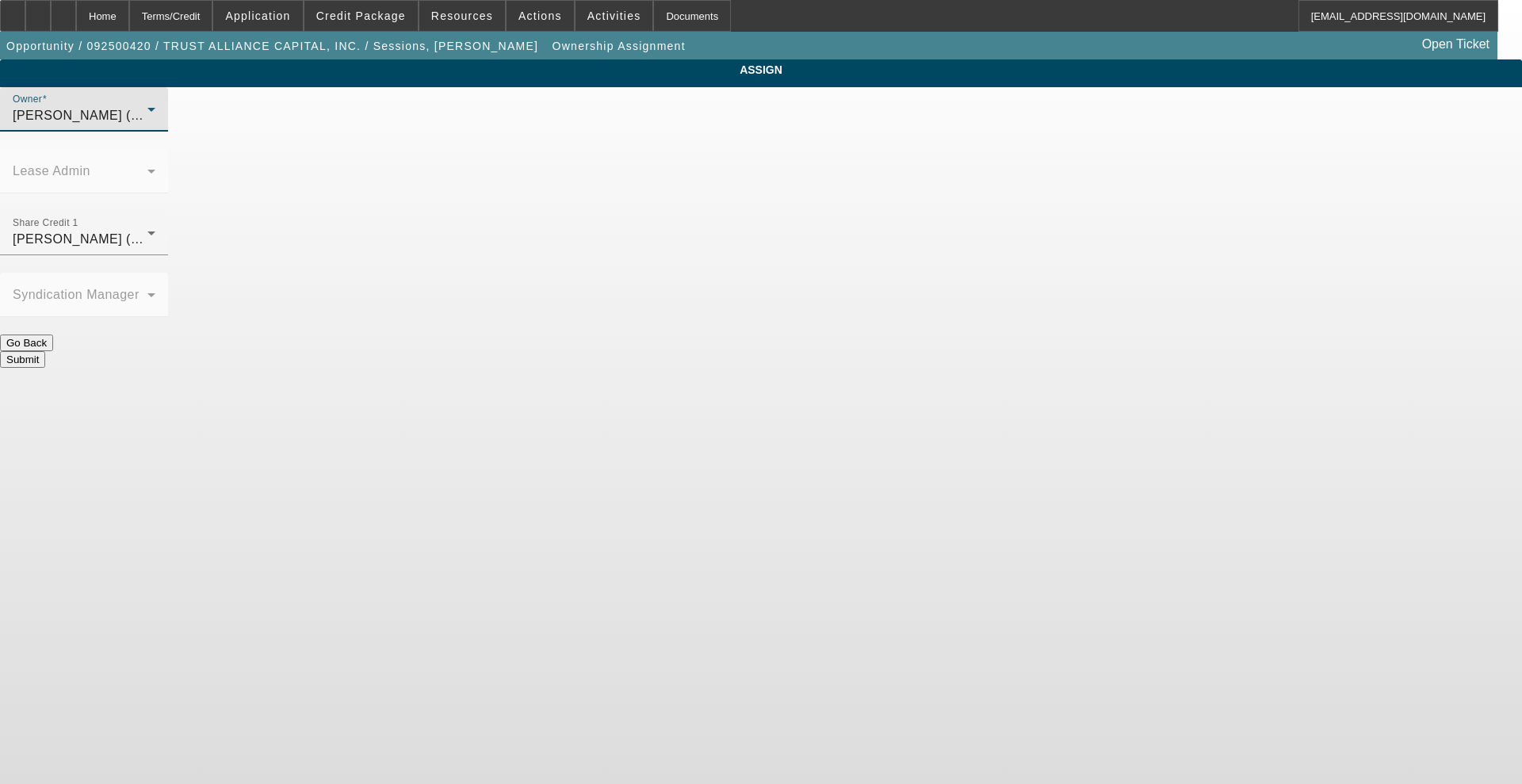
click at [45, 351] on button "Submit" at bounding box center [22, 359] width 45 height 16
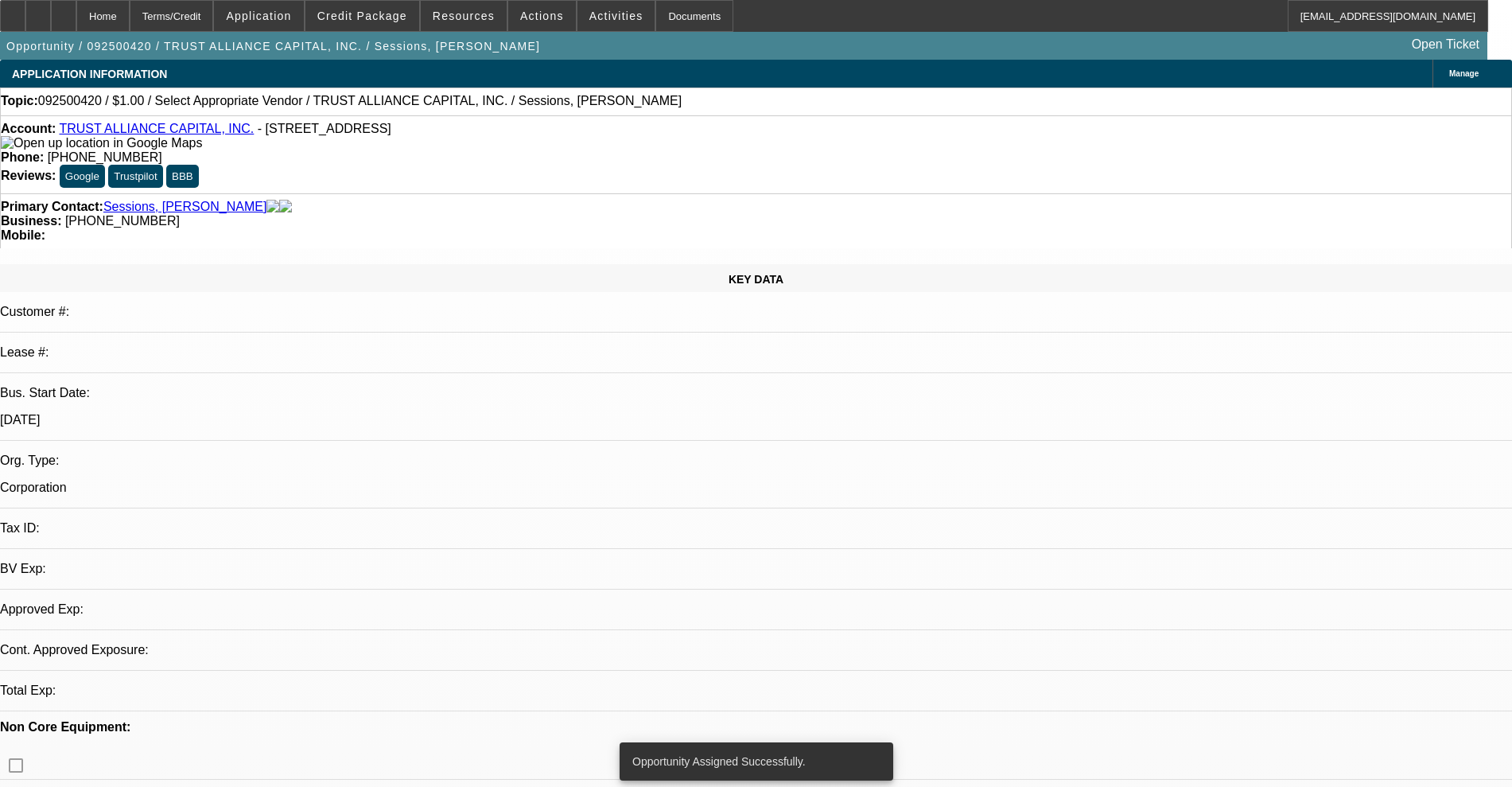
select select "0"
select select "2"
select select "0.1"
select select "4"
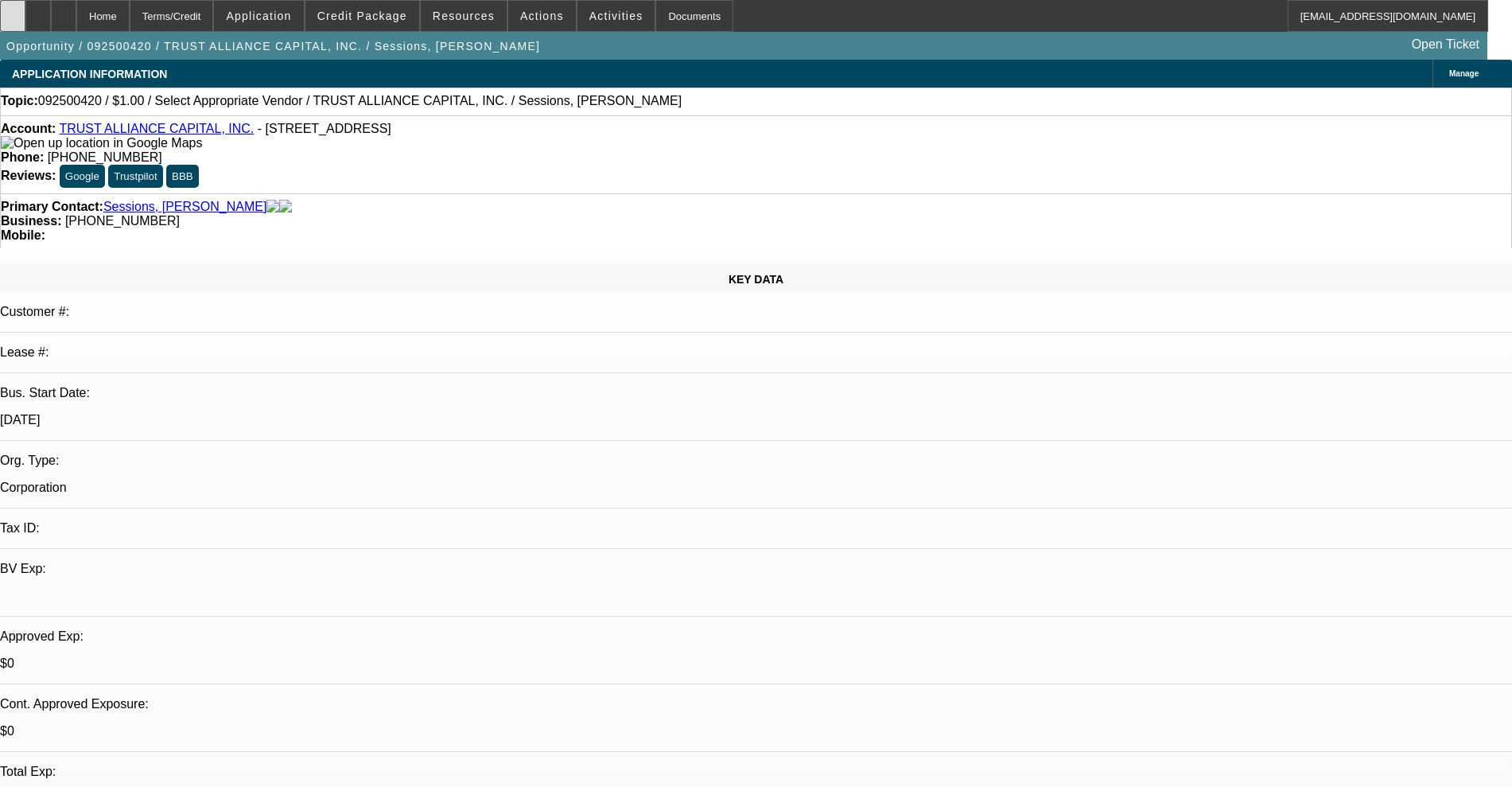
click at [13, 11] on icon at bounding box center [13, 11] width 0 height 0
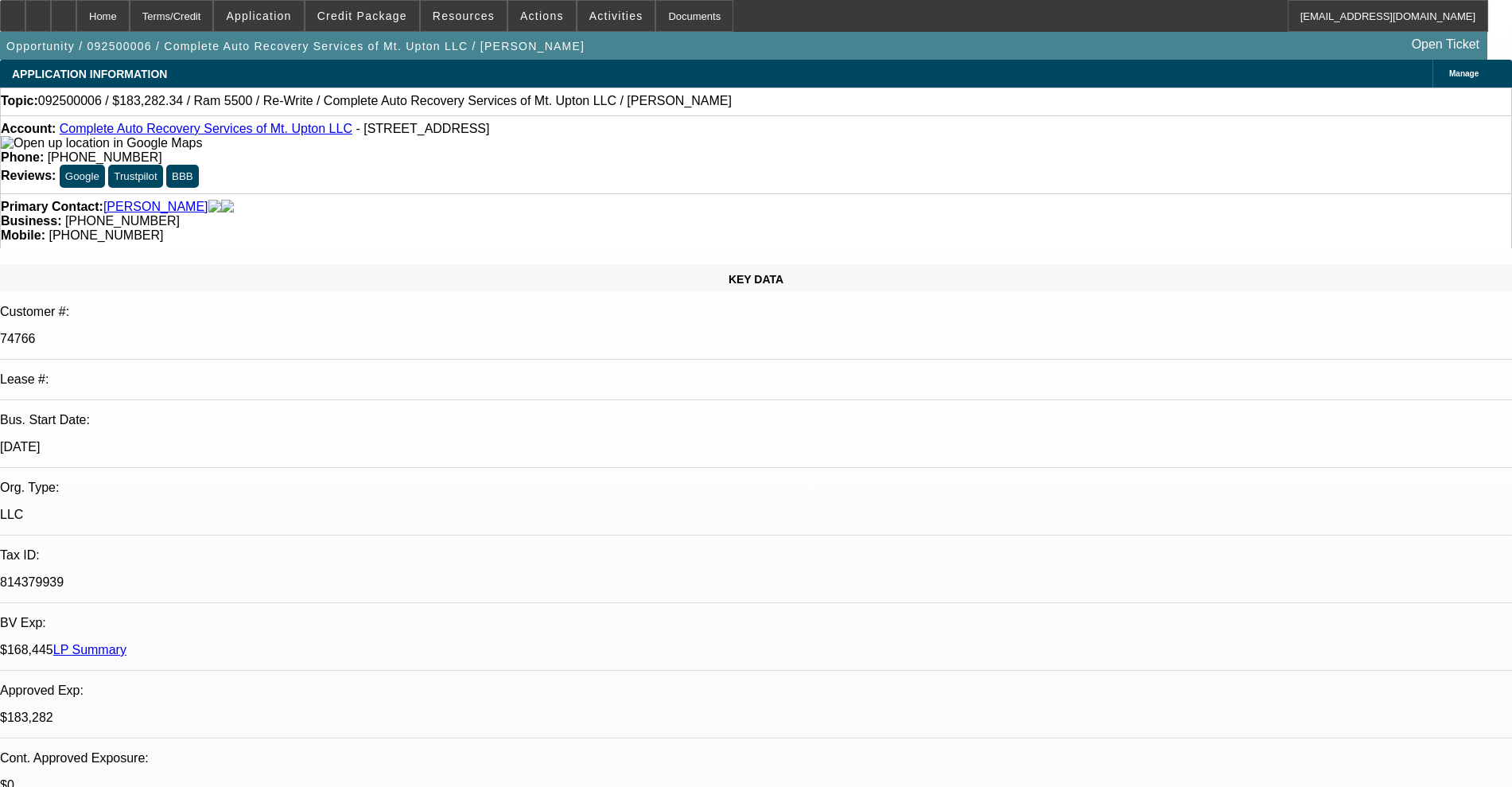
select select "0"
select select "2"
select select "0"
select select "6"
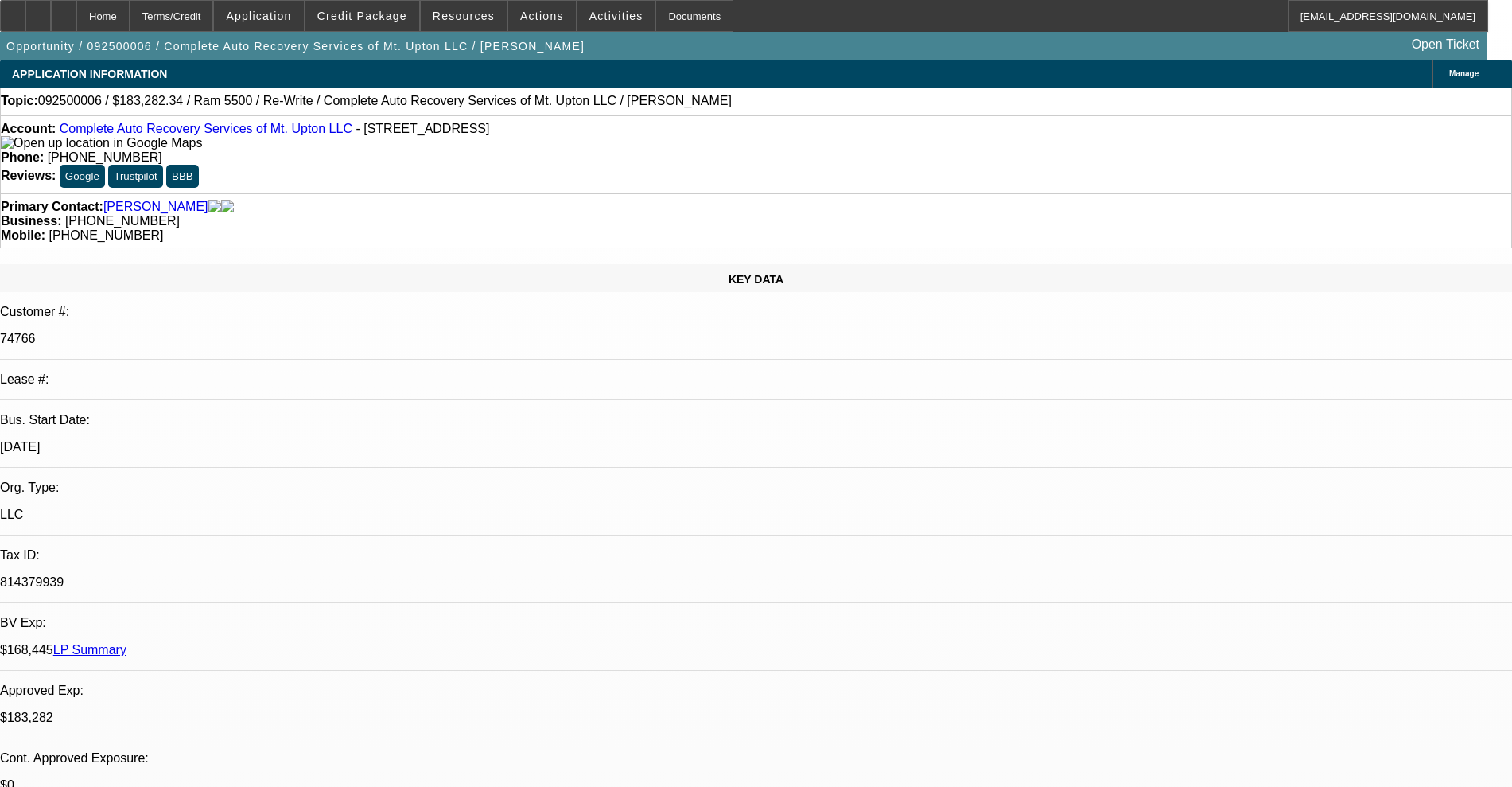
select select "0"
select select "2"
select select "0"
select select "6"
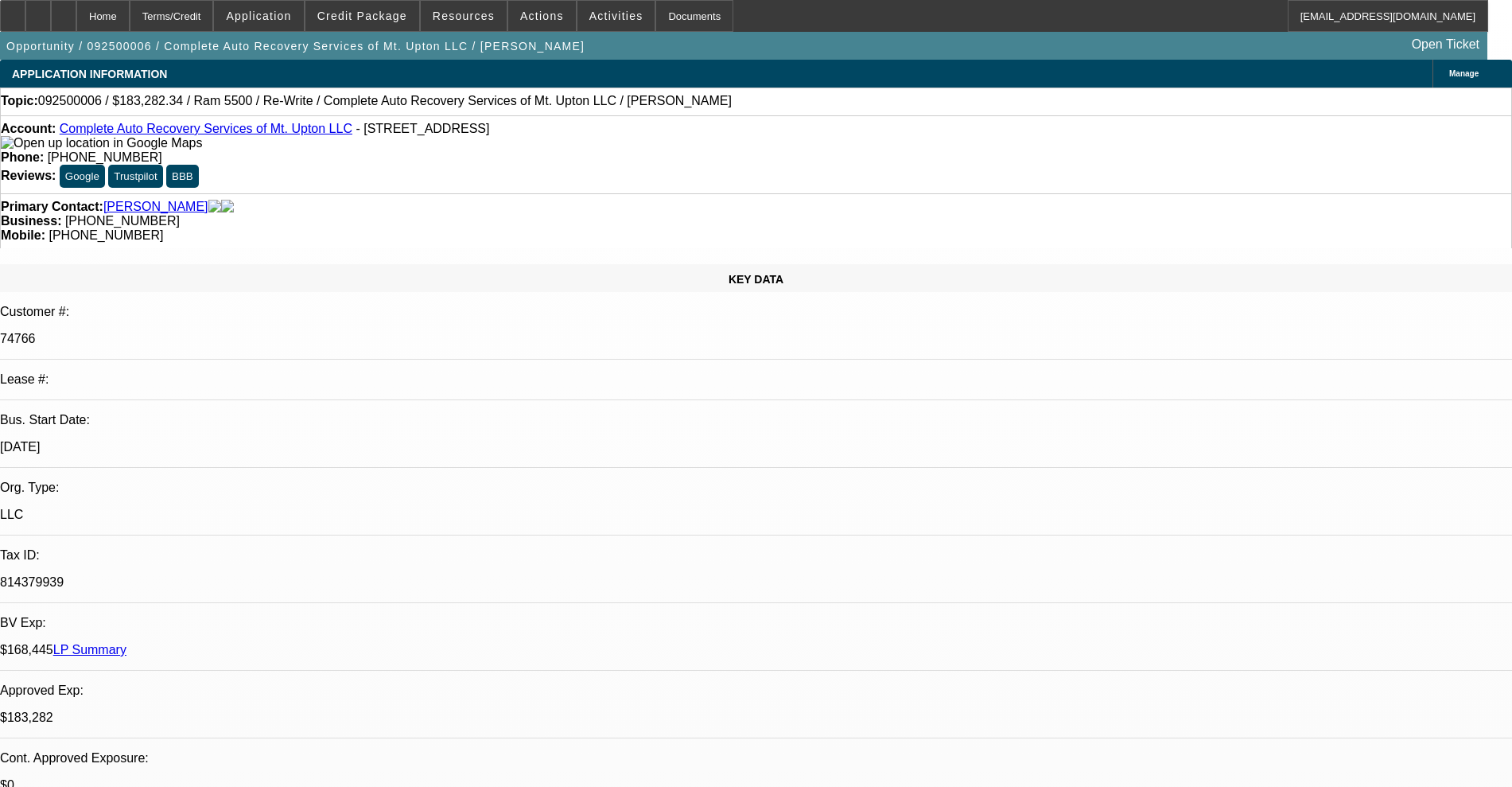
select select "0"
select select "2"
select select "0"
select select "6"
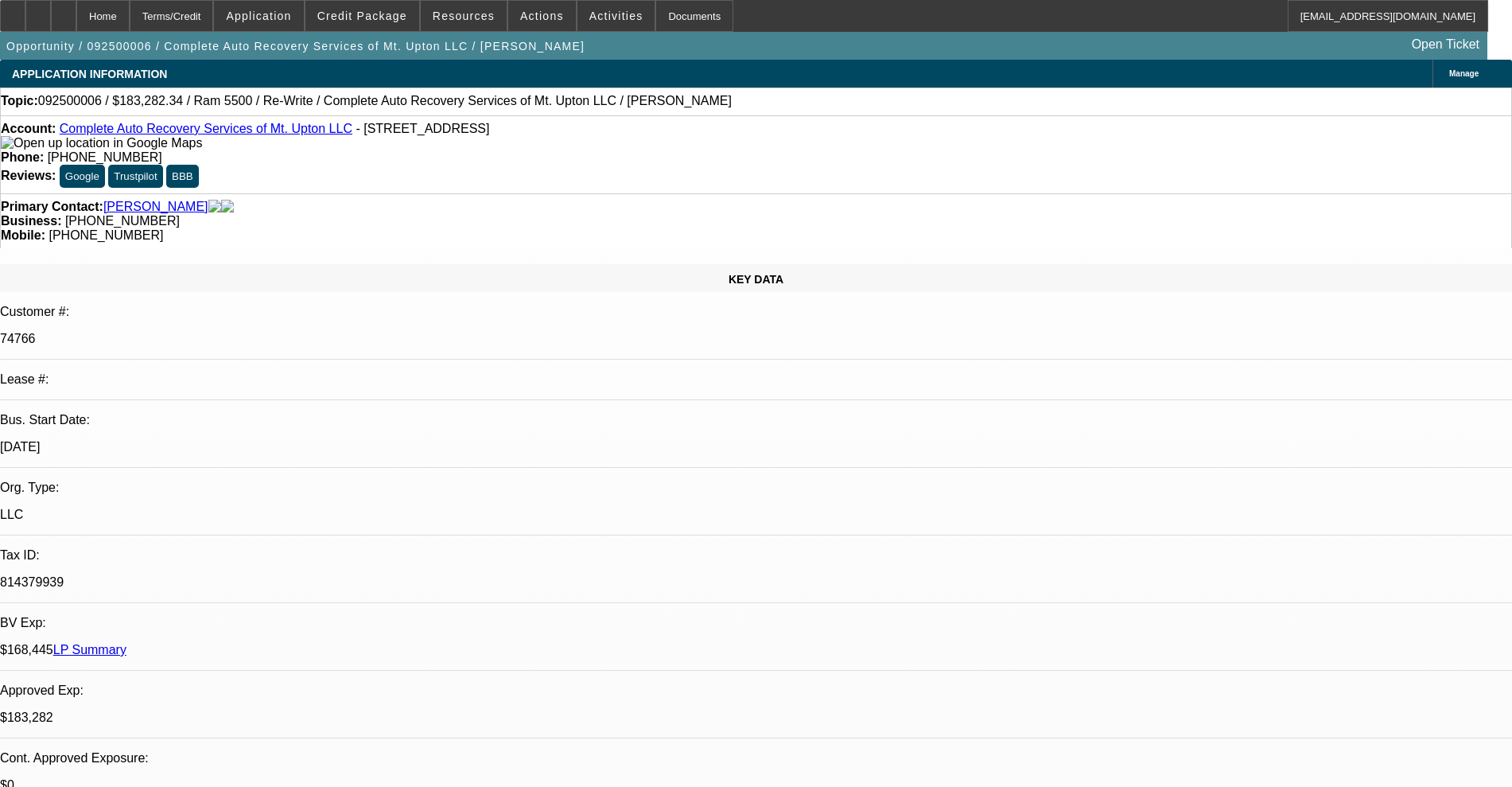
select select "0"
select select "2"
select select "0"
select select "6"
